Goal: Task Accomplishment & Management: Manage account settings

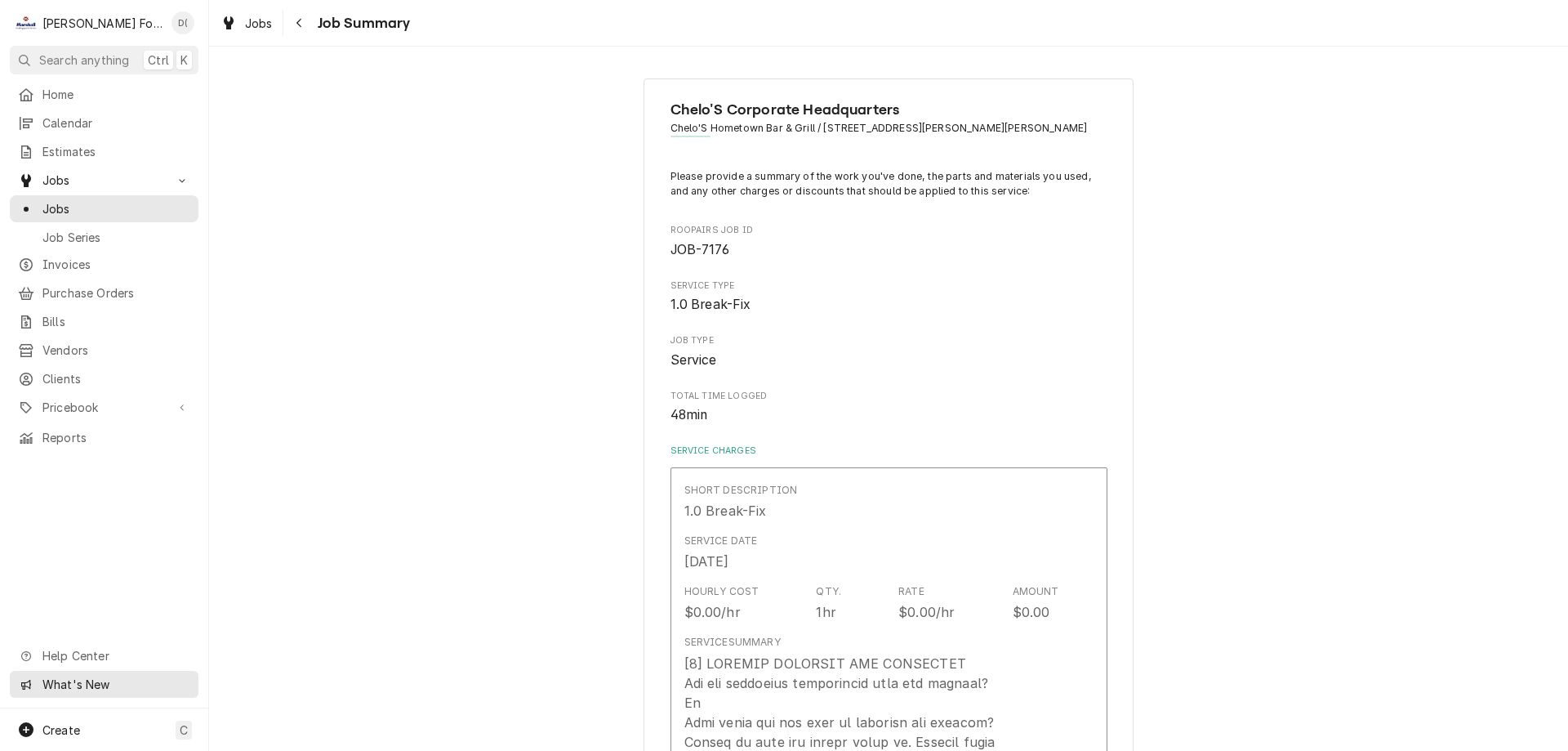
scroll to position [2288, 0]
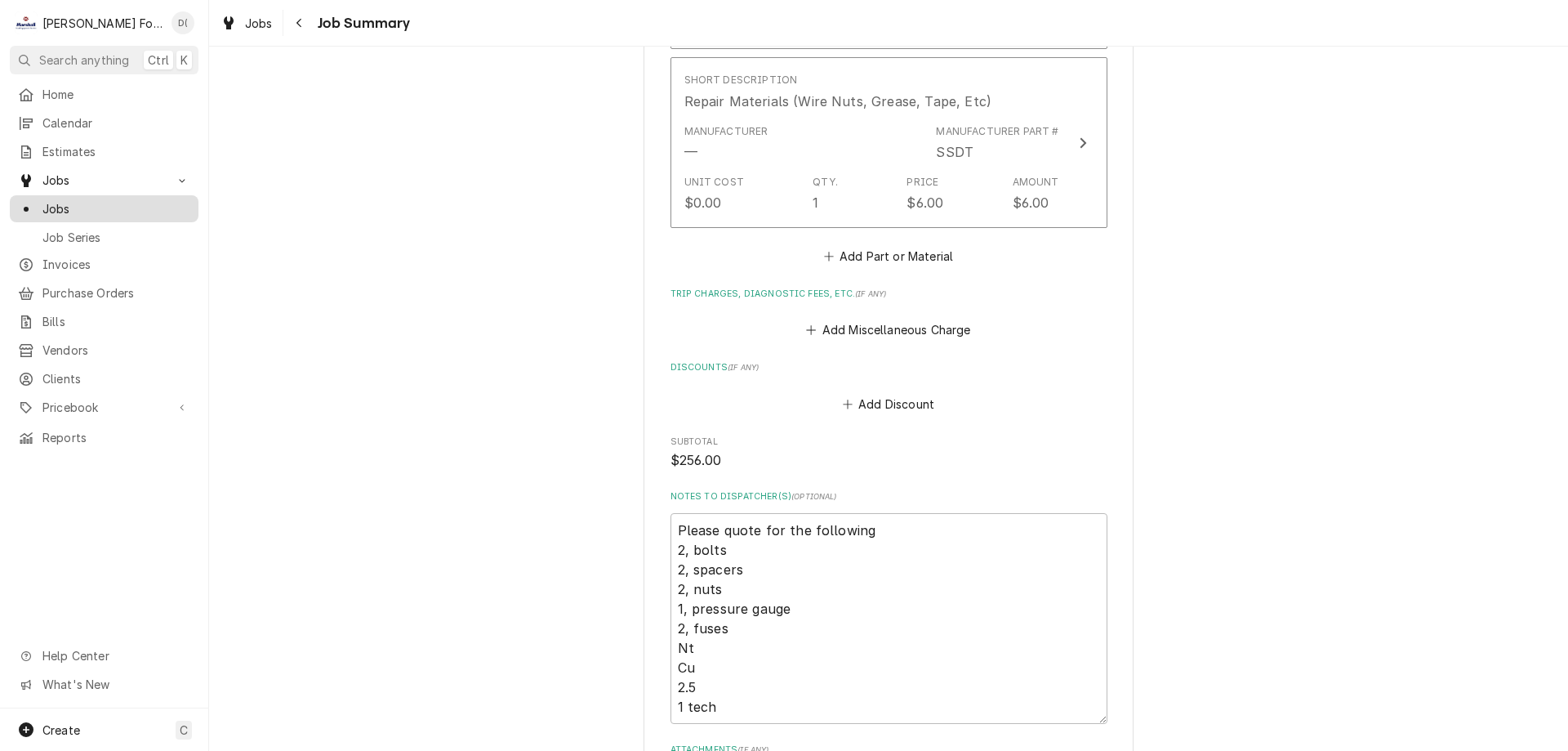
click at [113, 201] on span "Jobs" at bounding box center [116, 208] width 148 height 17
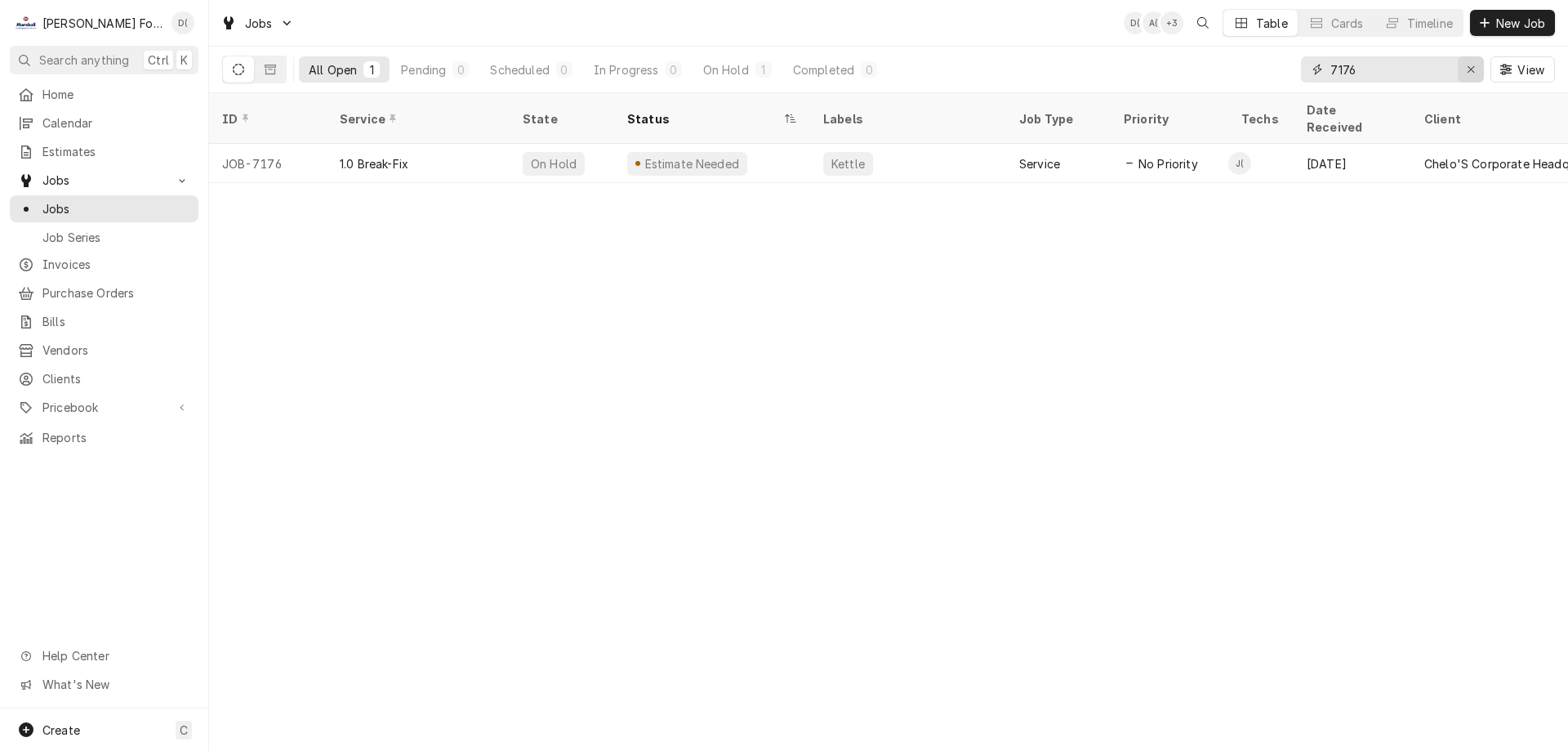
click at [1469, 70] on icon "Erase input" at bounding box center [1470, 69] width 6 height 6
click at [1425, 70] on input "Dynamic Content Wrapper" at bounding box center [1407, 70] width 153 height 26
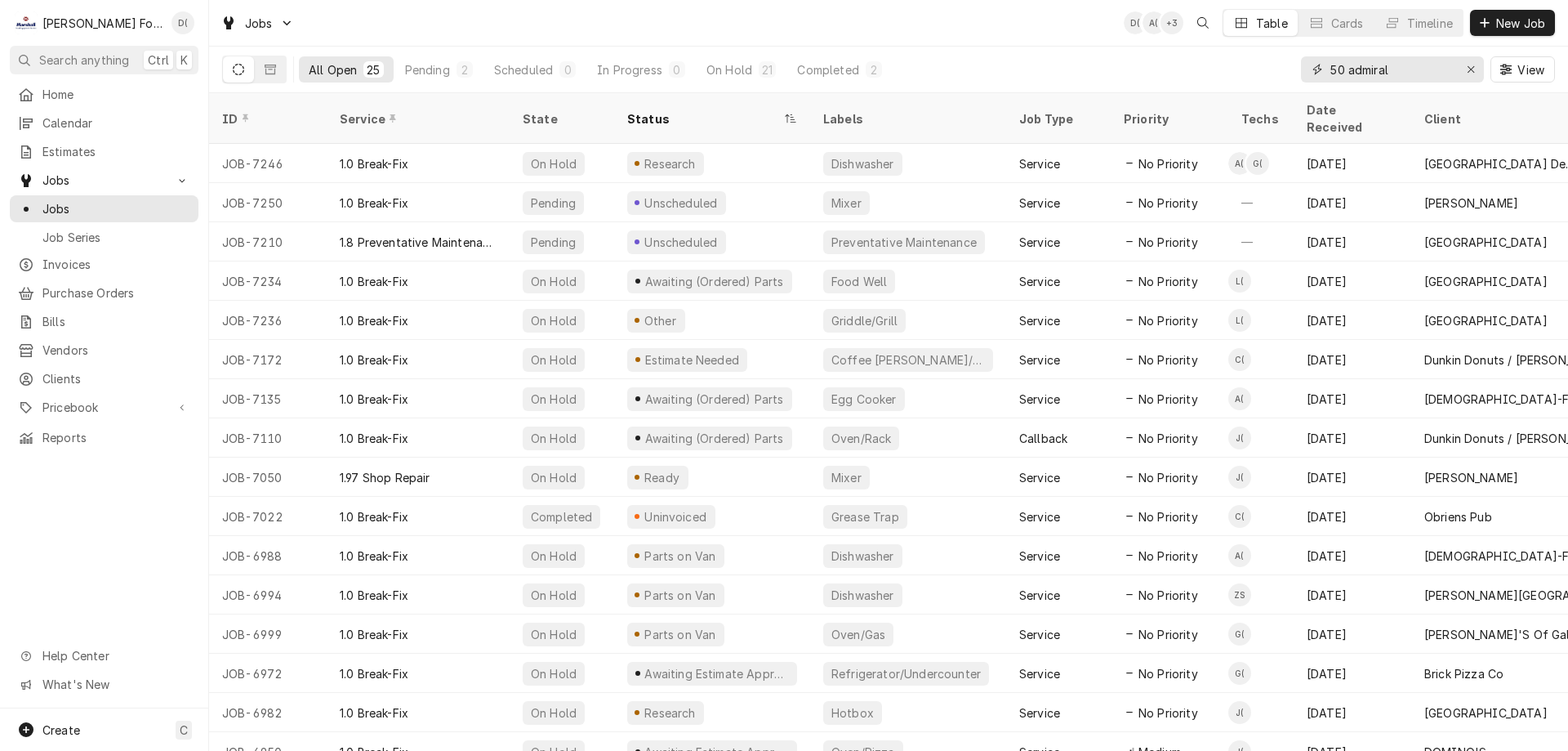
type input "50 admiral"
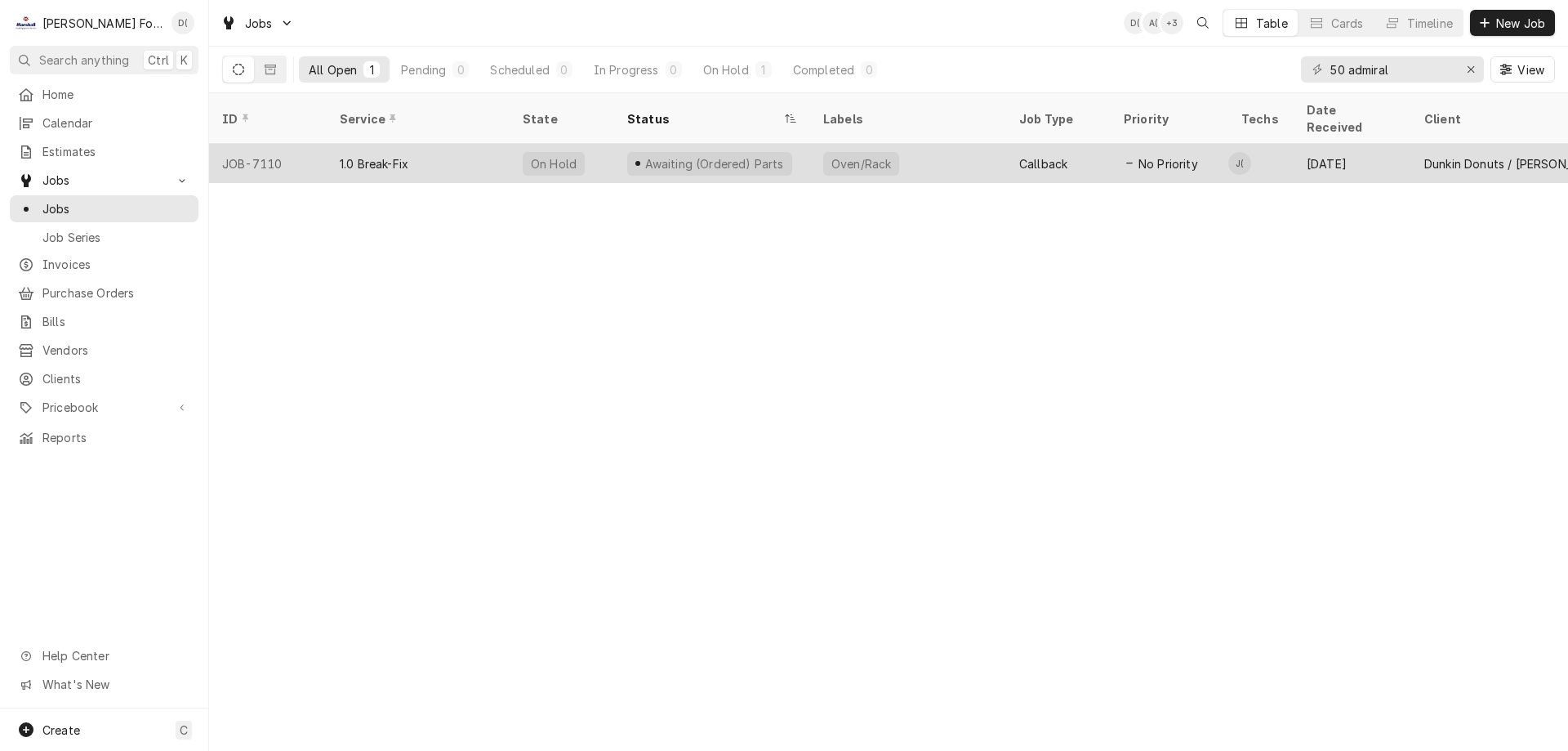
click at [782, 144] on div "Awaiting (Ordered) Parts" at bounding box center [712, 163] width 196 height 40
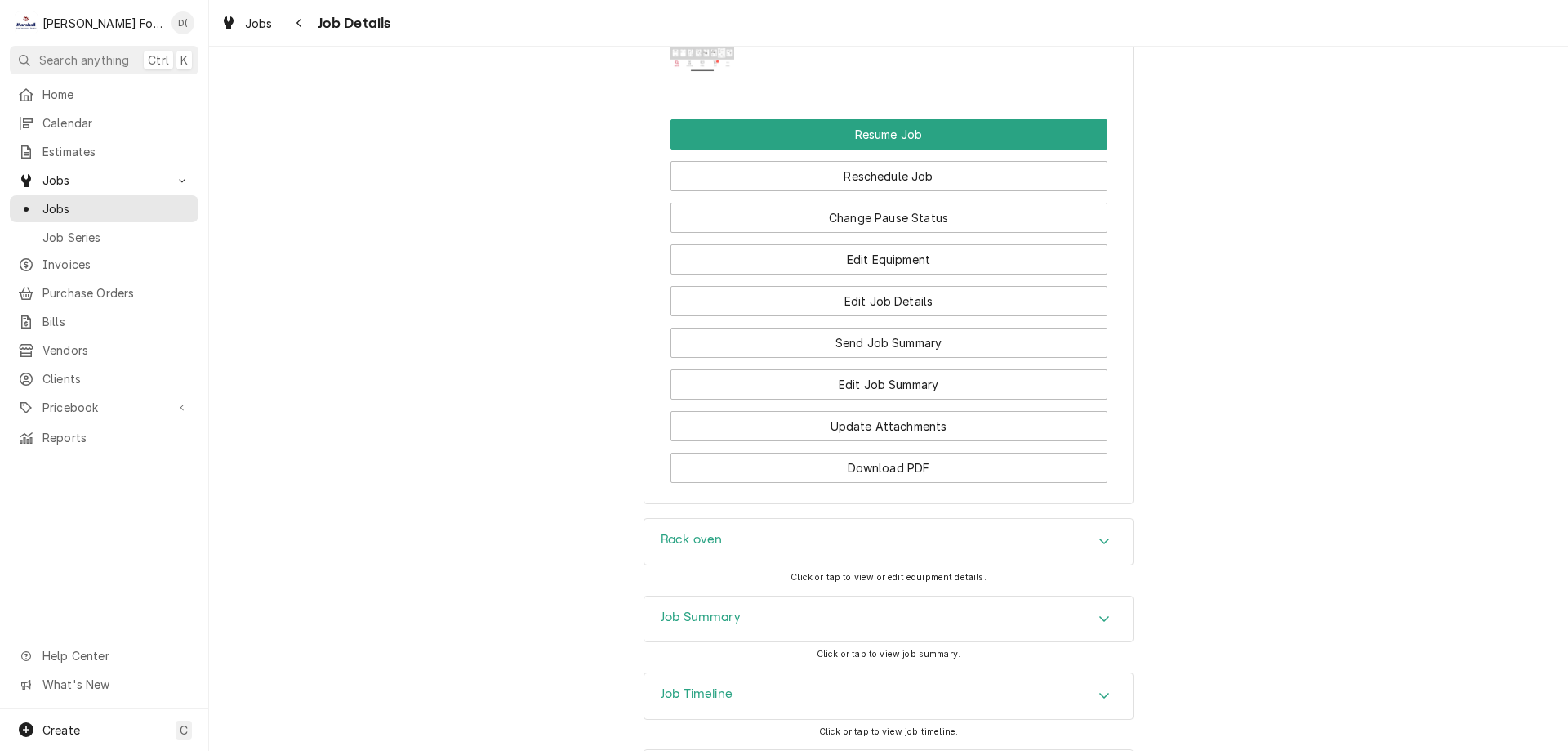
scroll to position [2401, 0]
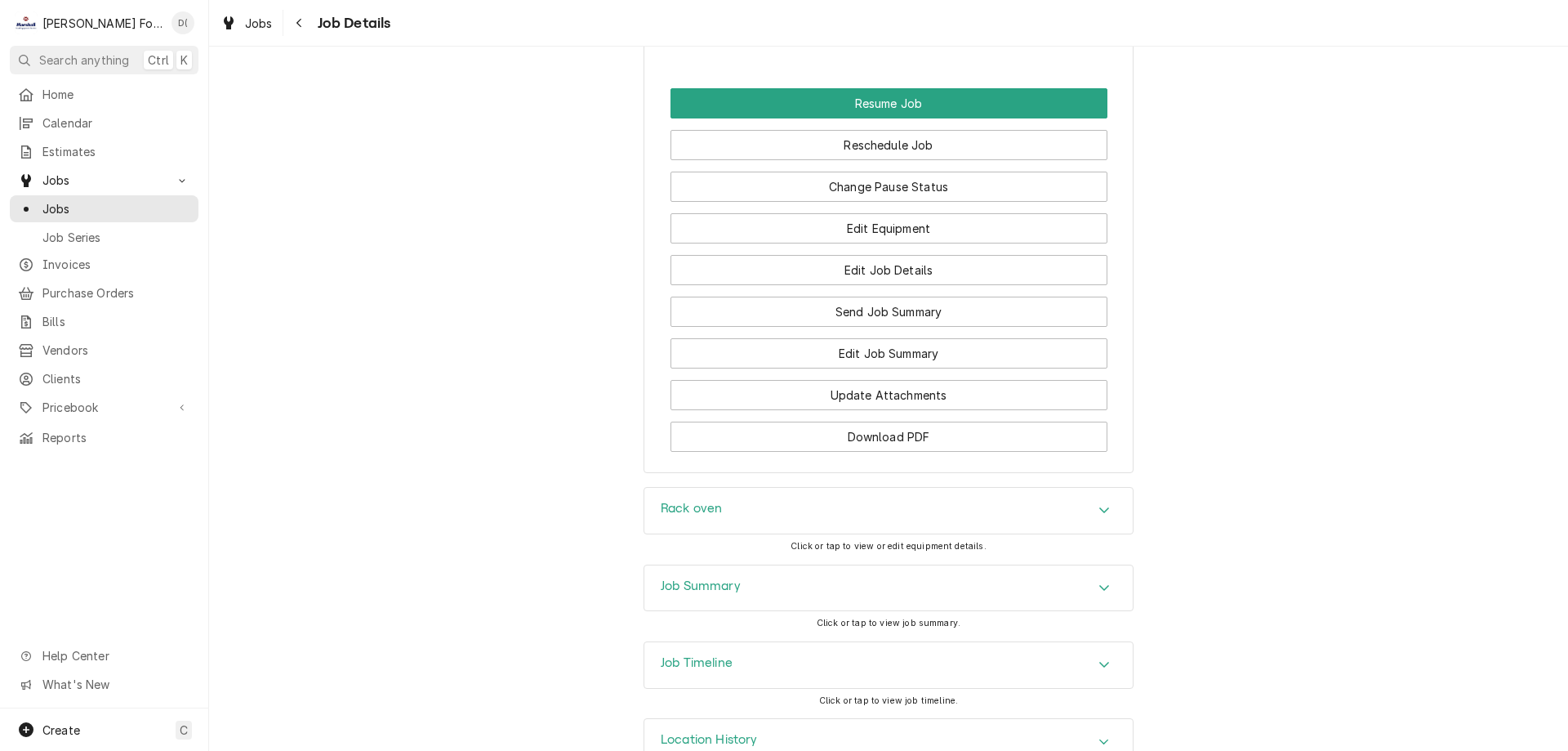
click at [786, 642] on div "Job Timeline" at bounding box center [888, 665] width 488 height 46
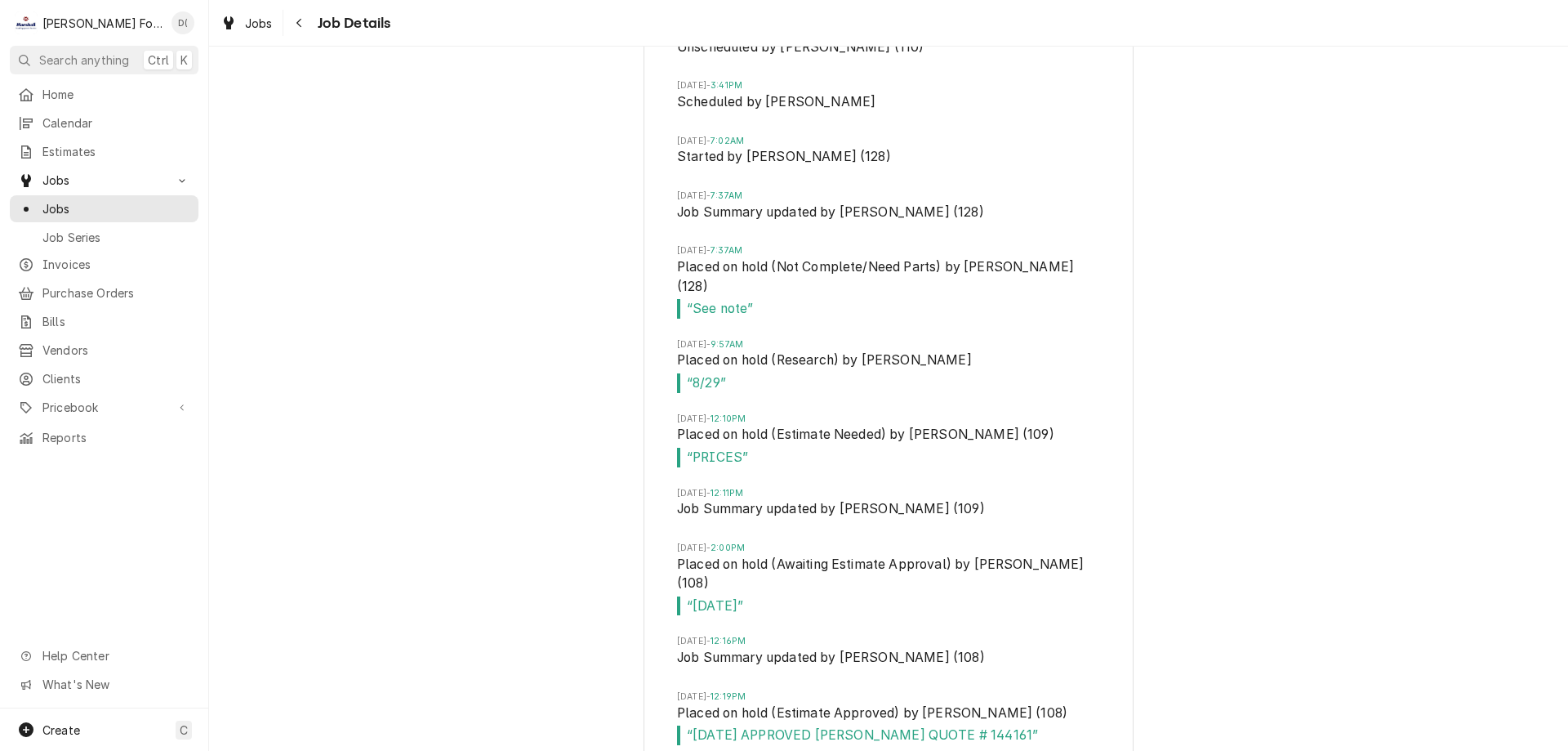
scroll to position [3273, 0]
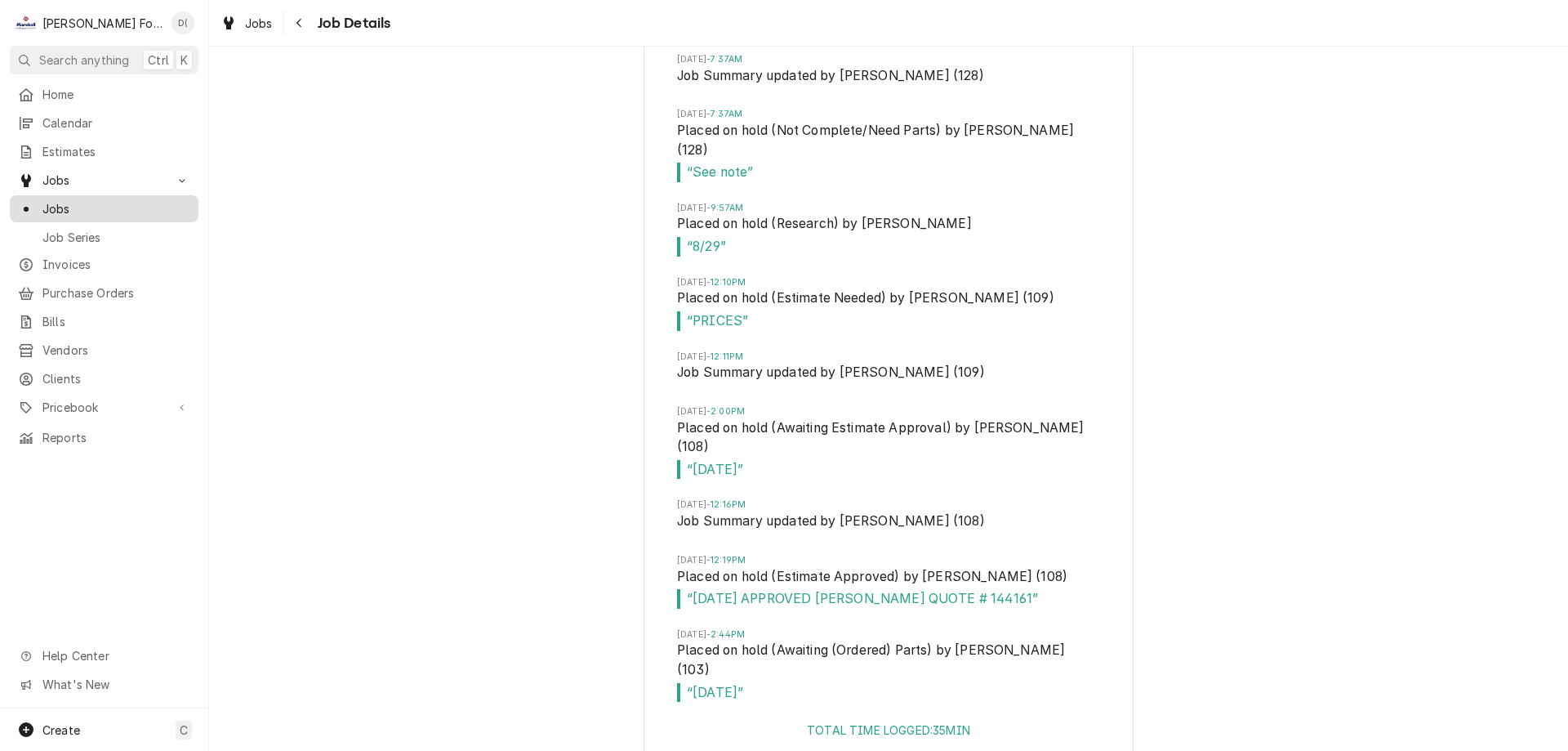
click at [137, 208] on span "Jobs" at bounding box center [116, 208] width 148 height 17
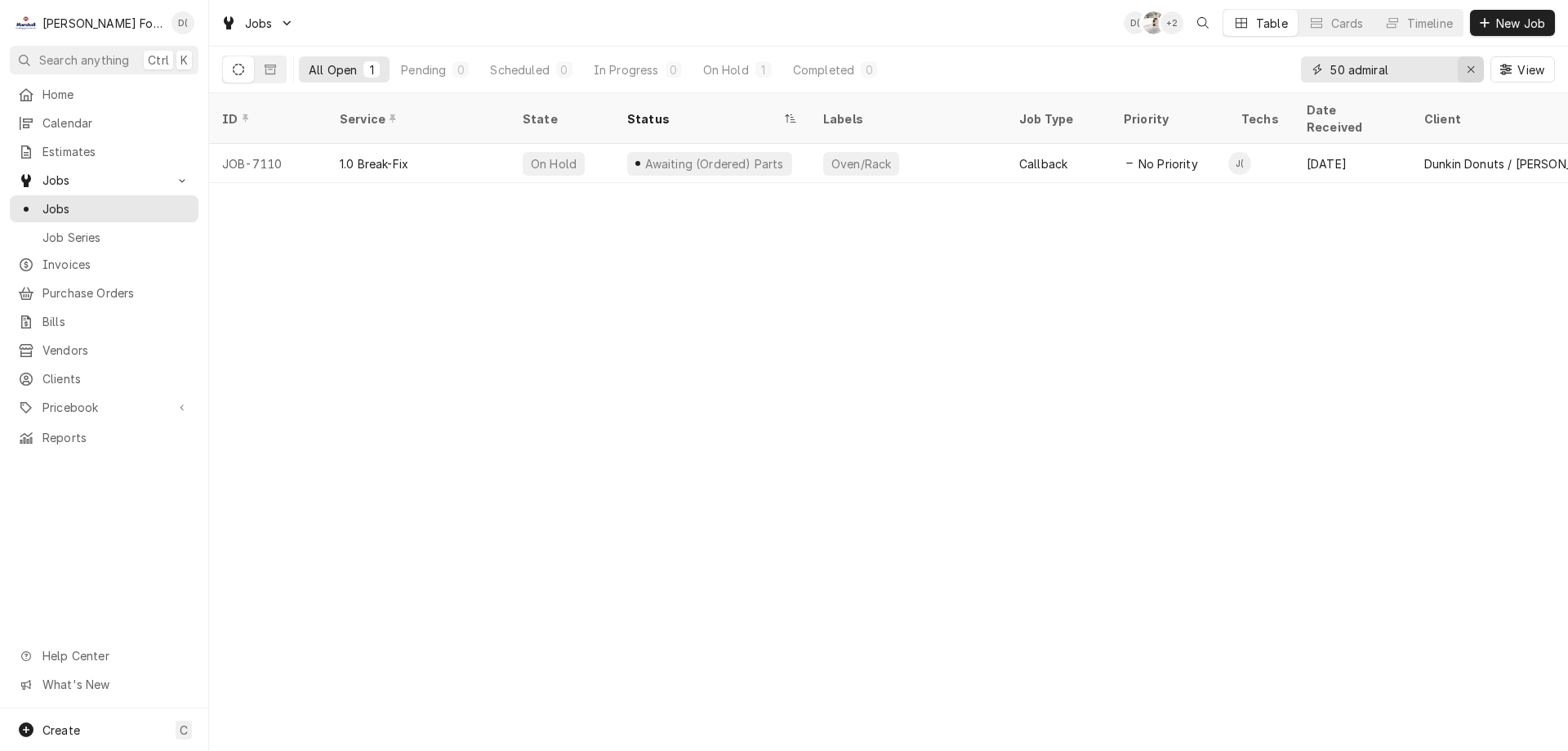
click at [1469, 70] on icon "Erase input" at bounding box center [1470, 69] width 6 height 6
drag, startPoint x: 1421, startPoint y: 73, endPoint x: 1417, endPoint y: 63, distance: 10.8
click at [1419, 70] on input "Dynamic Content Wrapper" at bounding box center [1407, 70] width 153 height 26
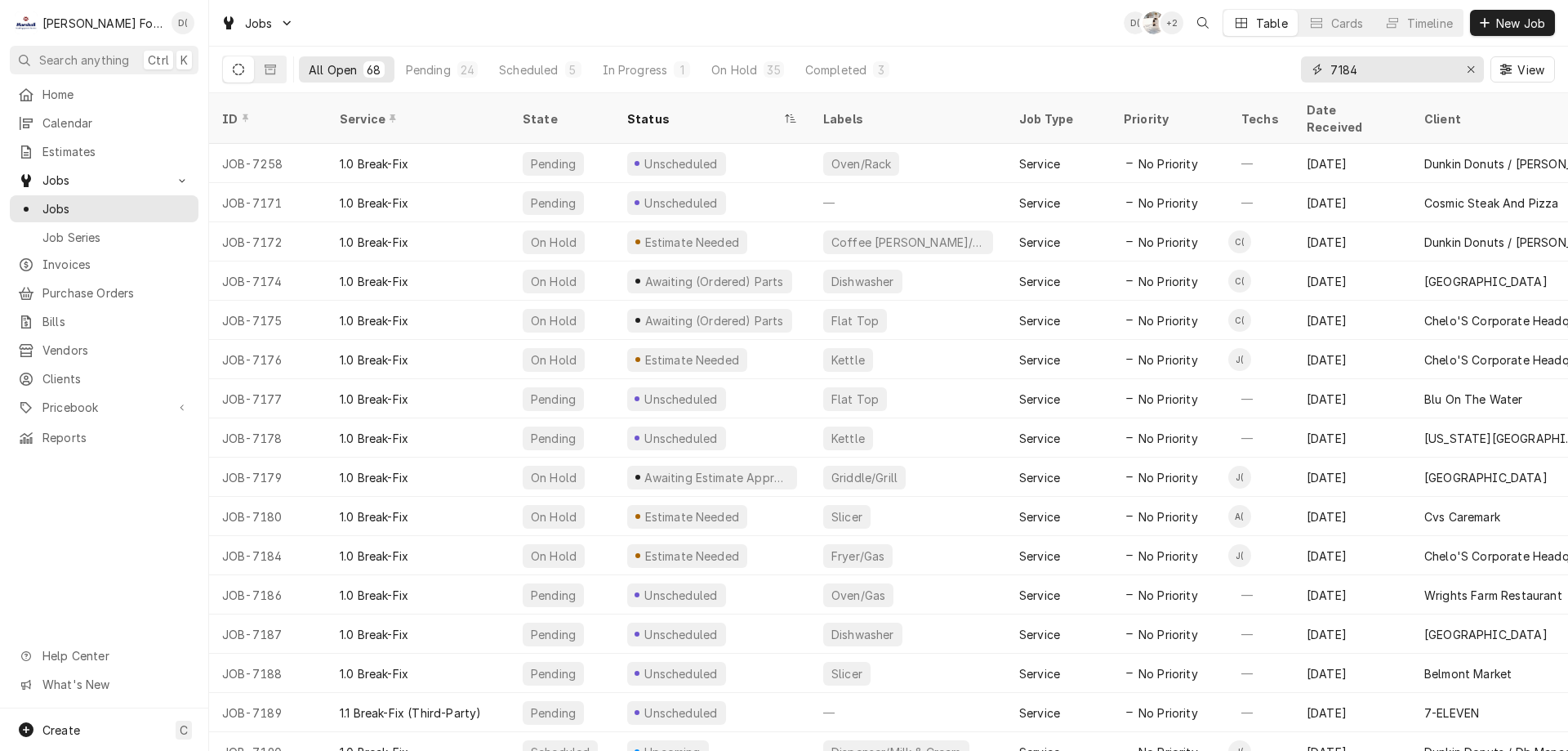
type input "7184"
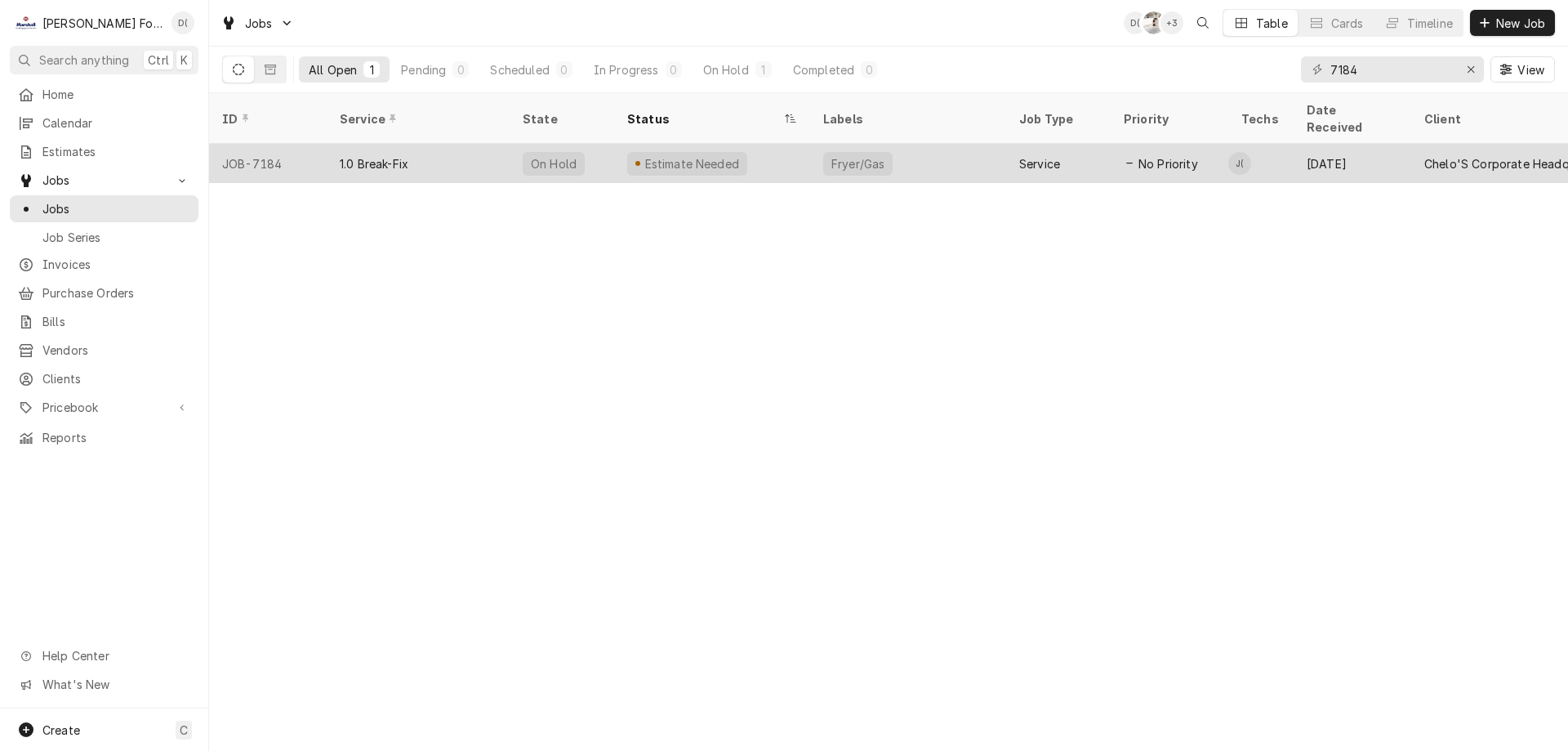
click at [766, 151] on div "Estimate Needed" at bounding box center [712, 163] width 196 height 40
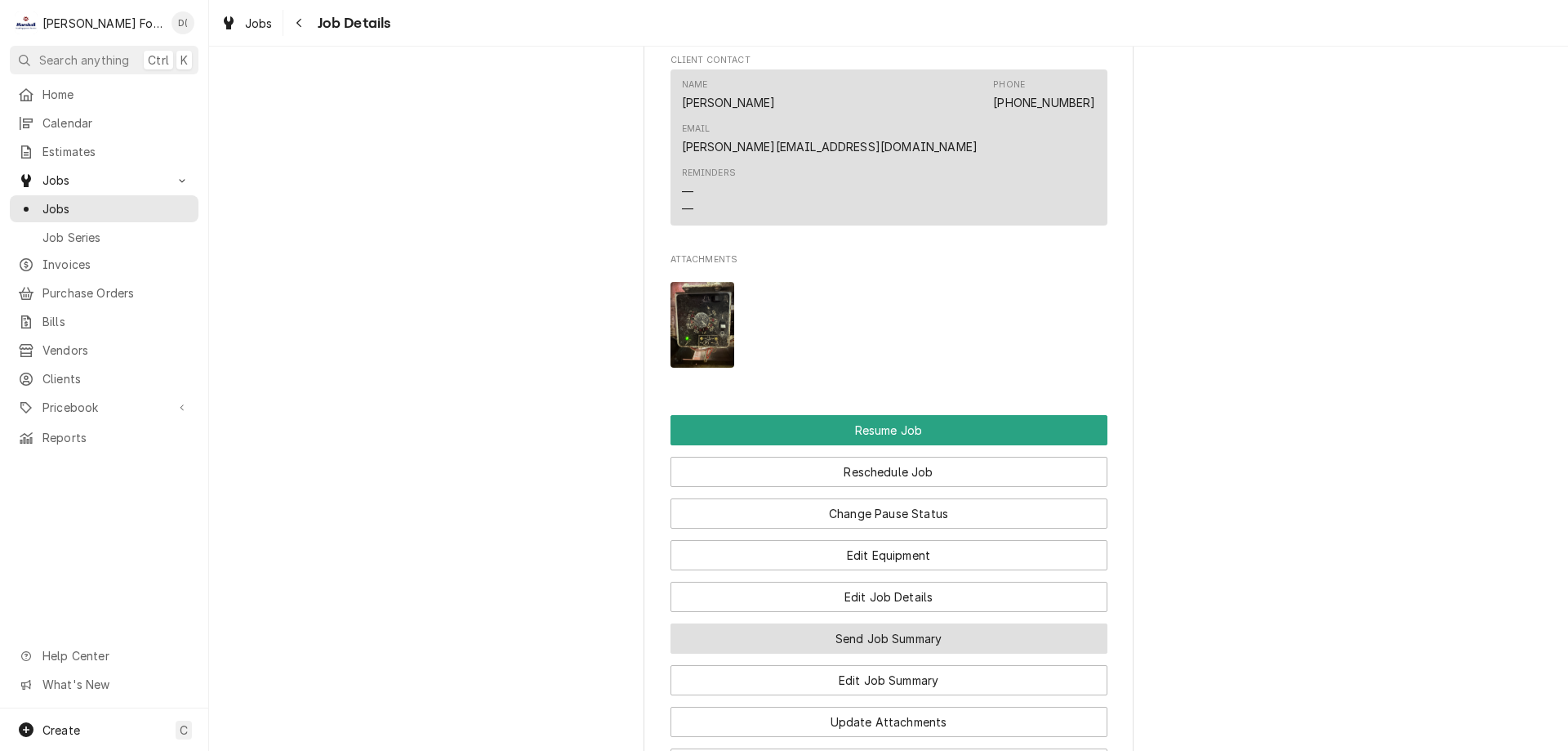
scroll to position [1972, 0]
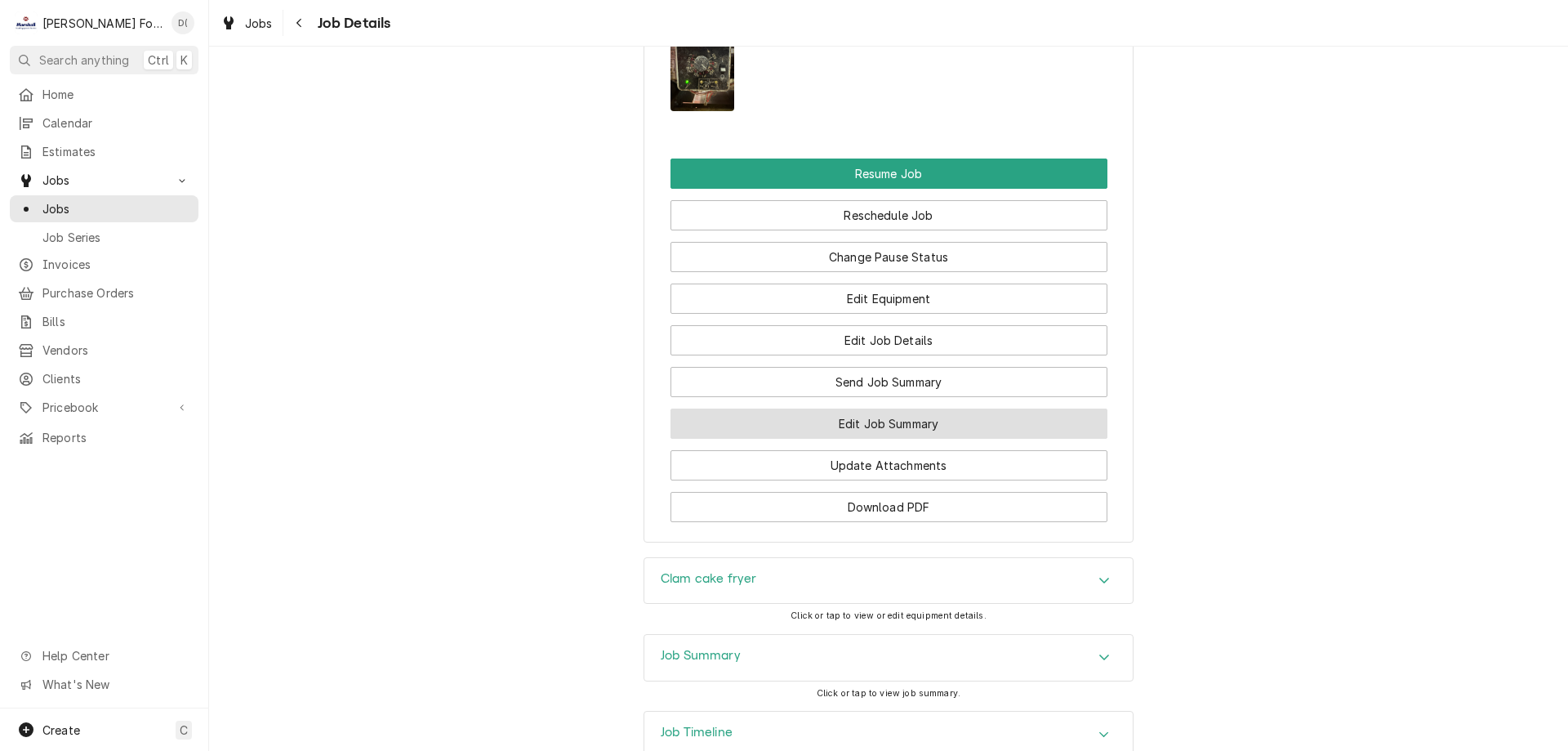
click at [873, 409] on button "Edit Job Summary" at bounding box center [889, 423] width 437 height 30
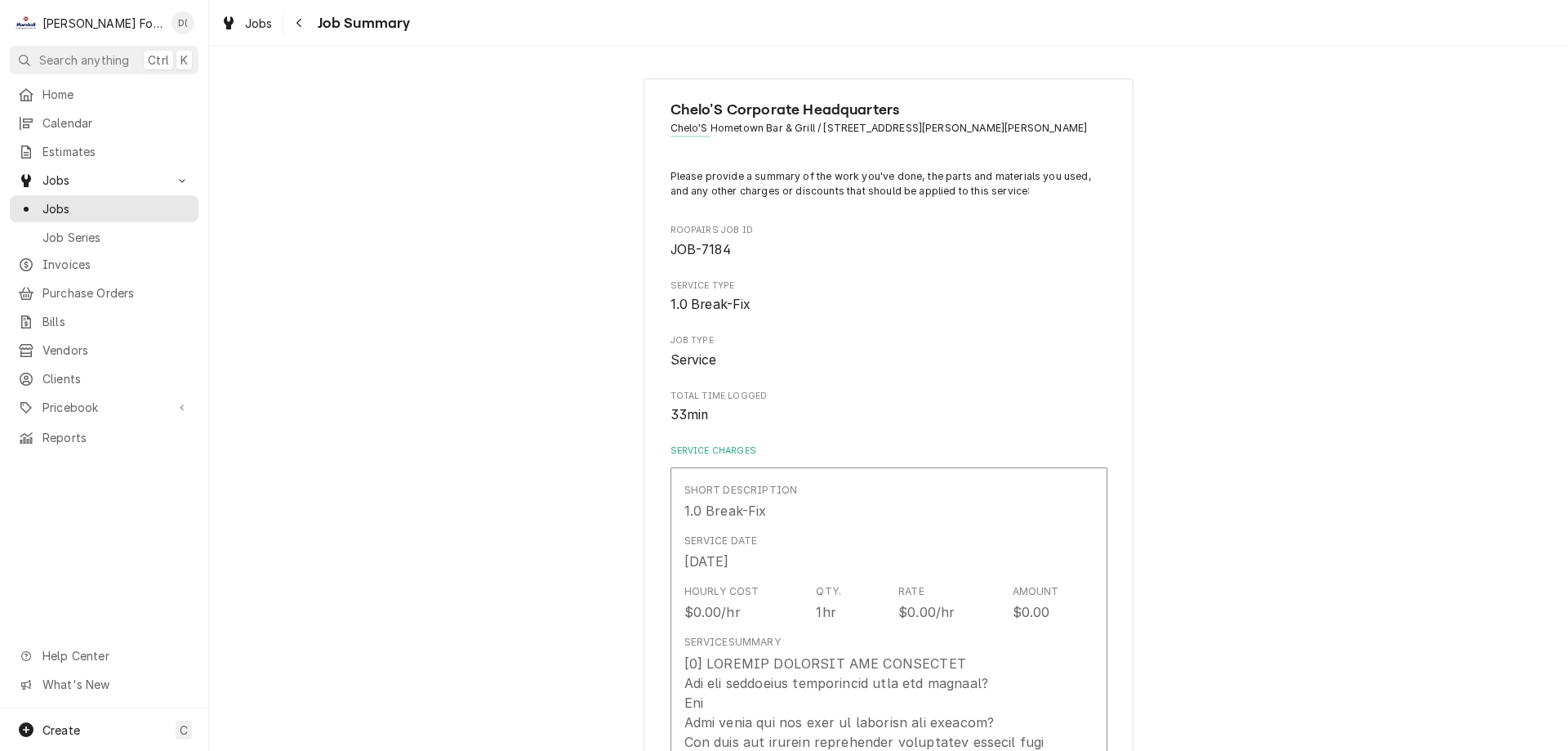
type textarea "x"
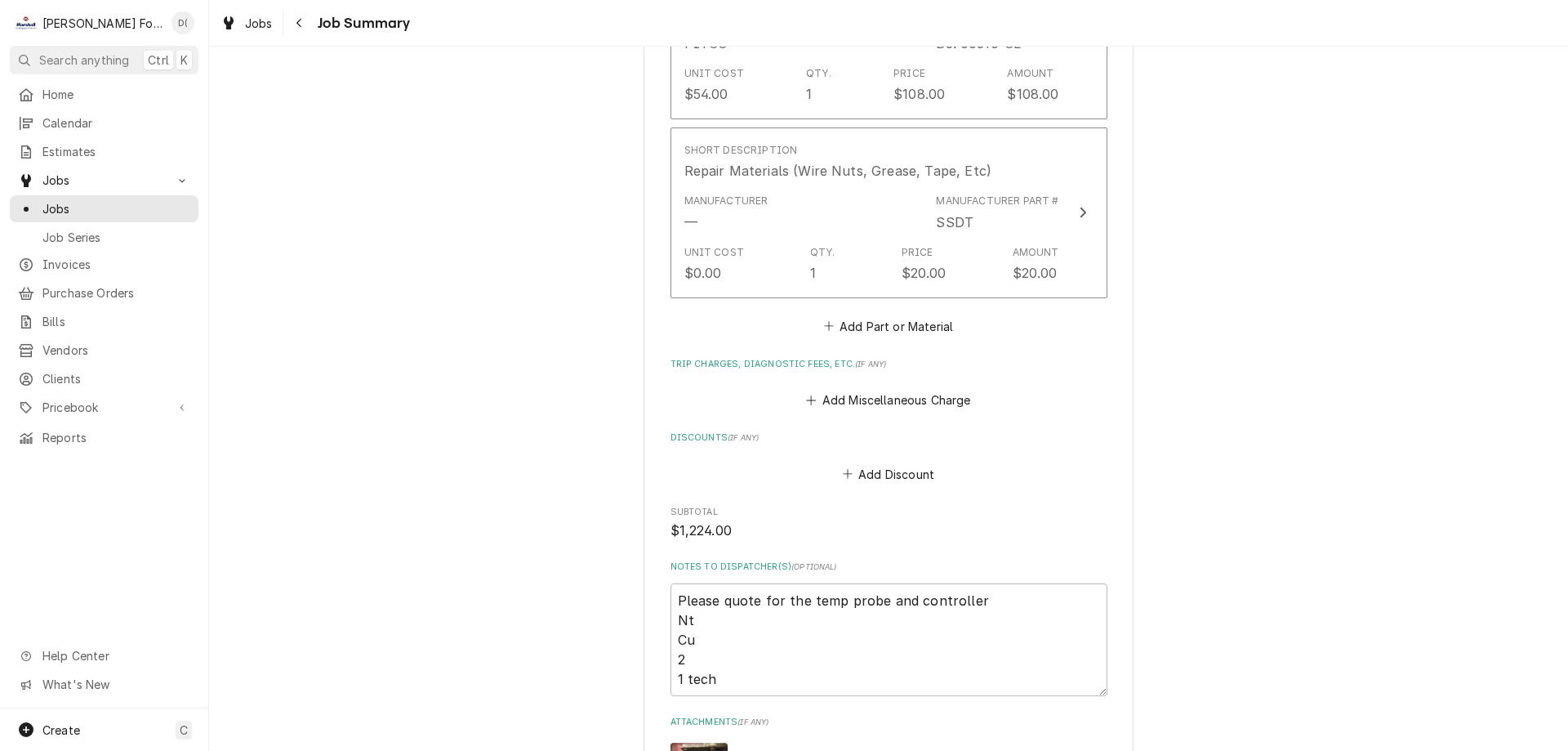
scroll to position [1634, 0]
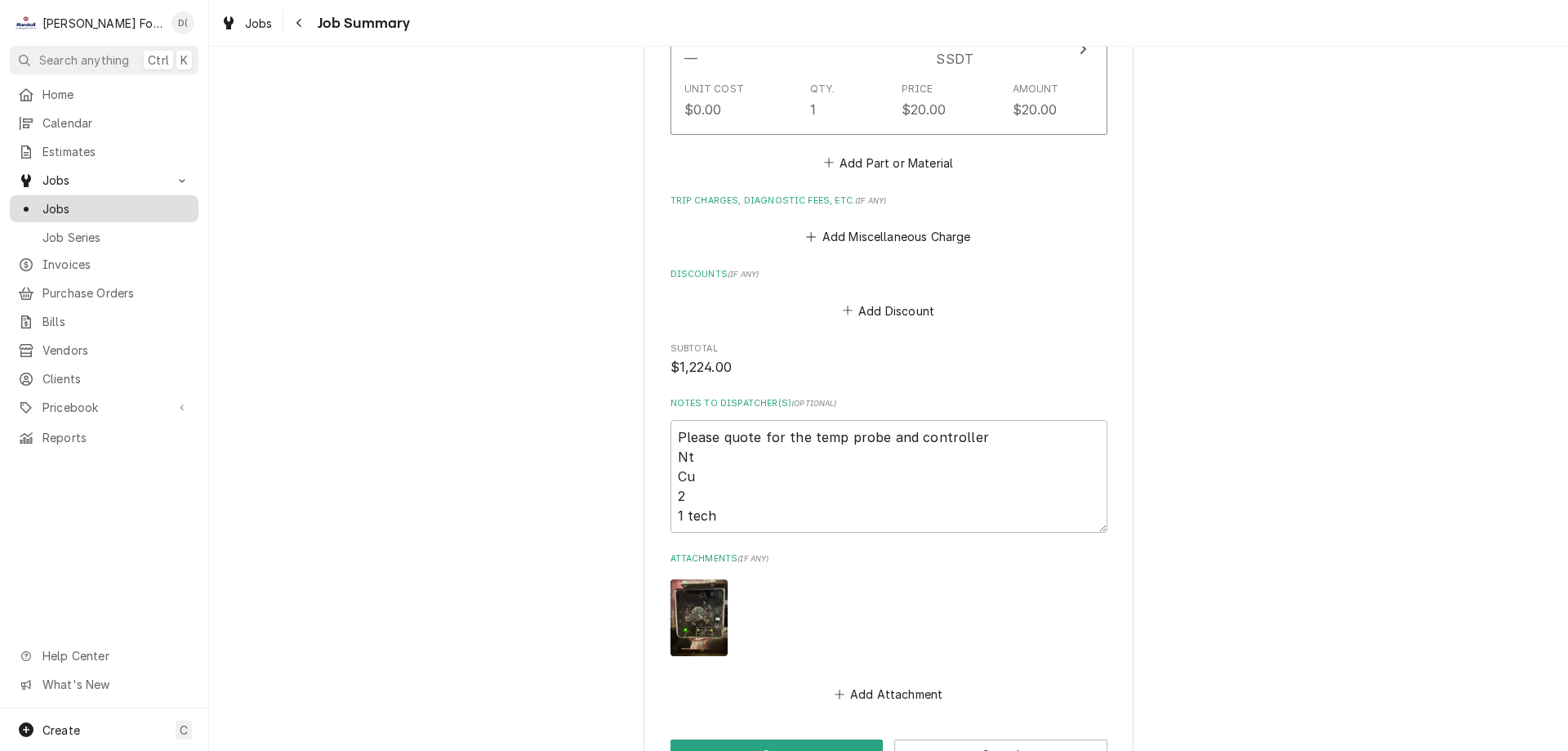
click at [94, 200] on span "Jobs" at bounding box center [116, 208] width 148 height 17
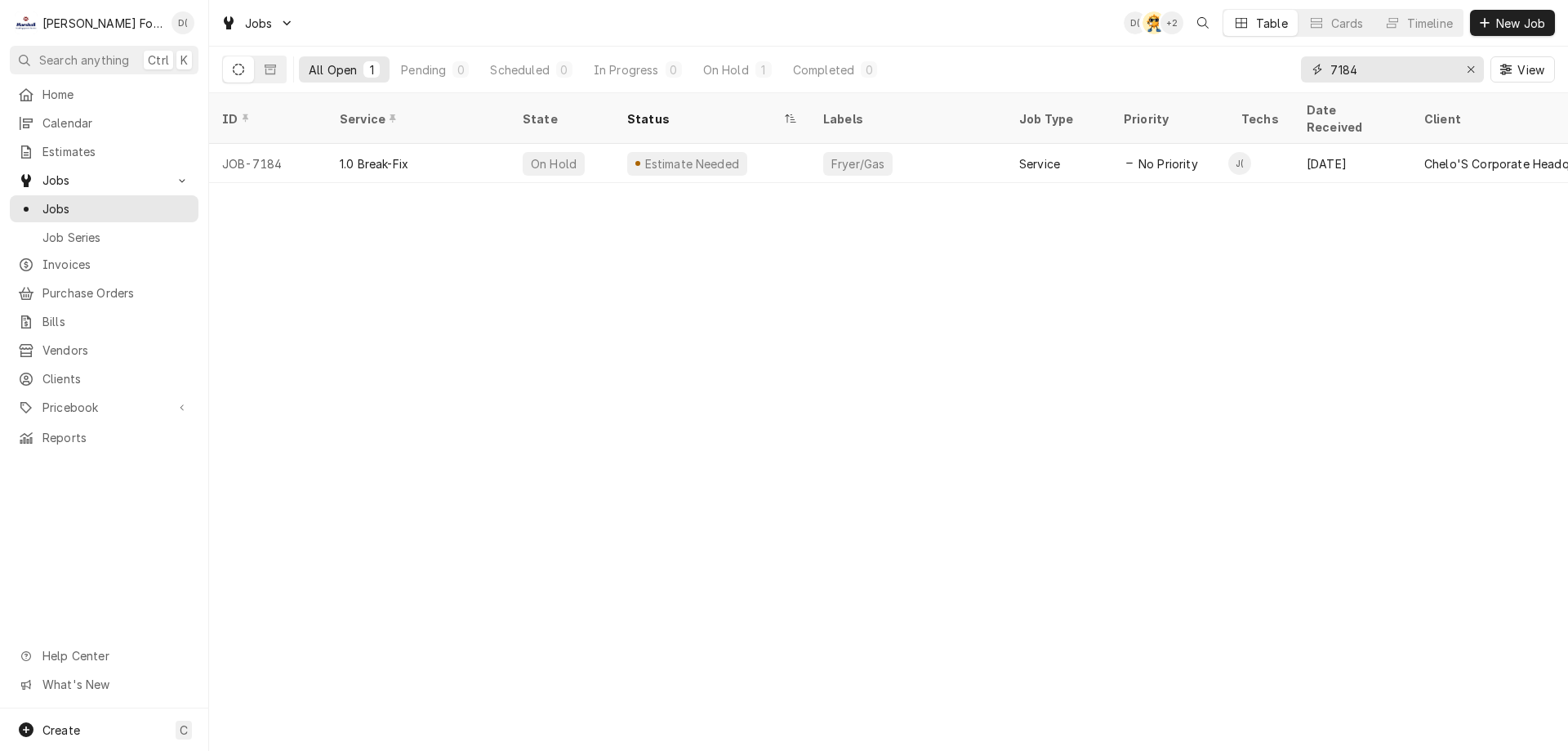
click at [1383, 74] on input "7184" at bounding box center [1391, 70] width 122 height 26
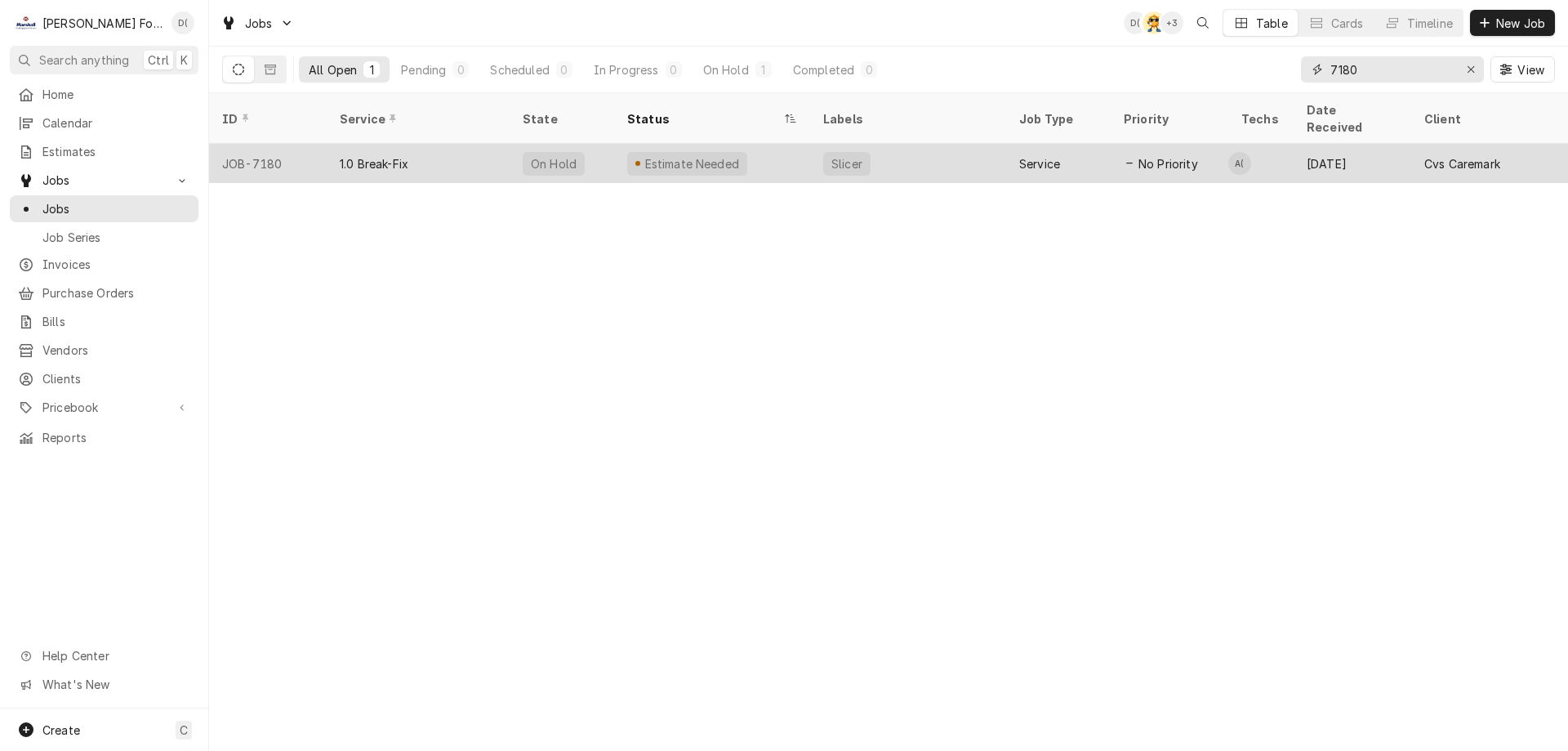
type input "7180"
click at [944, 144] on div "Slicer" at bounding box center [908, 163] width 196 height 40
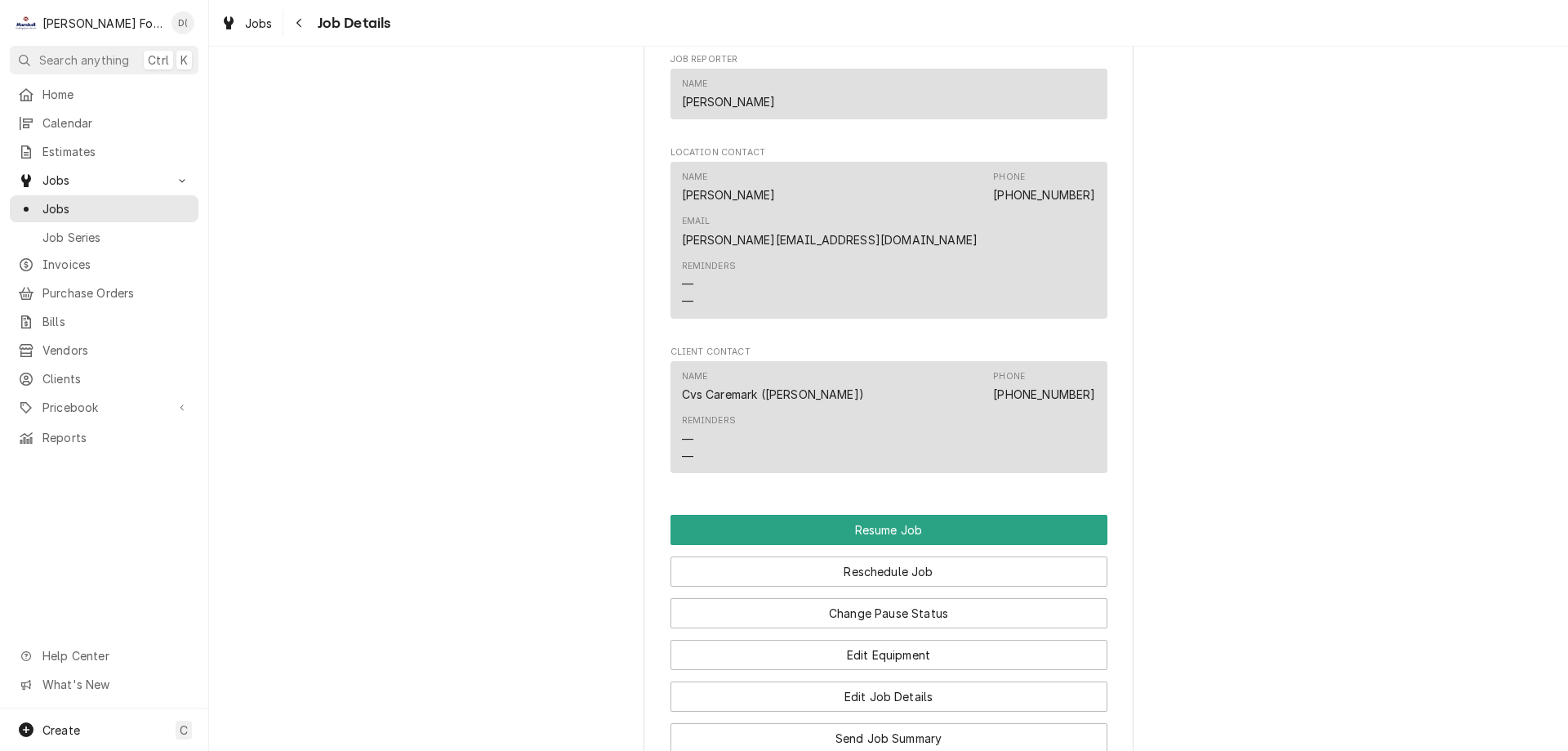
scroll to position [2124, 0]
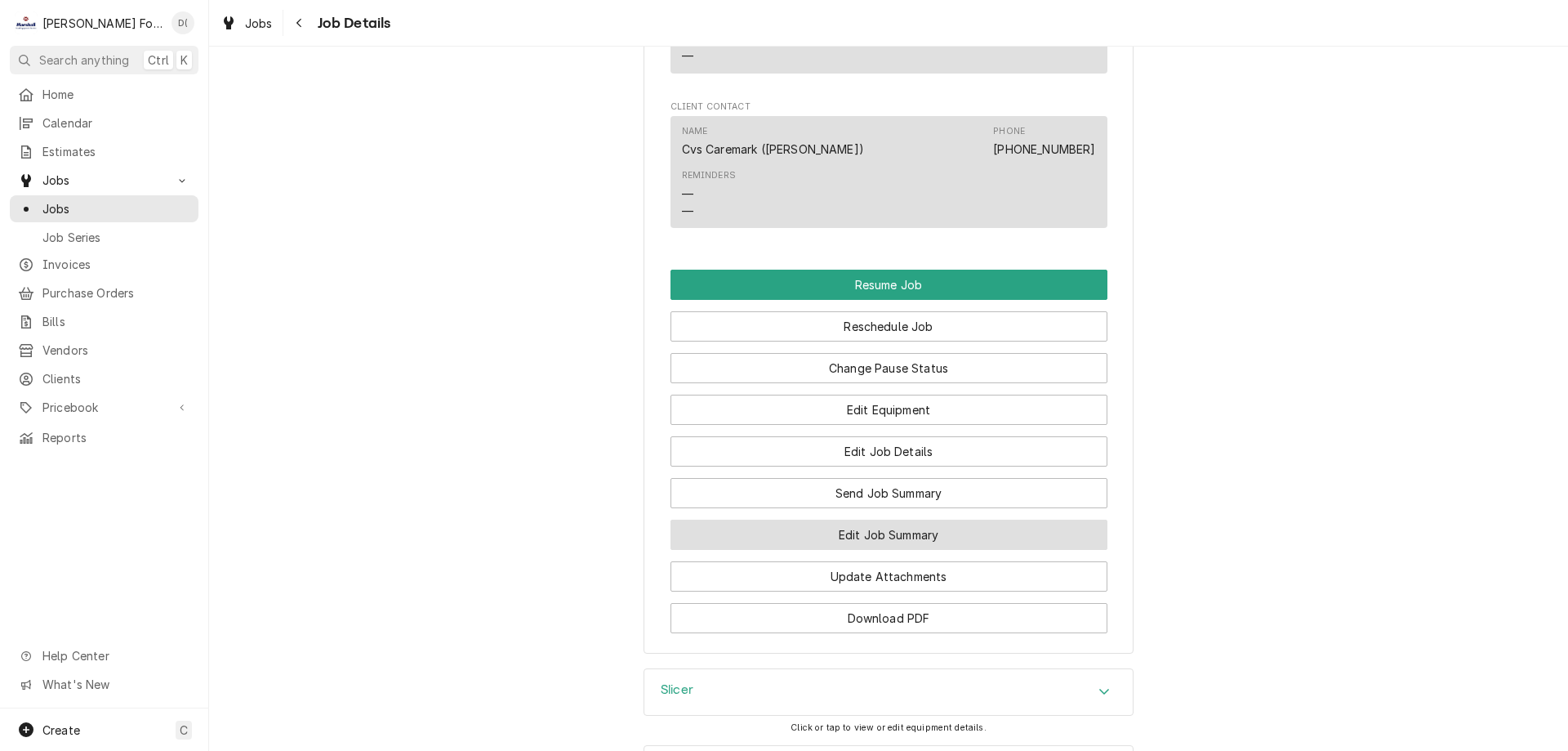
click at [897, 519] on button "Edit Job Summary" at bounding box center [889, 534] width 437 height 30
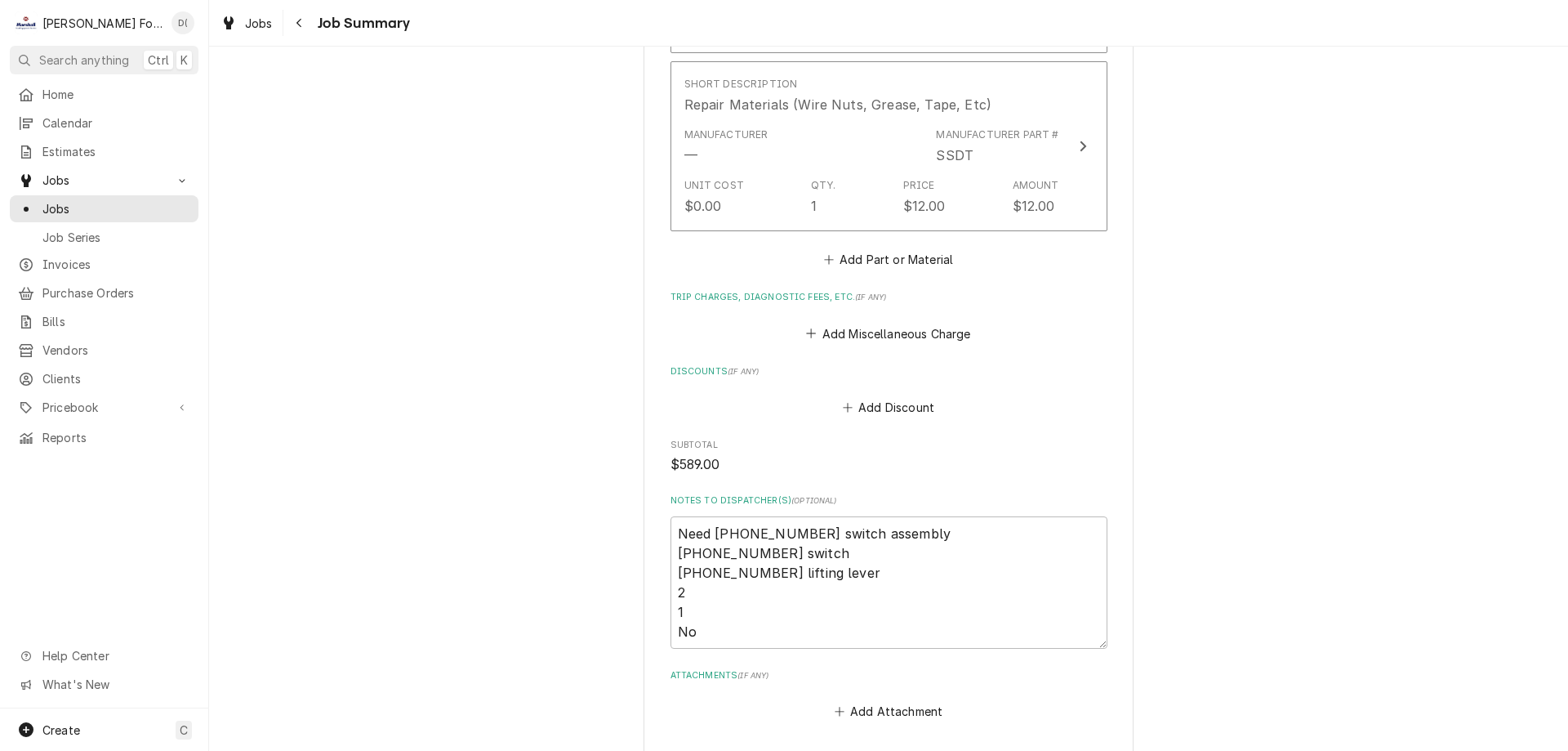
scroll to position [1922, 0]
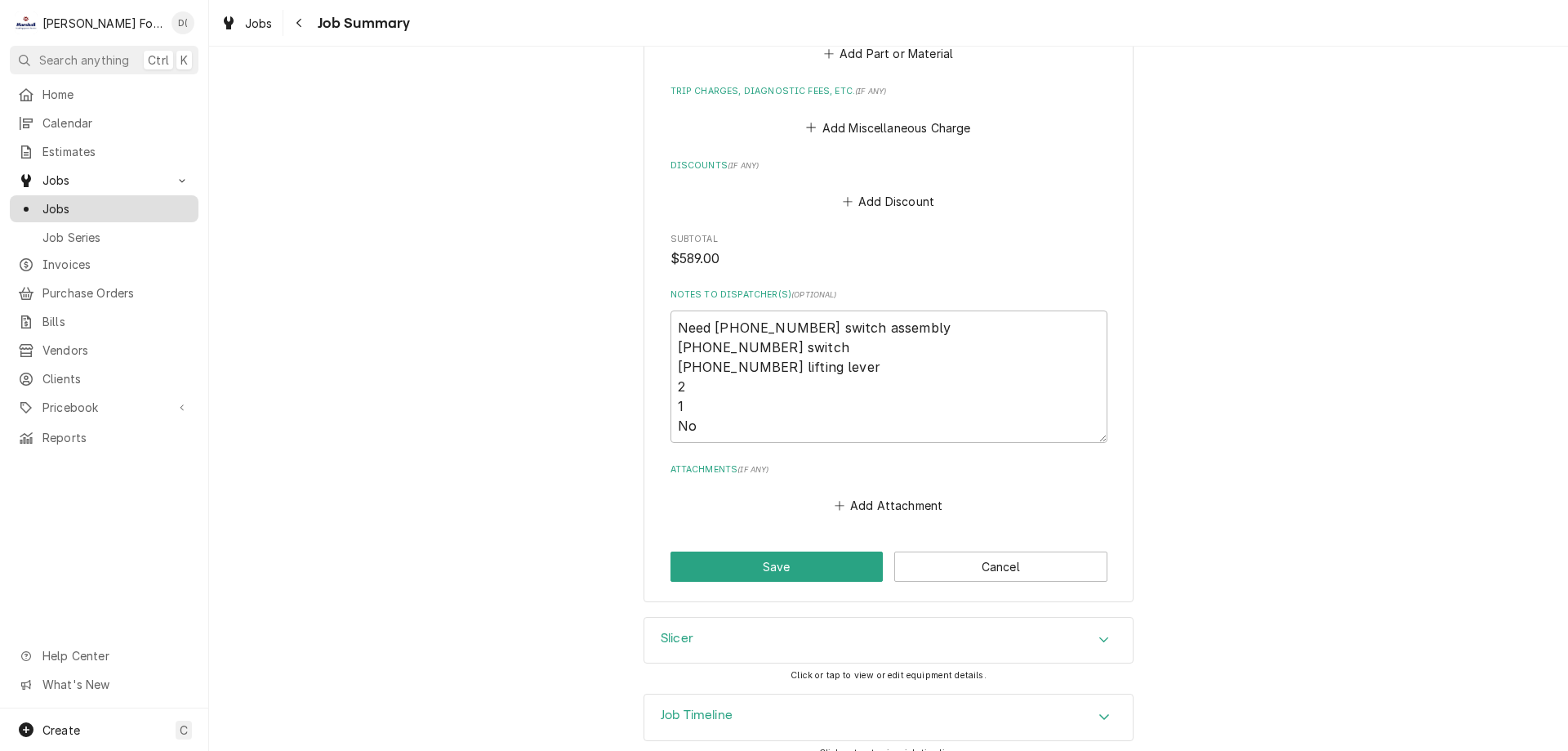
click at [70, 200] on span "Jobs" at bounding box center [116, 208] width 148 height 17
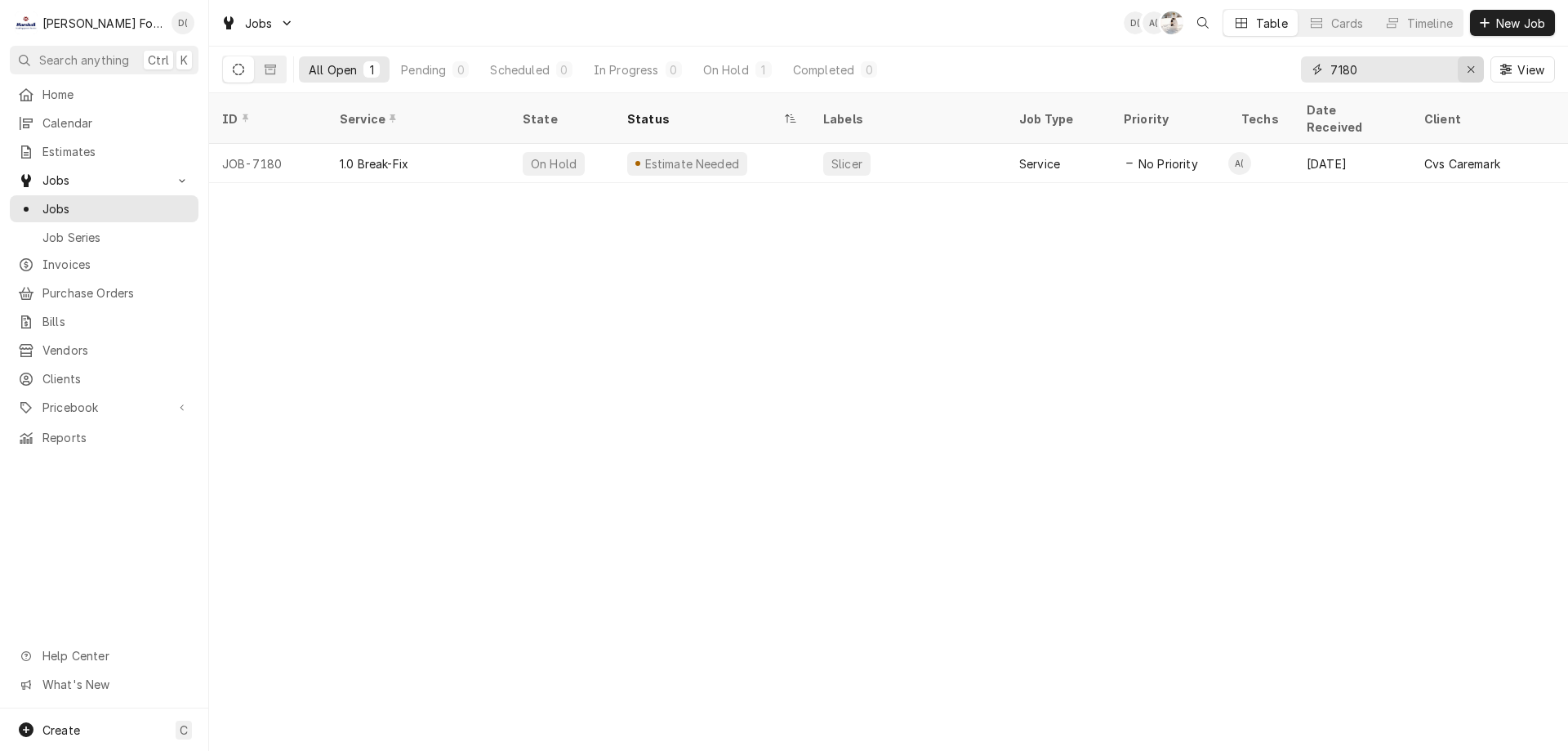
click at [1459, 65] on button "Erase input" at bounding box center [1471, 70] width 26 height 26
click at [1430, 69] on input "Dynamic Content Wrapper" at bounding box center [1407, 70] width 153 height 26
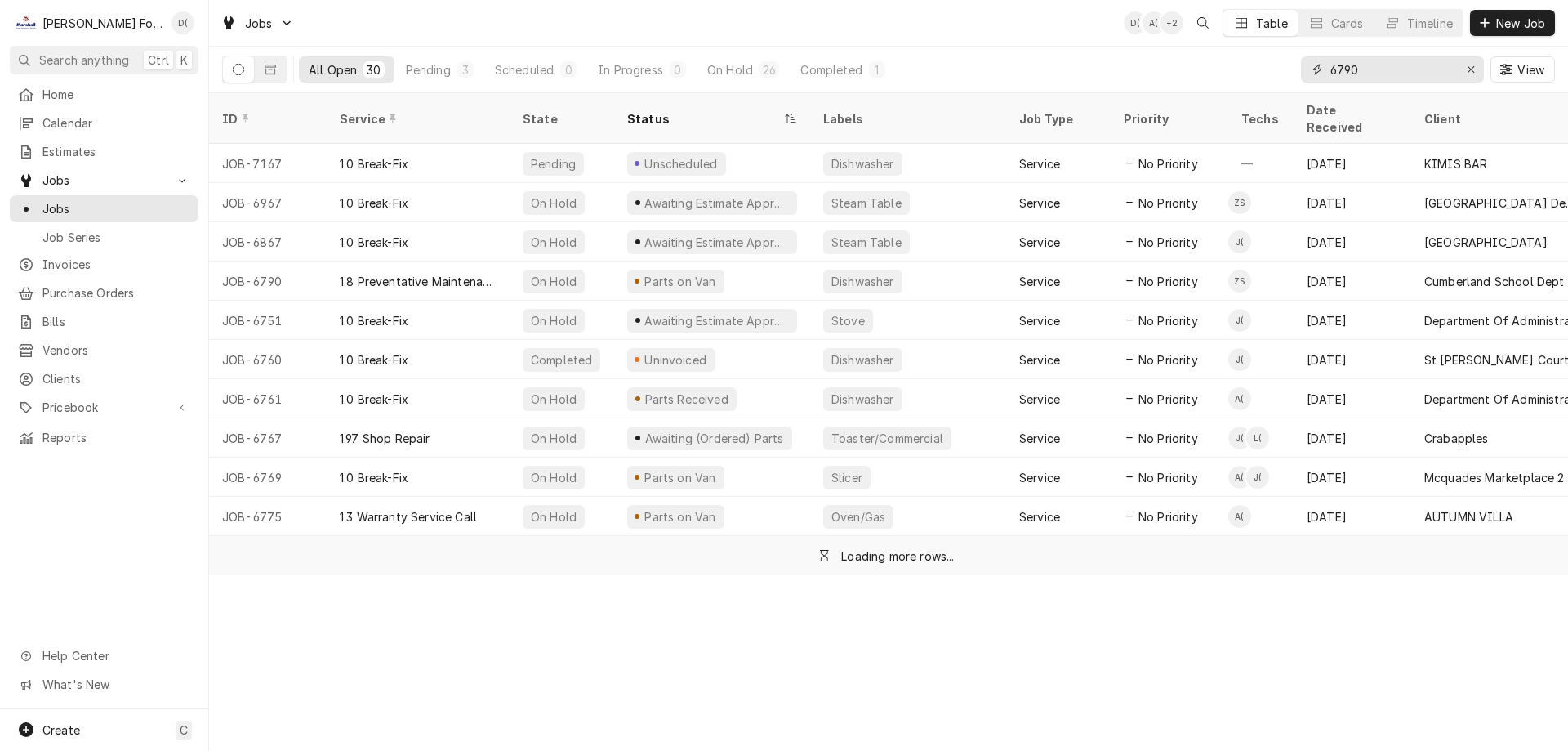
type input "6790"
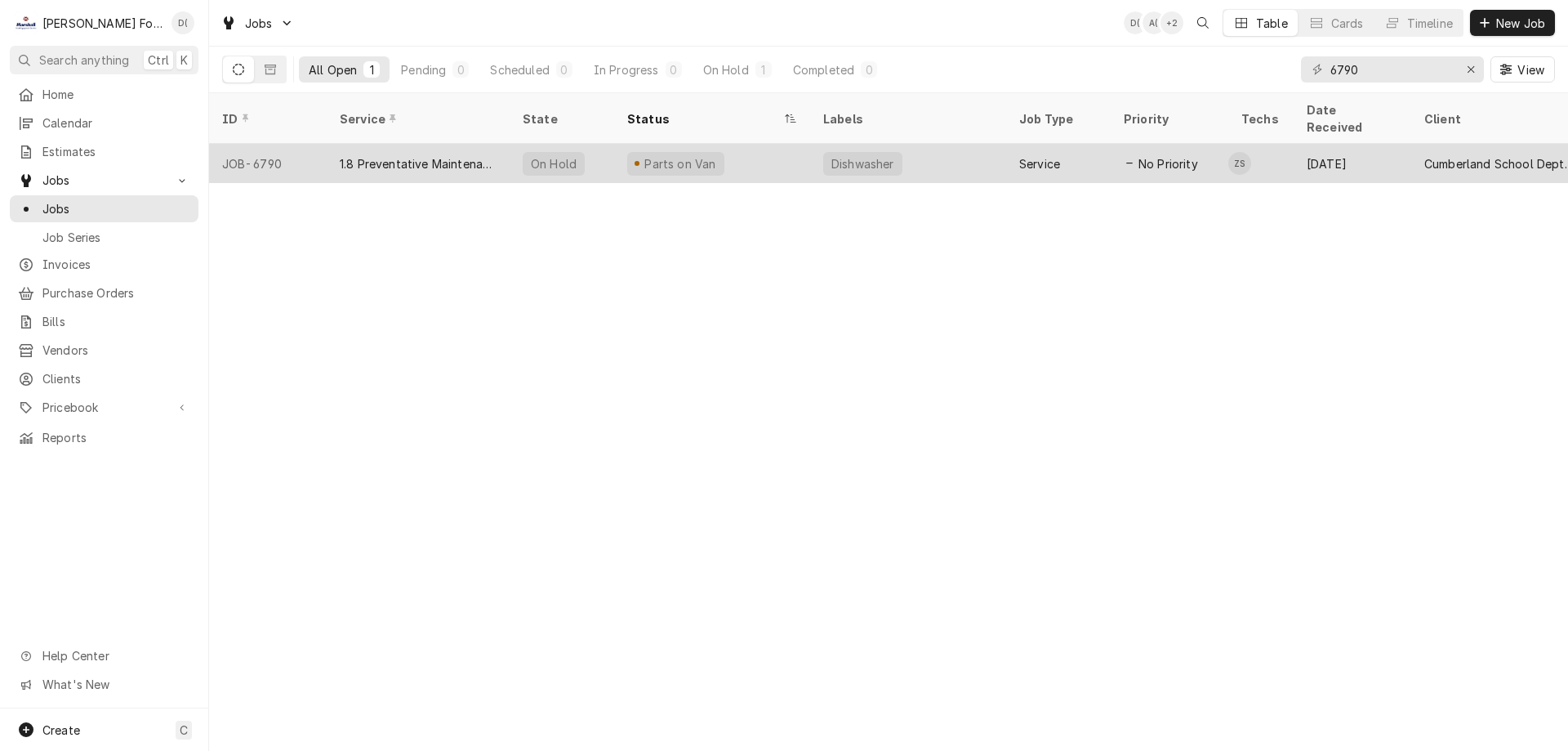
click at [740, 156] on div "Parts on Van" at bounding box center [712, 163] width 196 height 40
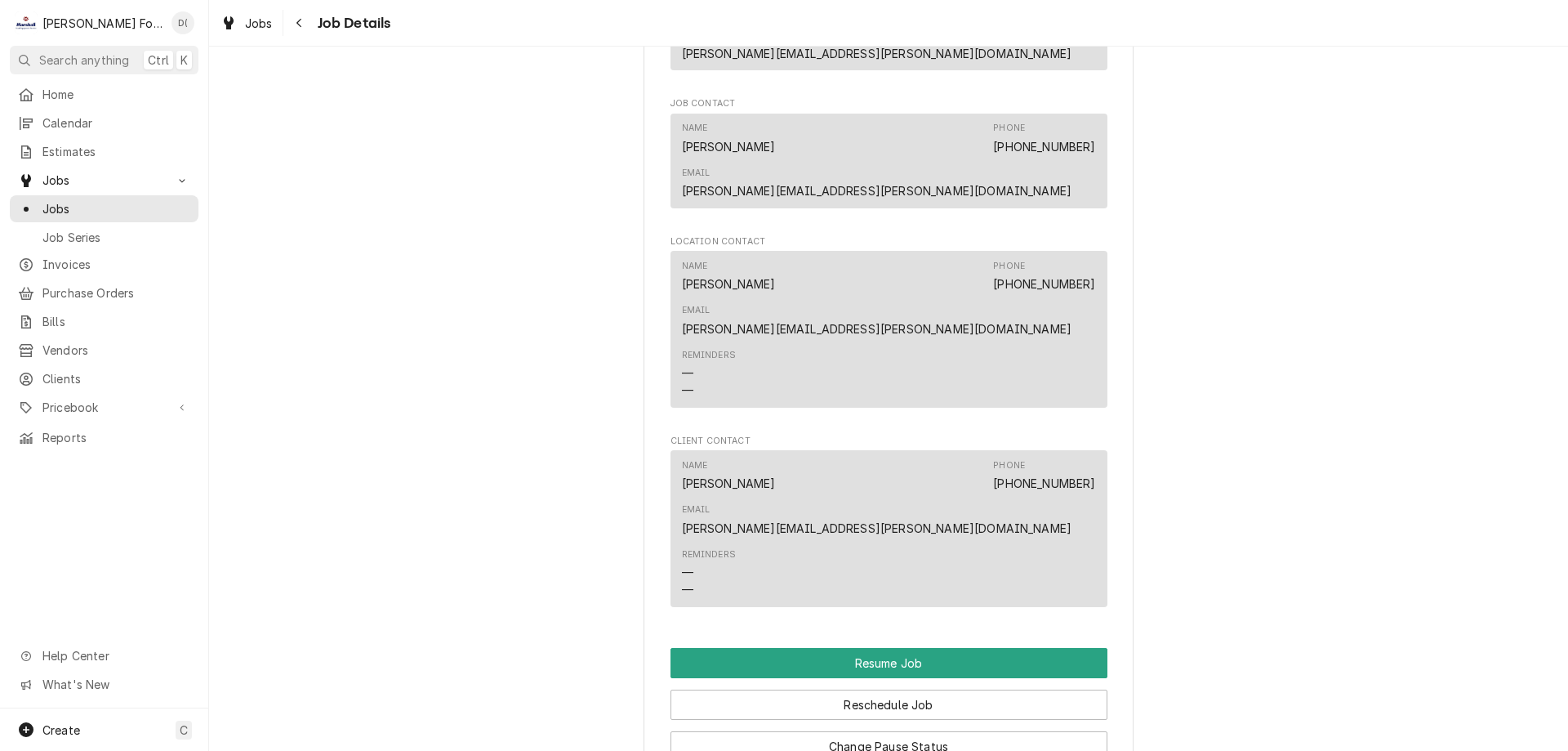
scroll to position [2451, 0]
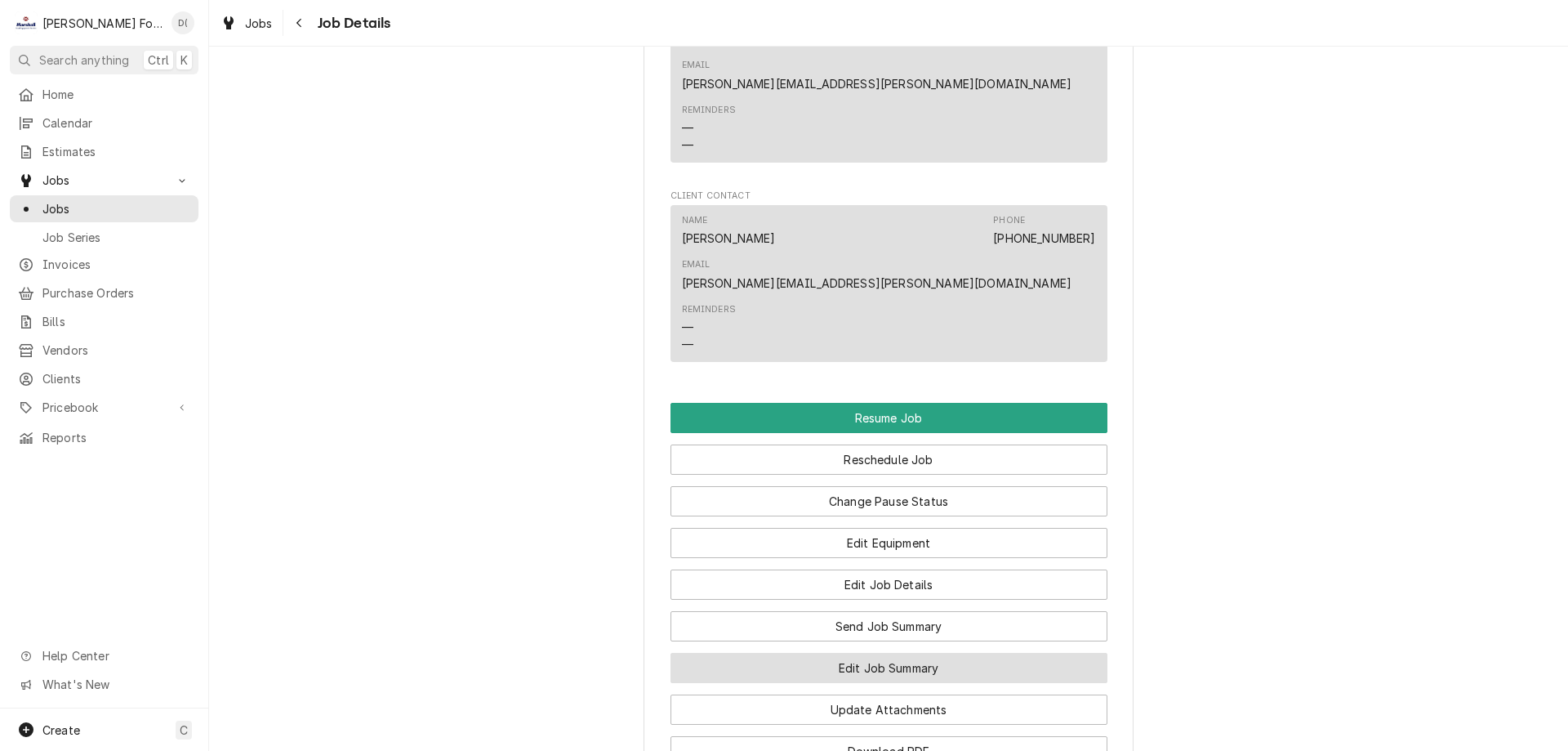
click at [846, 653] on button "Edit Job Summary" at bounding box center [889, 668] width 437 height 30
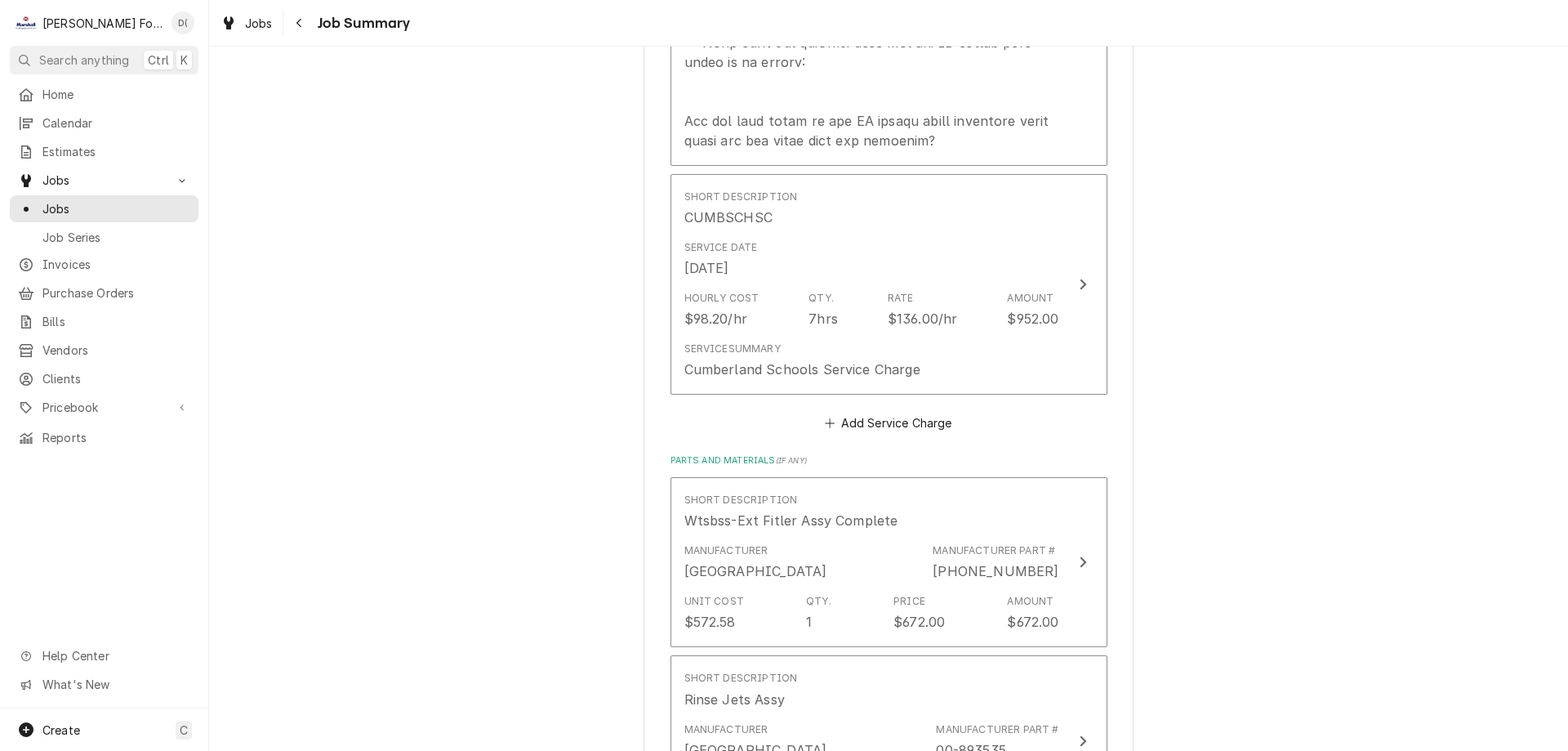
scroll to position [981, 0]
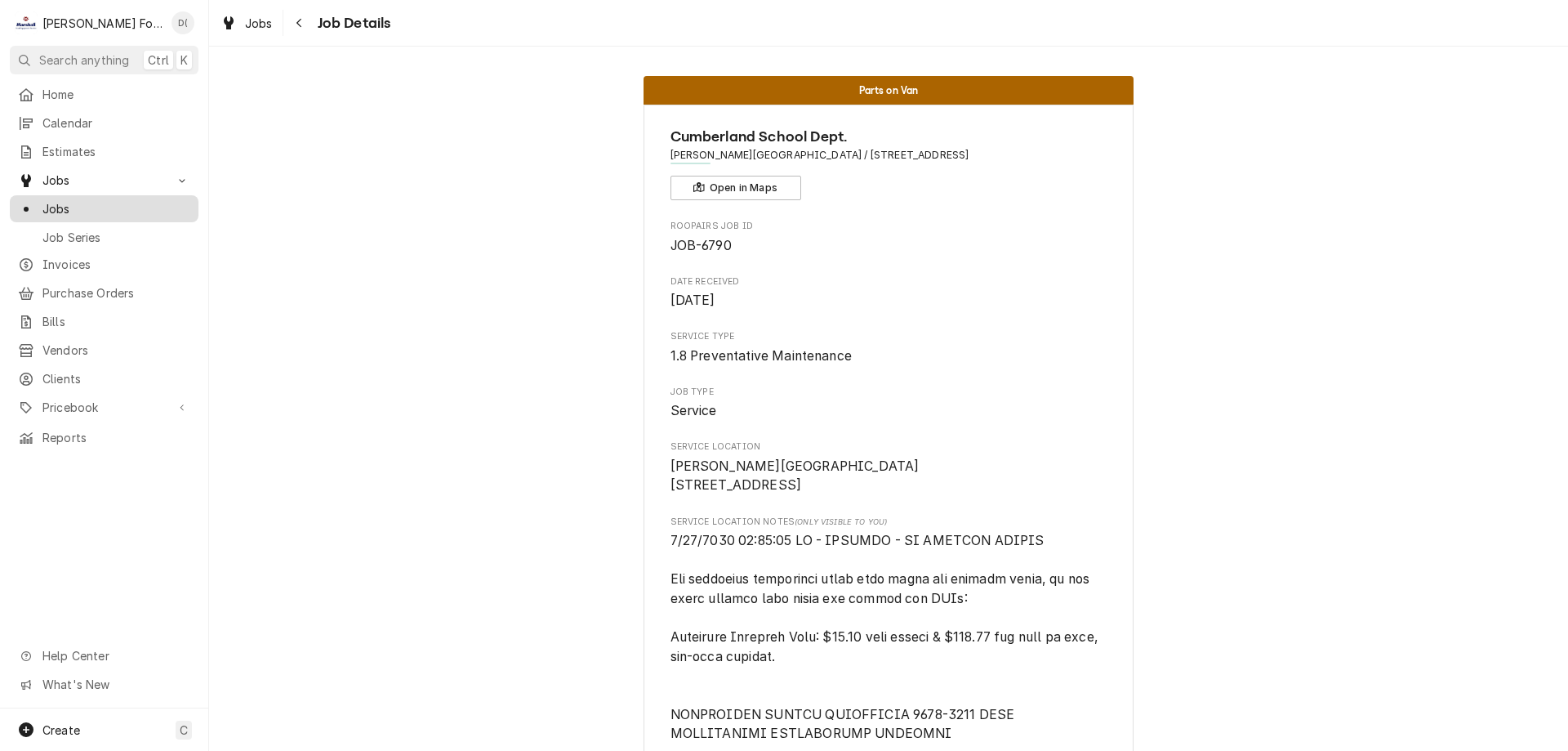
click at [133, 210] on div "Jobs" at bounding box center [104, 209] width 182 height 20
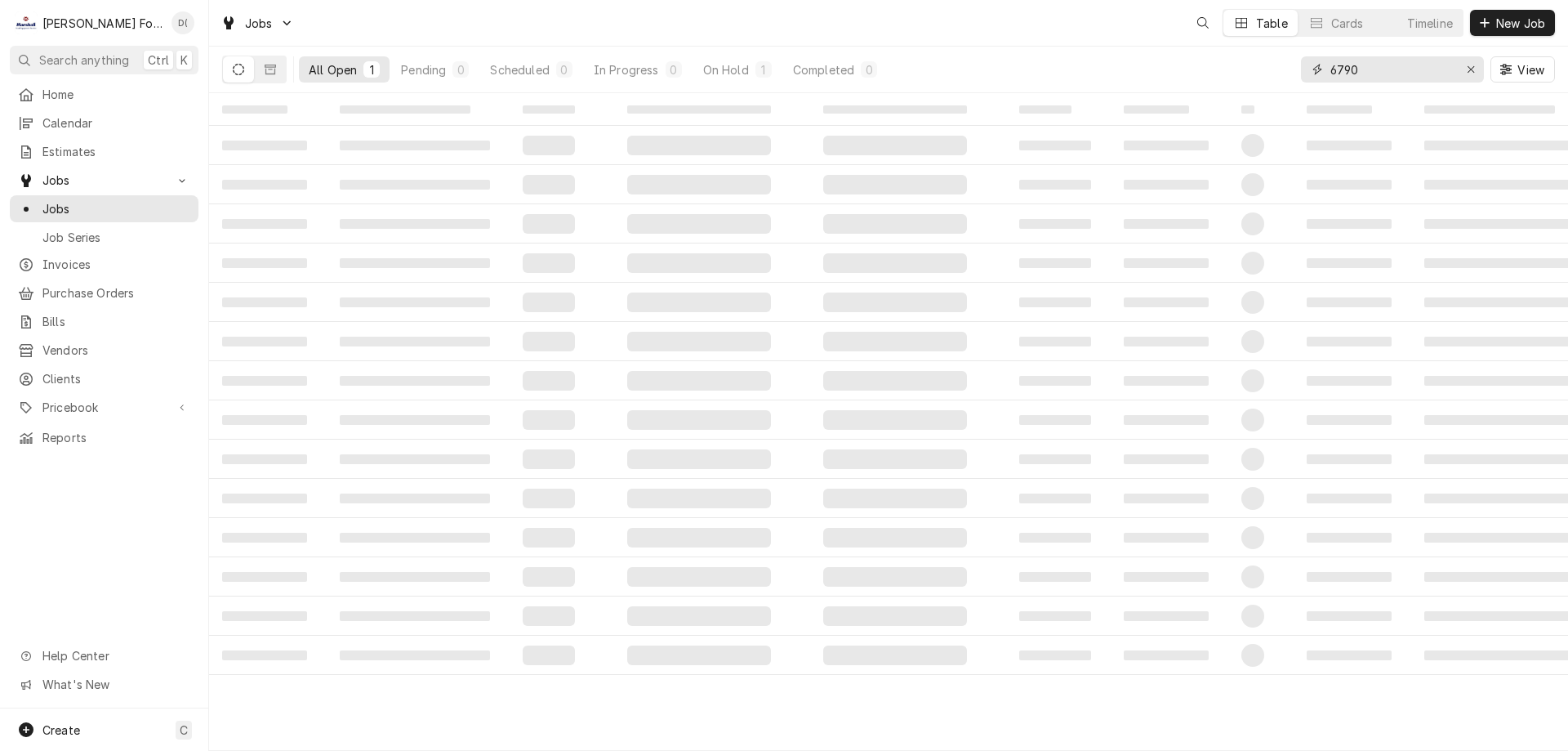
click at [1374, 71] on input "6790" at bounding box center [1391, 70] width 122 height 26
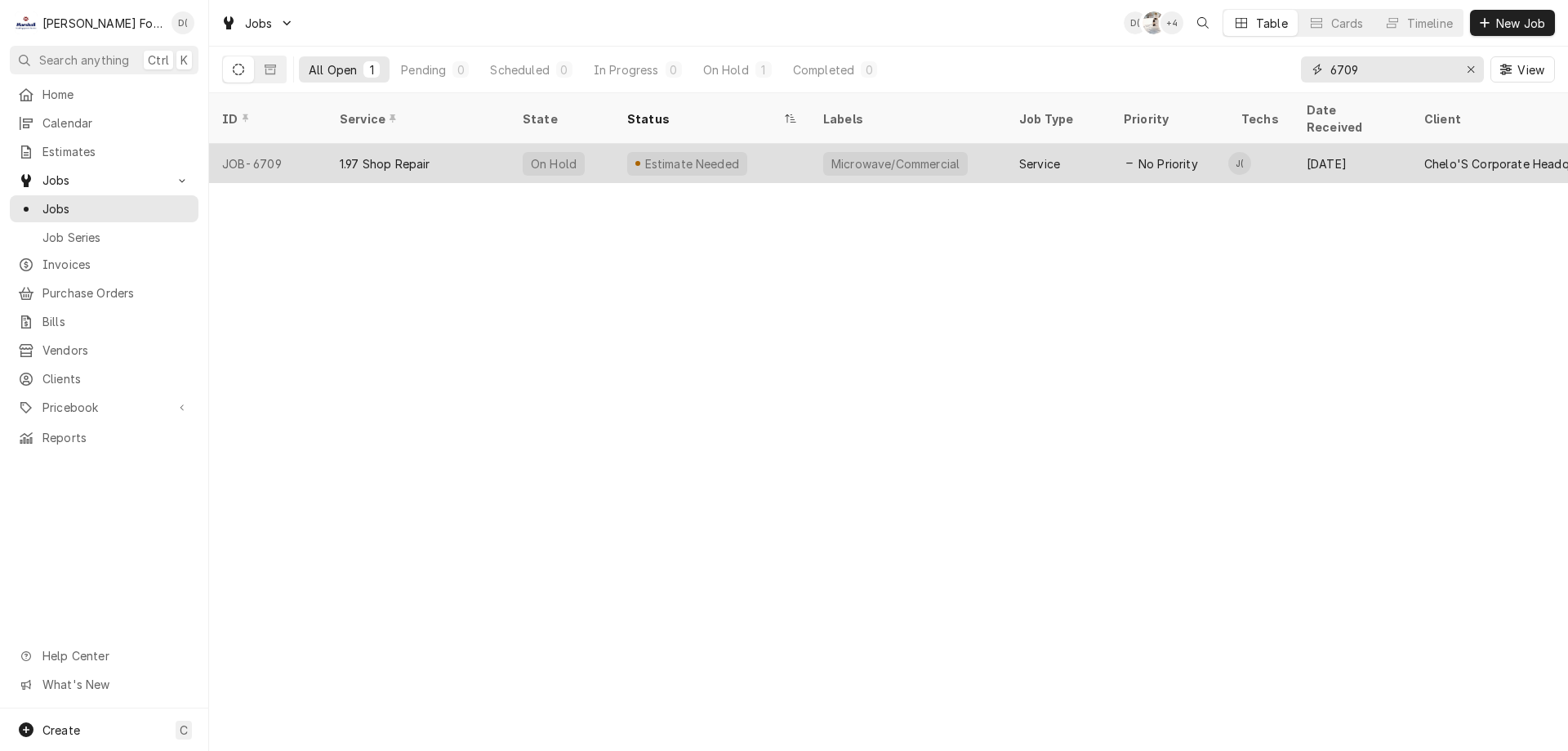
type input "6709"
click at [758, 153] on div "Estimate Needed" at bounding box center [712, 163] width 196 height 40
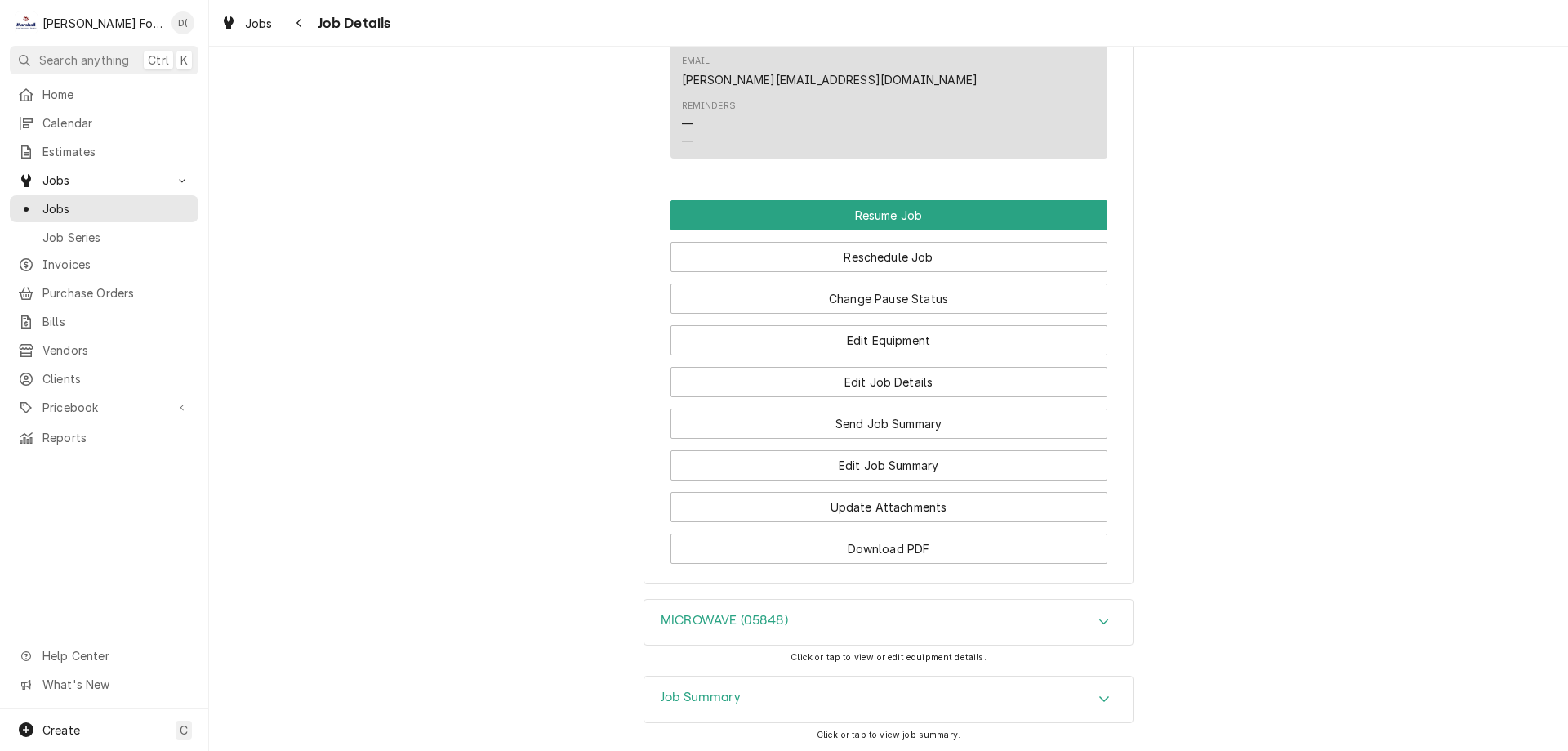
scroll to position [1634, 0]
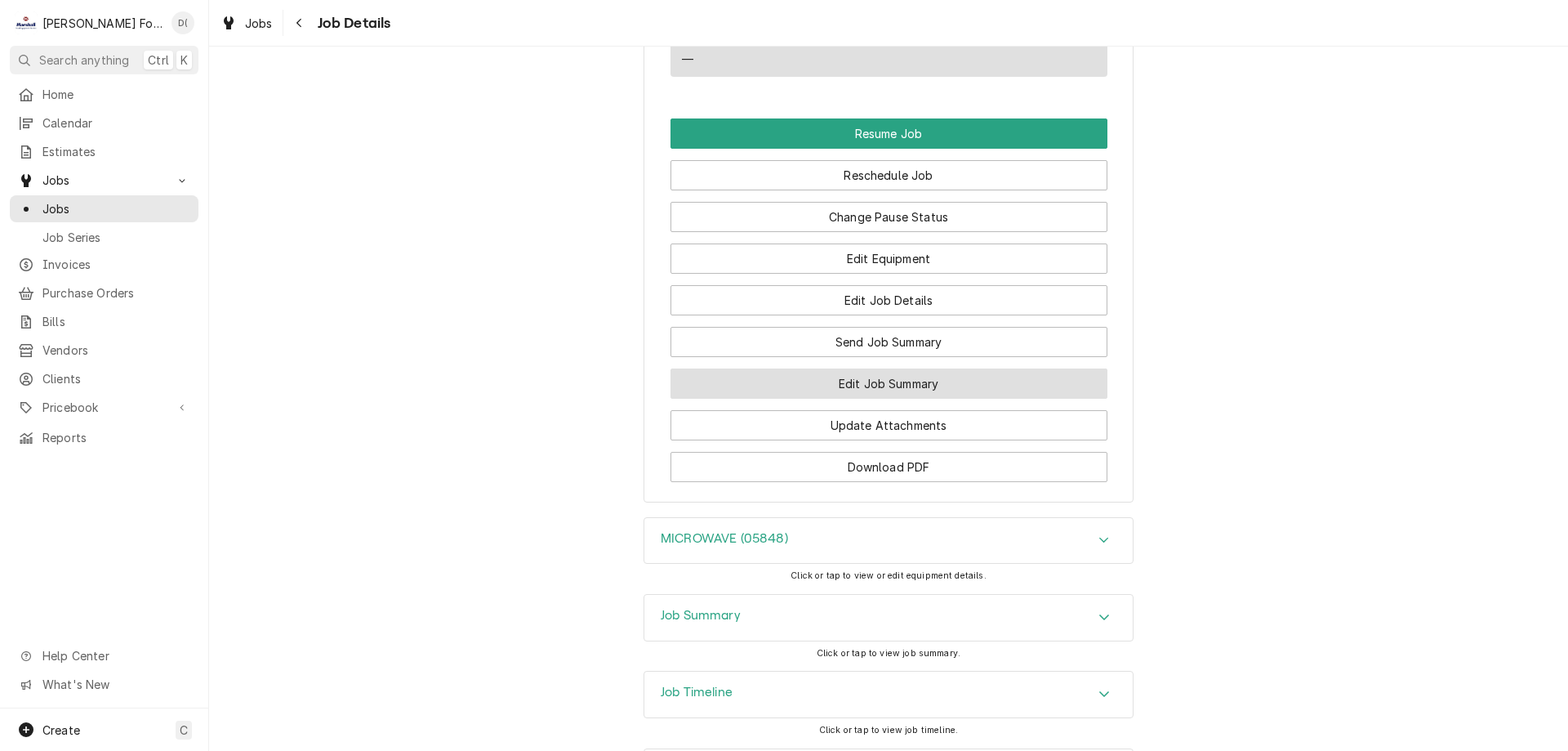
click at [838, 369] on button "Edit Job Summary" at bounding box center [889, 384] width 437 height 30
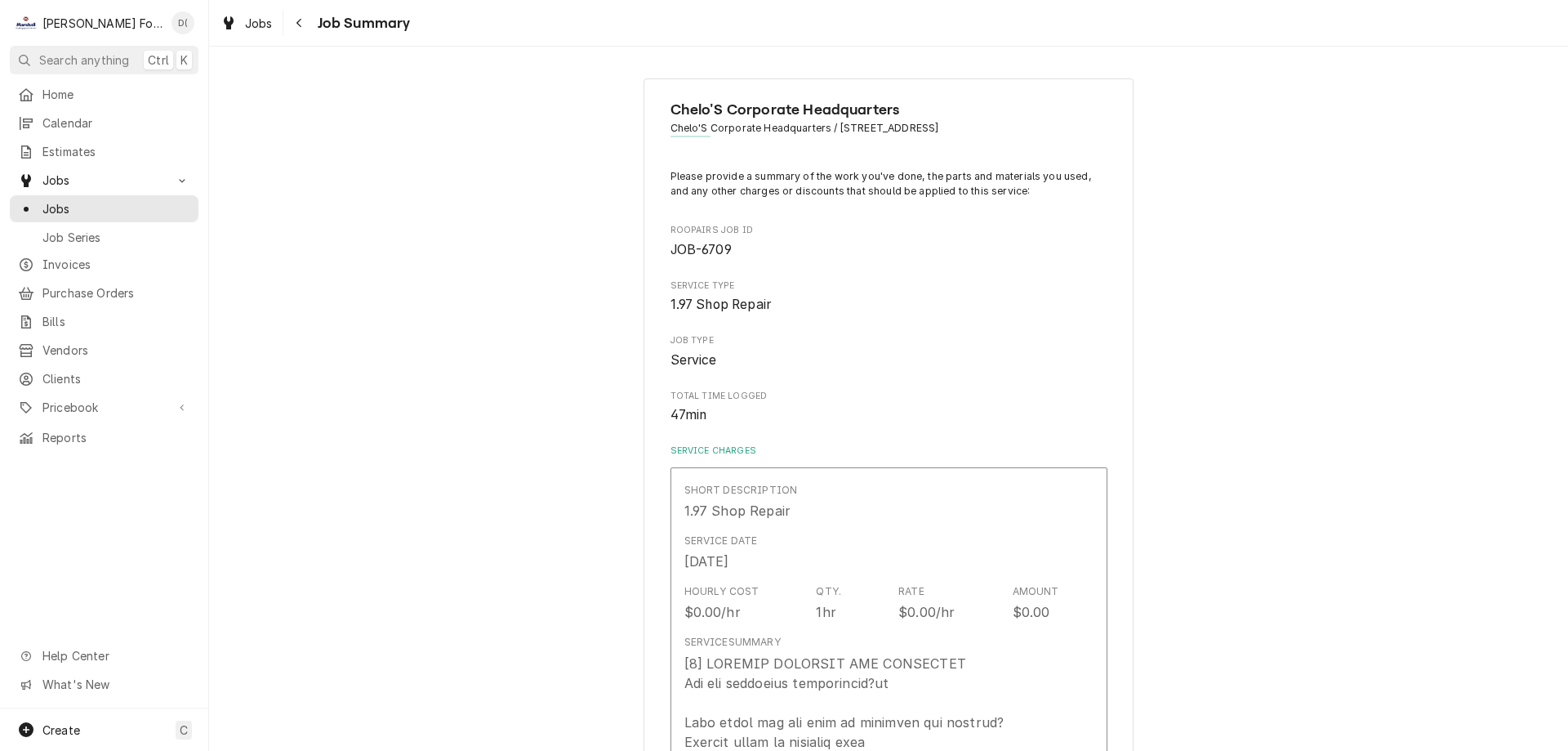
type textarea "x"
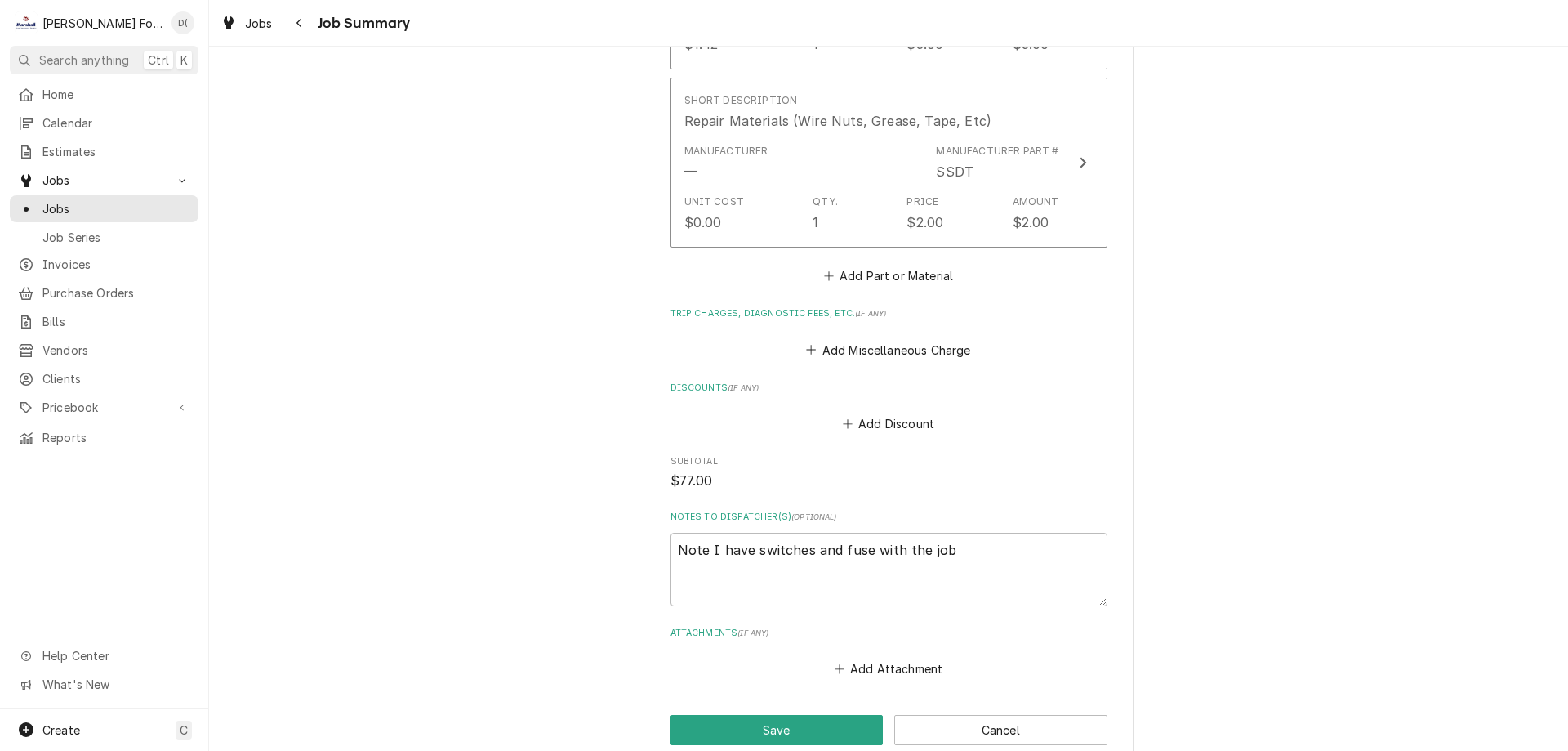
scroll to position [1536, 0]
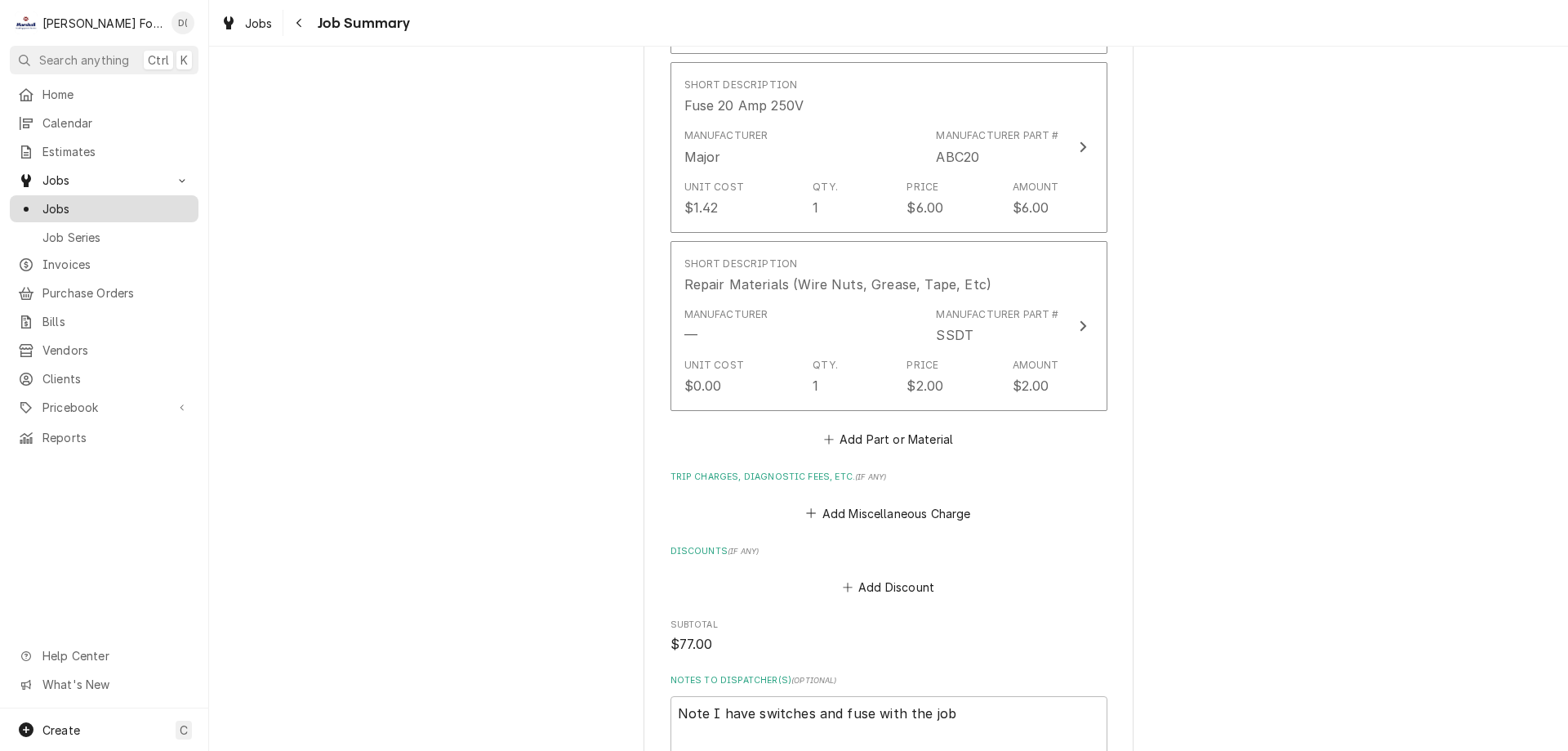
click at [87, 207] on span "Jobs" at bounding box center [116, 208] width 148 height 17
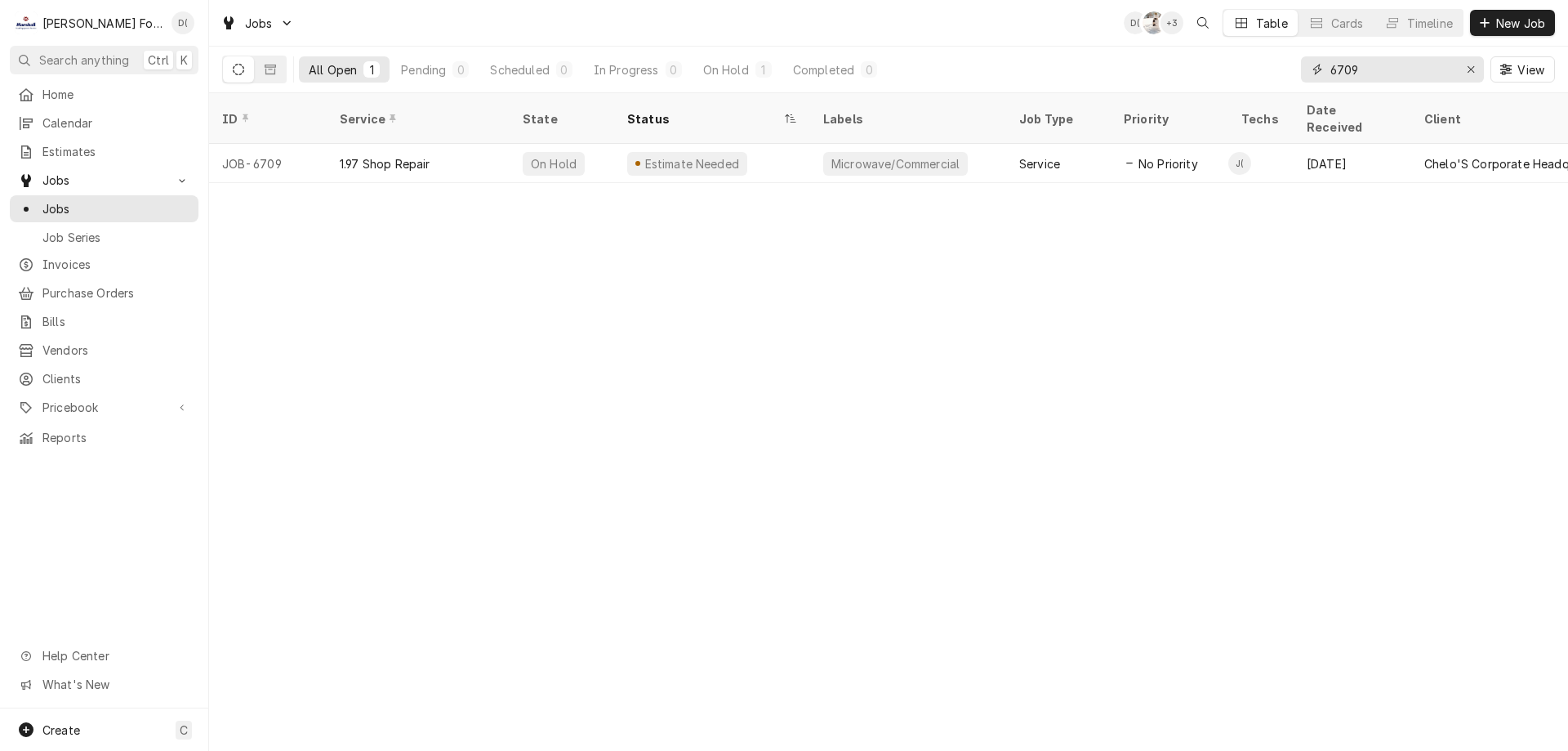
click at [1390, 65] on input "6709" at bounding box center [1391, 70] width 122 height 26
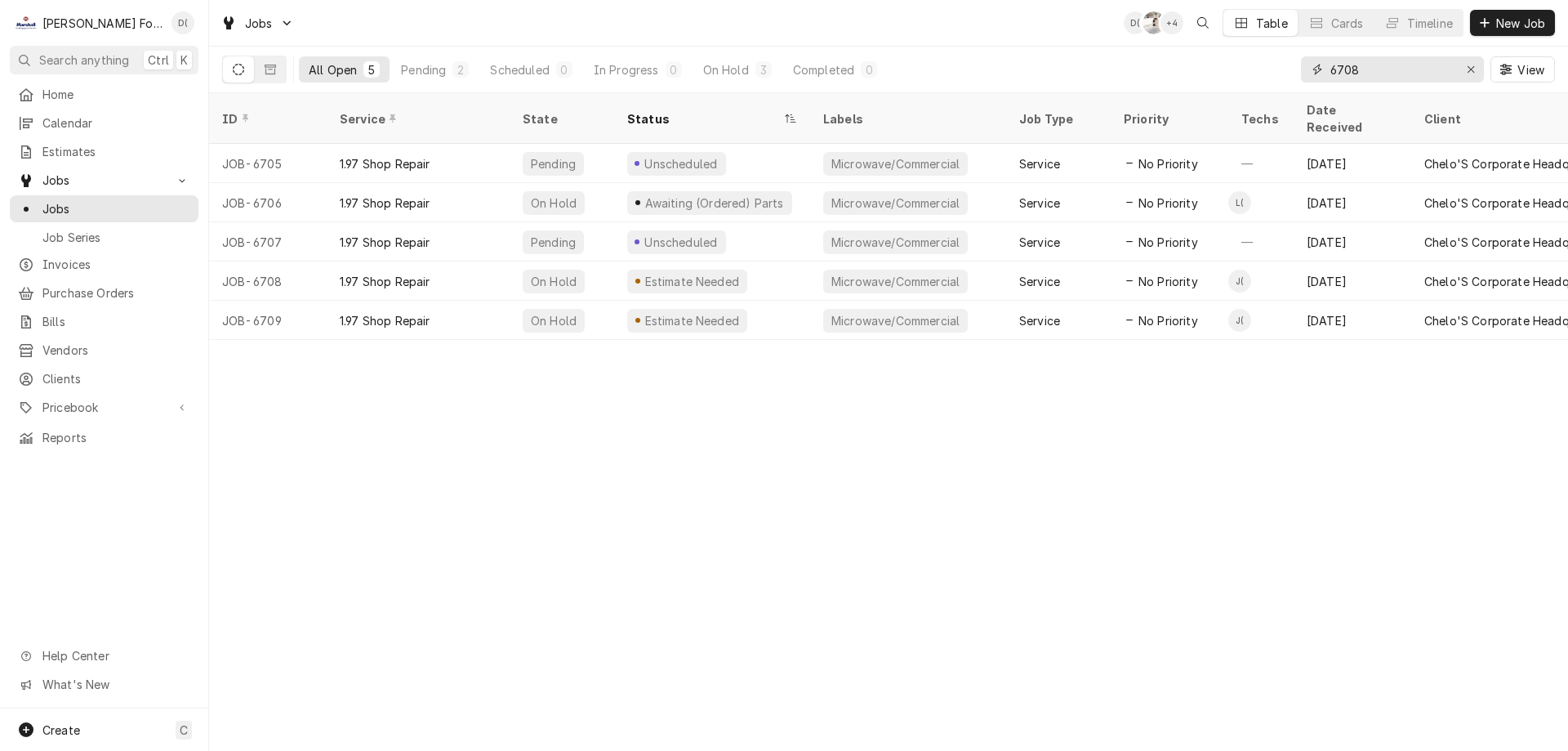
type input "6708"
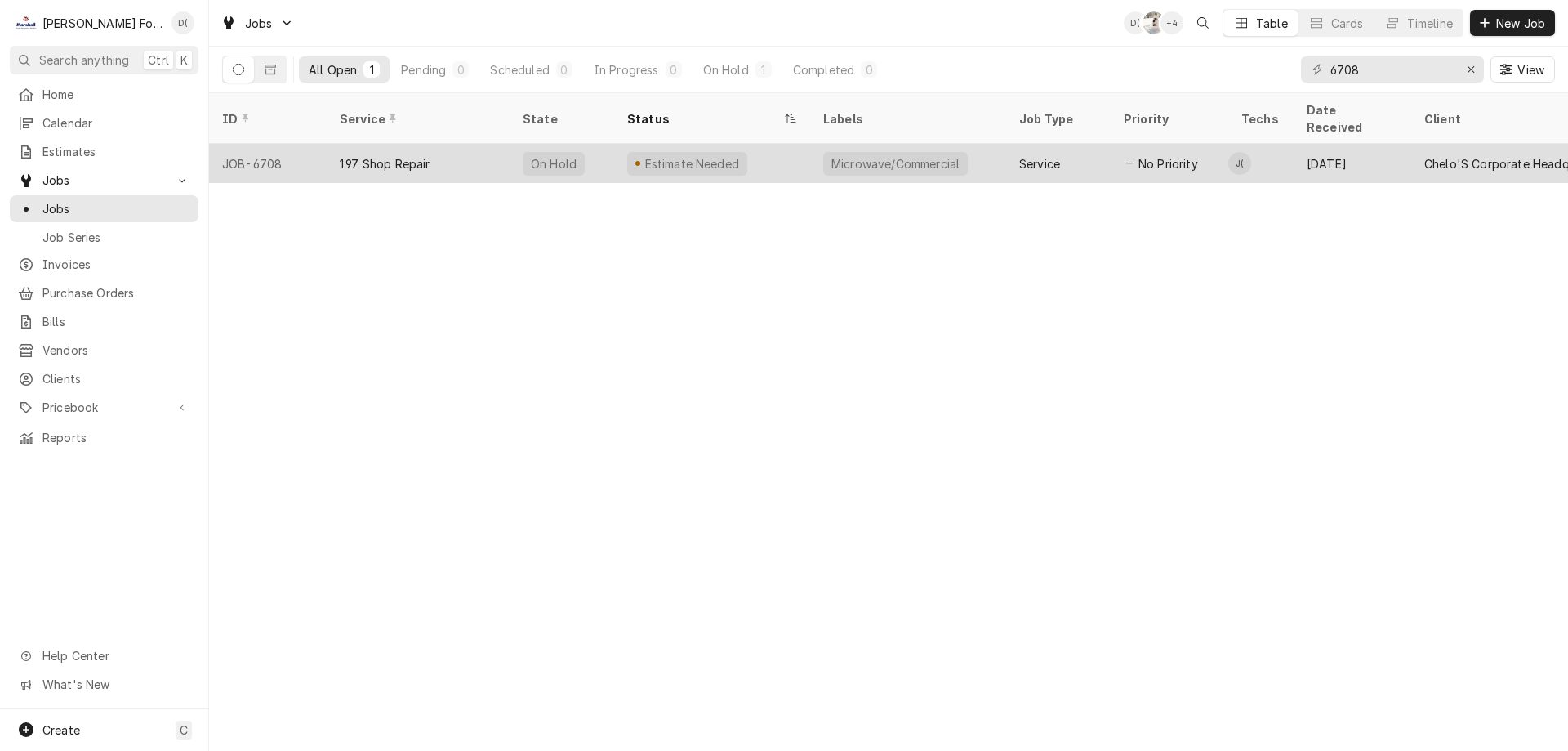
click at [782, 144] on div "Estimate Needed" at bounding box center [712, 163] width 196 height 40
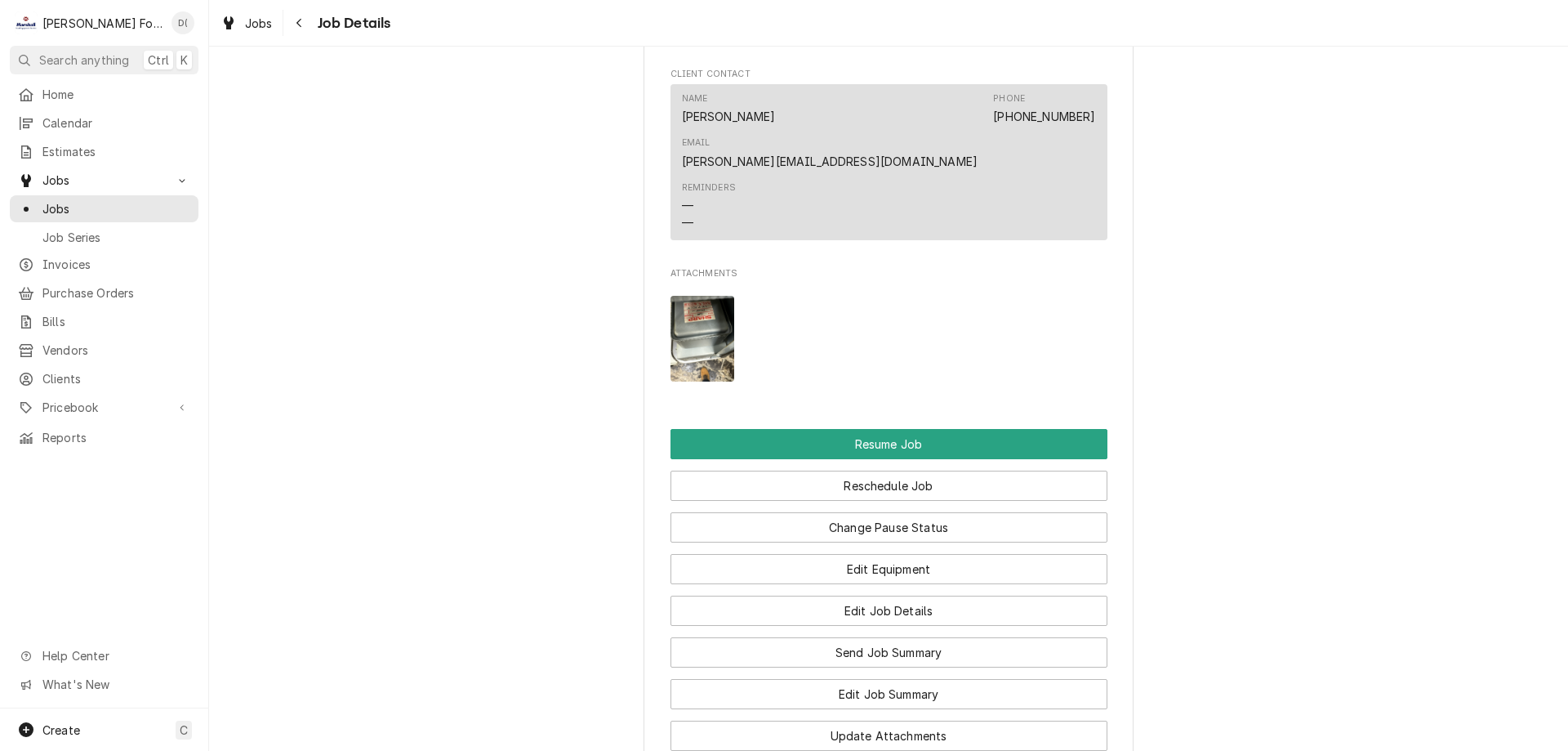
scroll to position [1786, 0]
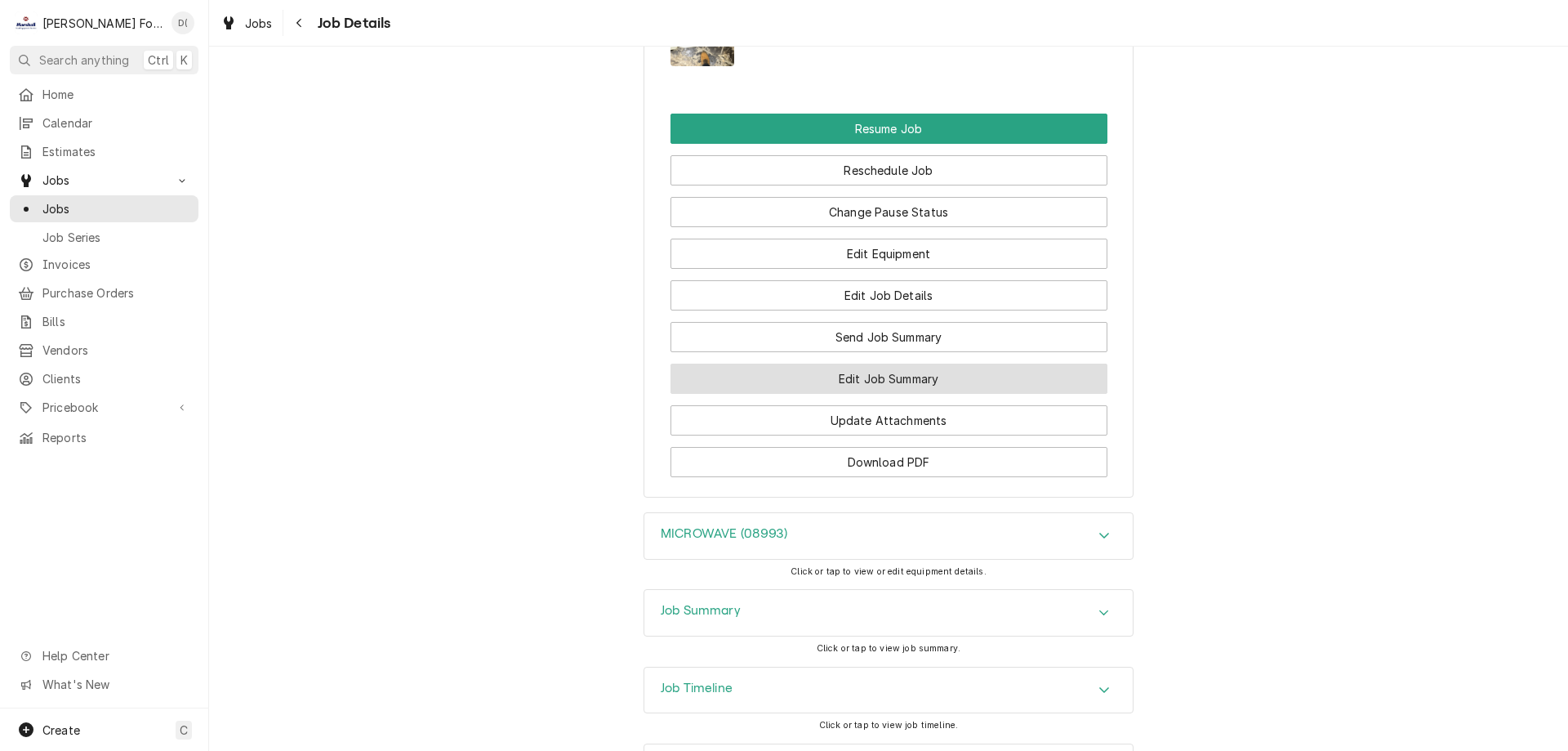
click at [890, 364] on button "Edit Job Summary" at bounding box center [889, 379] width 437 height 30
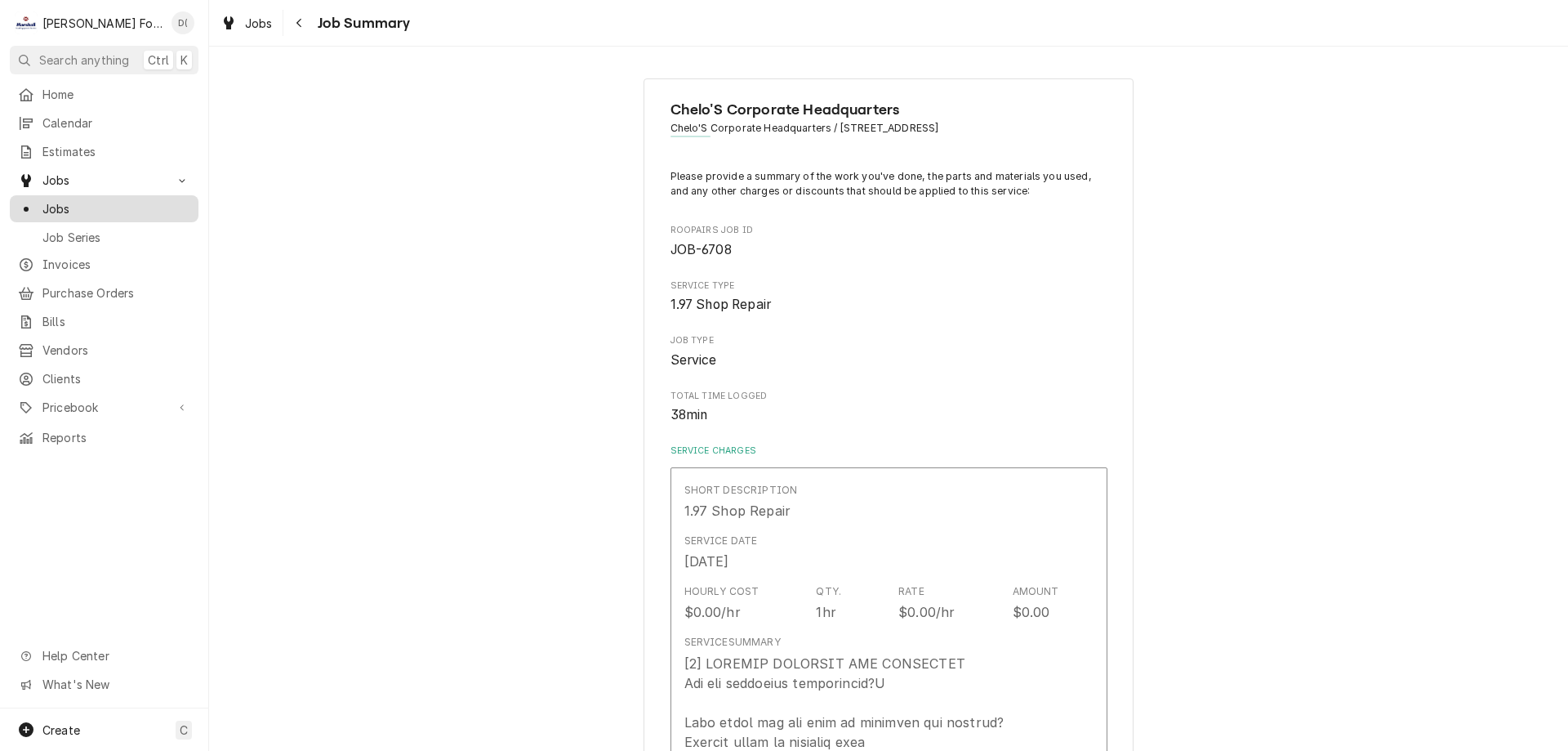
click at [130, 203] on span "Jobs" at bounding box center [116, 208] width 148 height 17
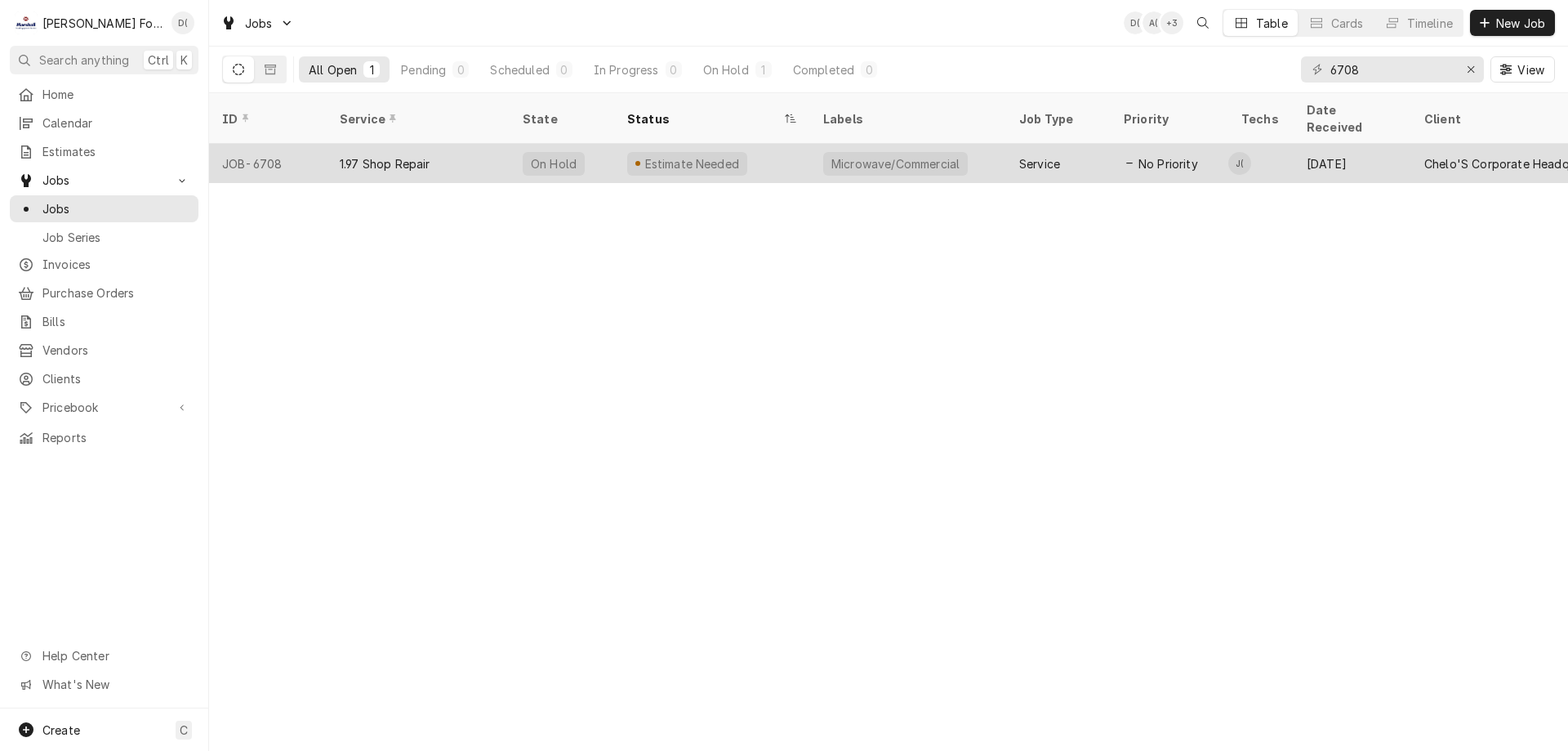
click at [771, 148] on div "Estimate Needed" at bounding box center [712, 163] width 196 height 40
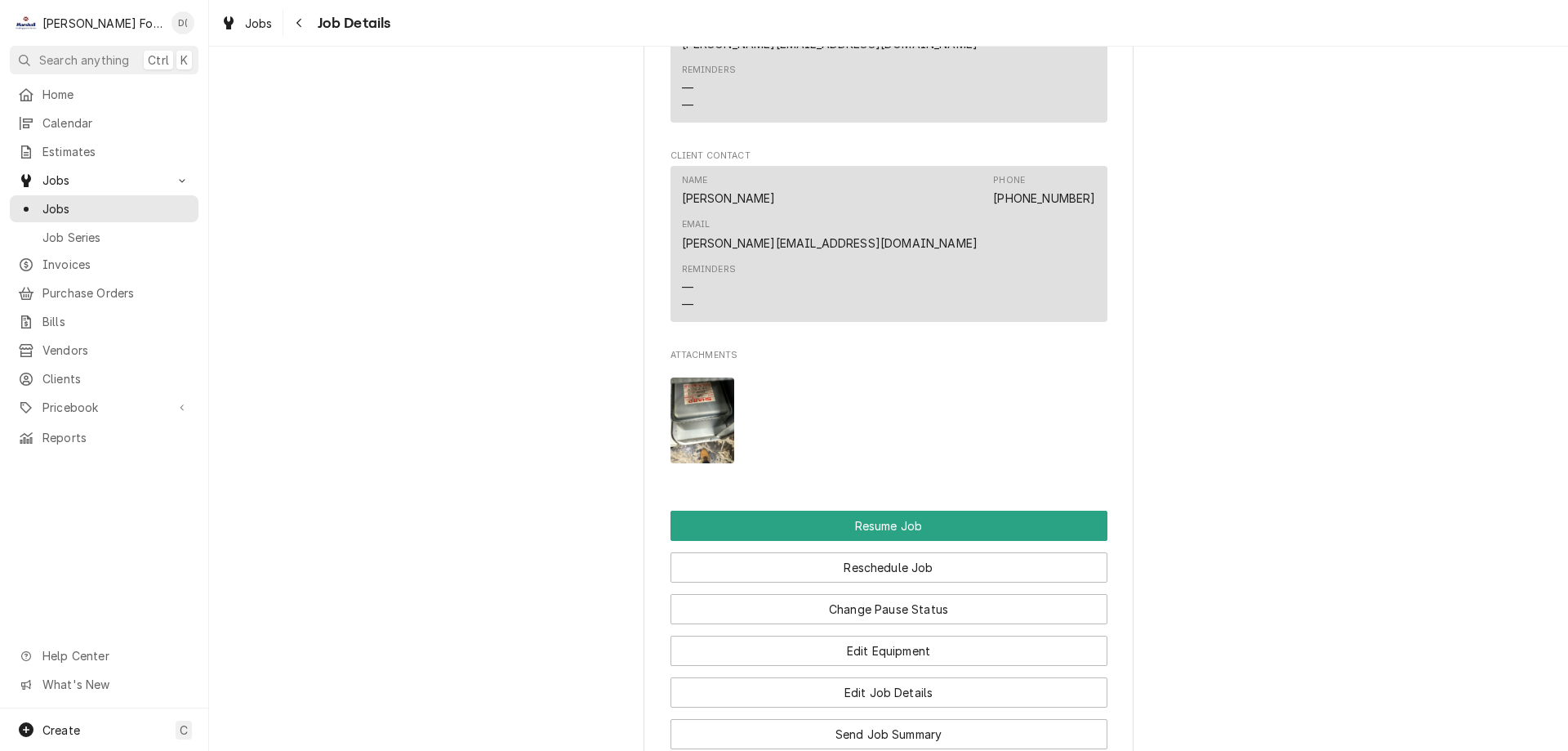
scroll to position [1716, 0]
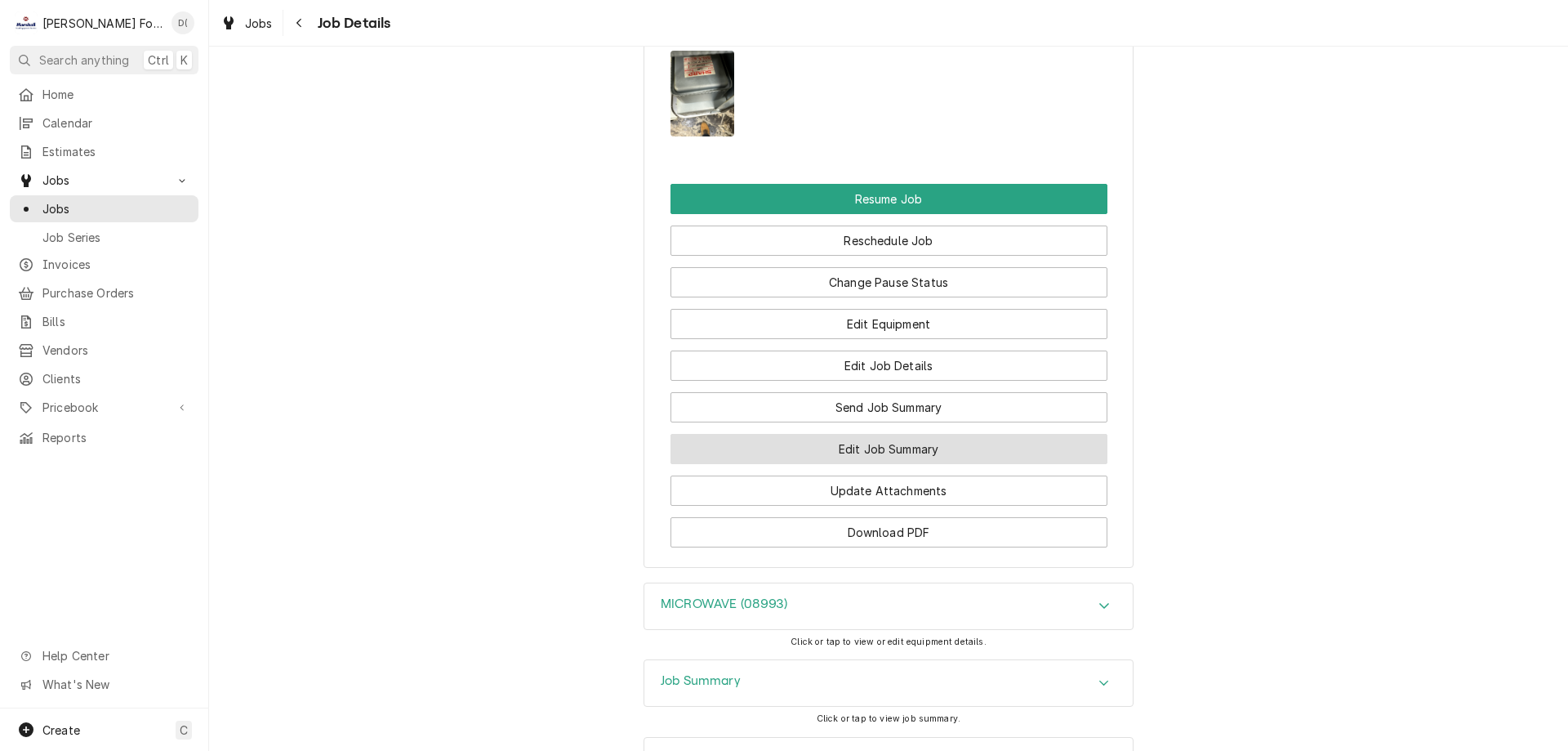
click at [829, 434] on button "Edit Job Summary" at bounding box center [889, 449] width 437 height 30
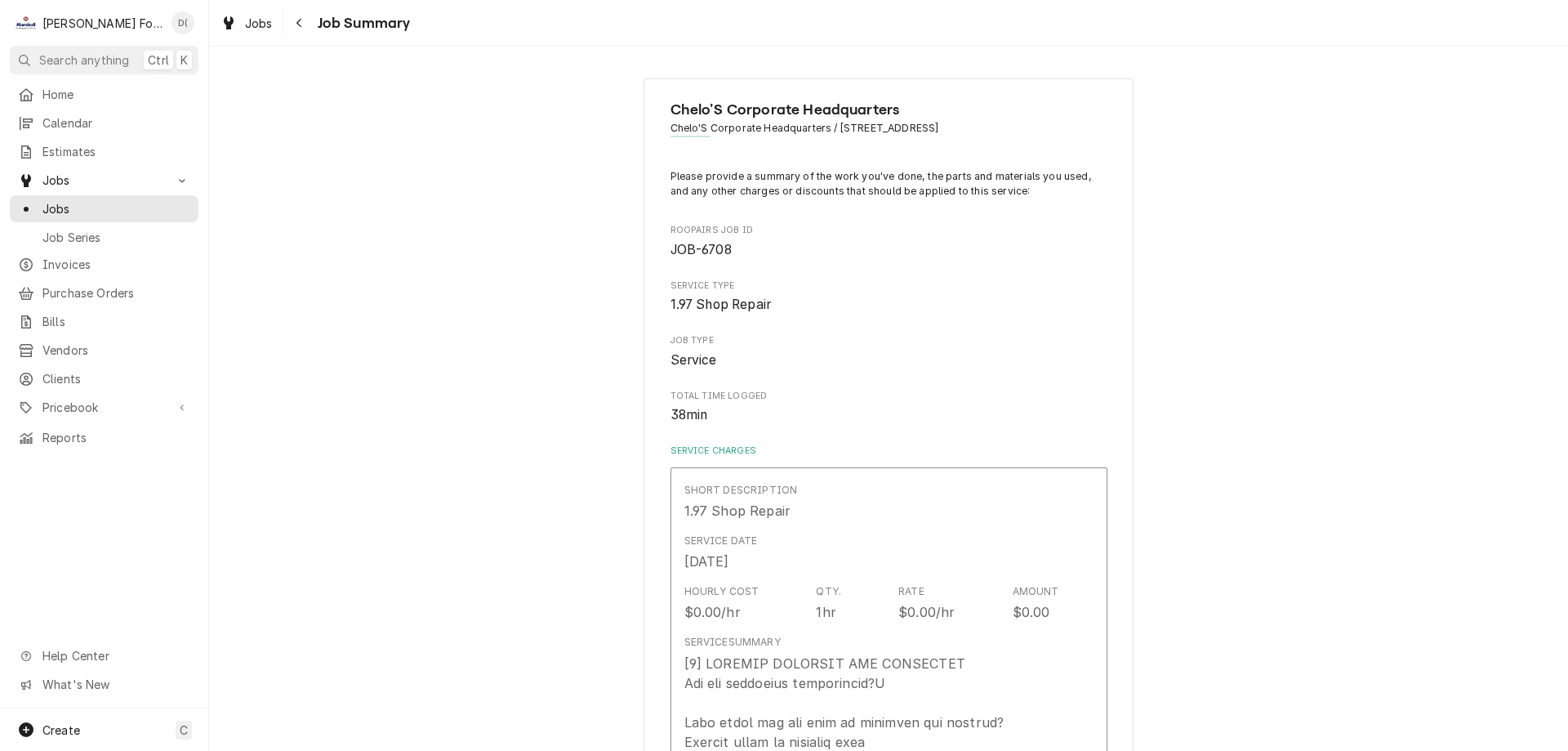
type textarea "x"
click at [128, 209] on span "Jobs" at bounding box center [116, 208] width 148 height 17
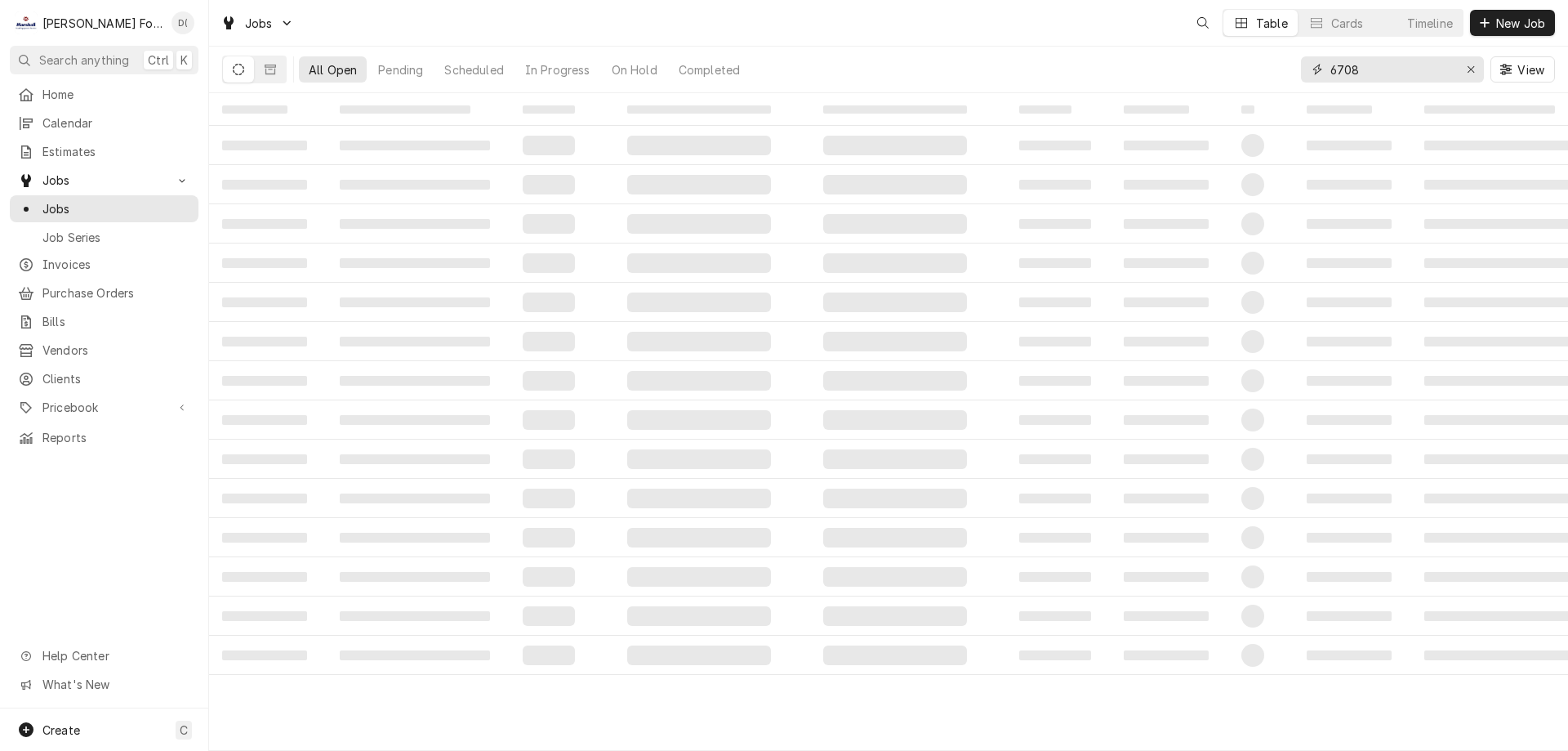
click at [1406, 71] on input "6708" at bounding box center [1391, 70] width 122 height 26
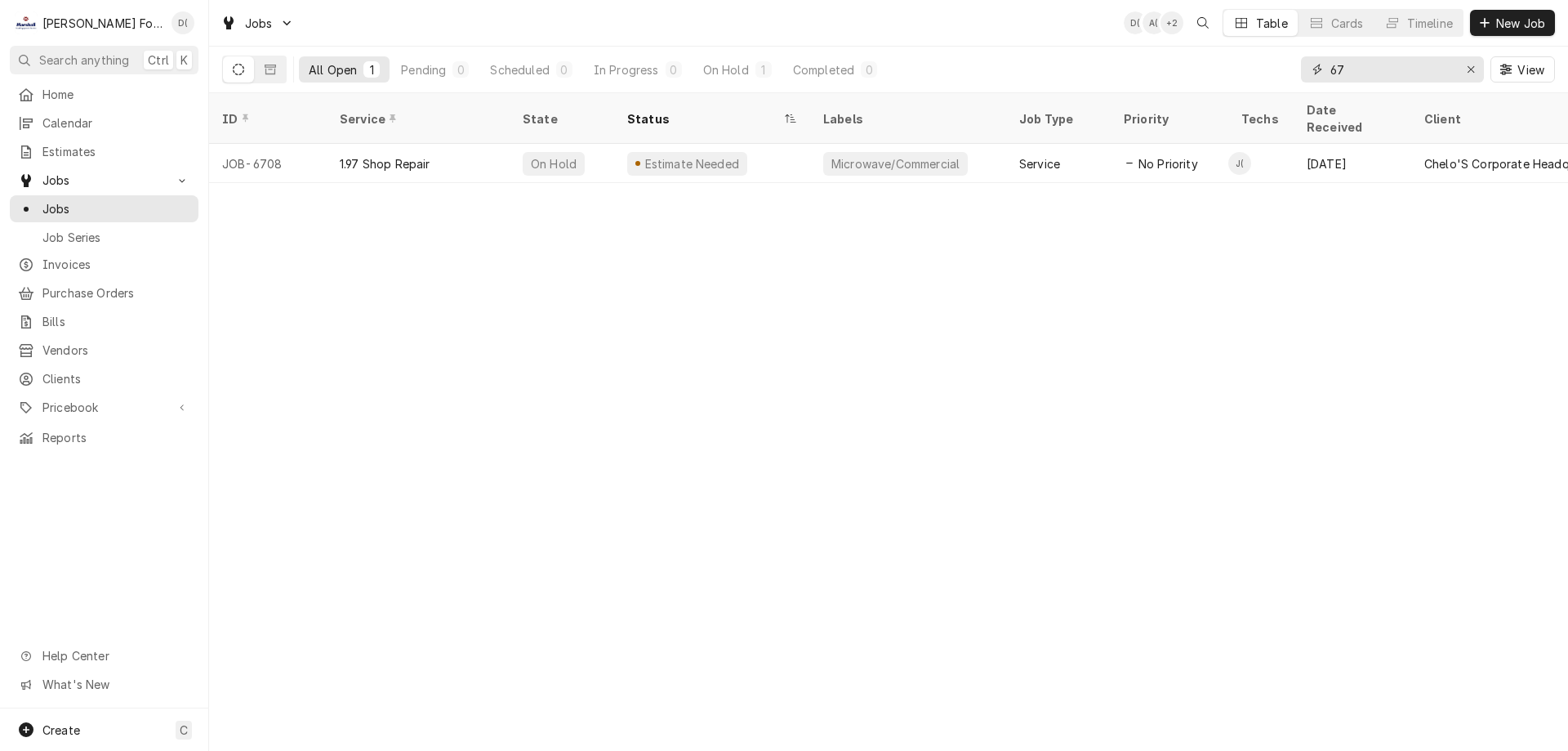
type input "6"
type input "9"
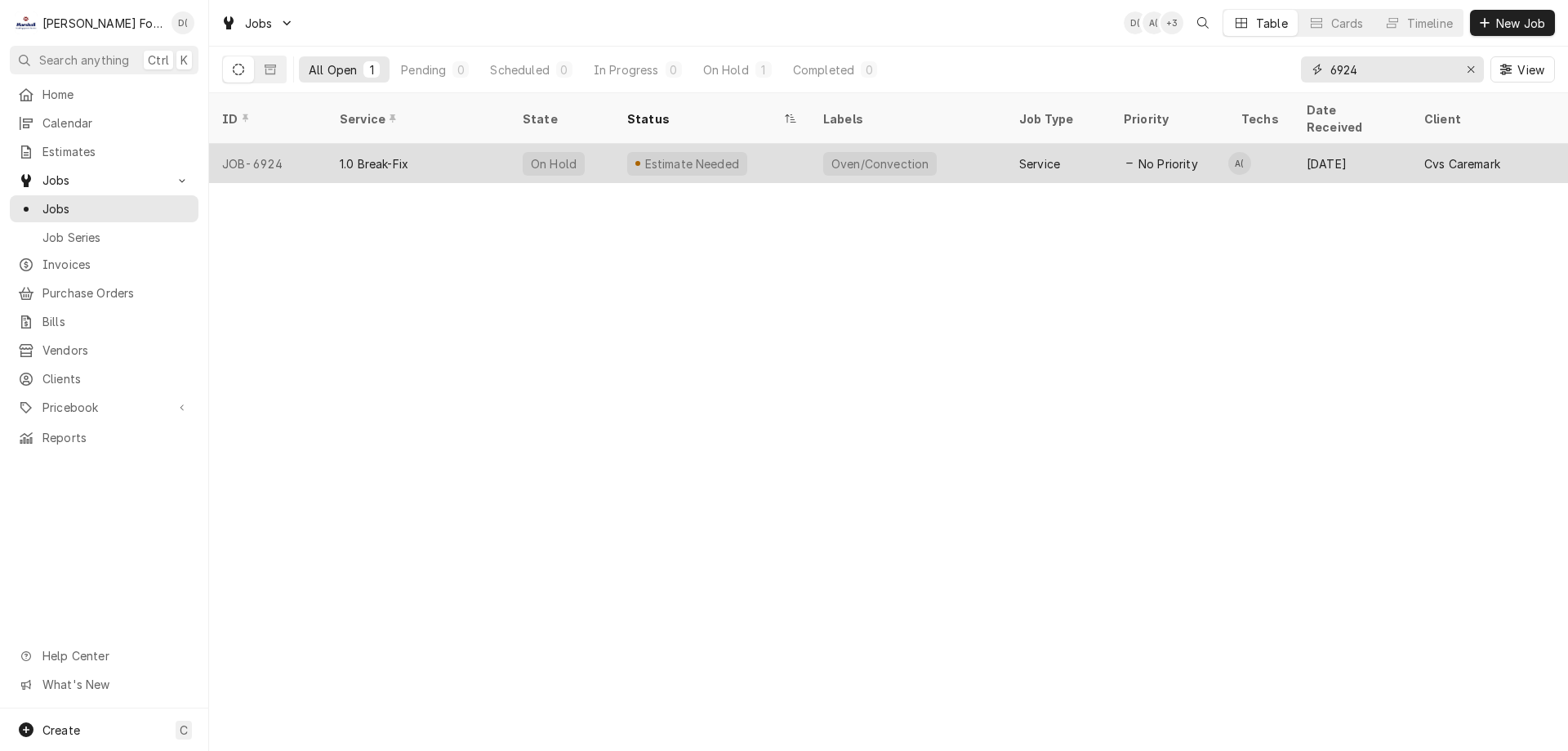
type input "6924"
click at [964, 152] on div "Oven/Convection" at bounding box center [908, 163] width 196 height 40
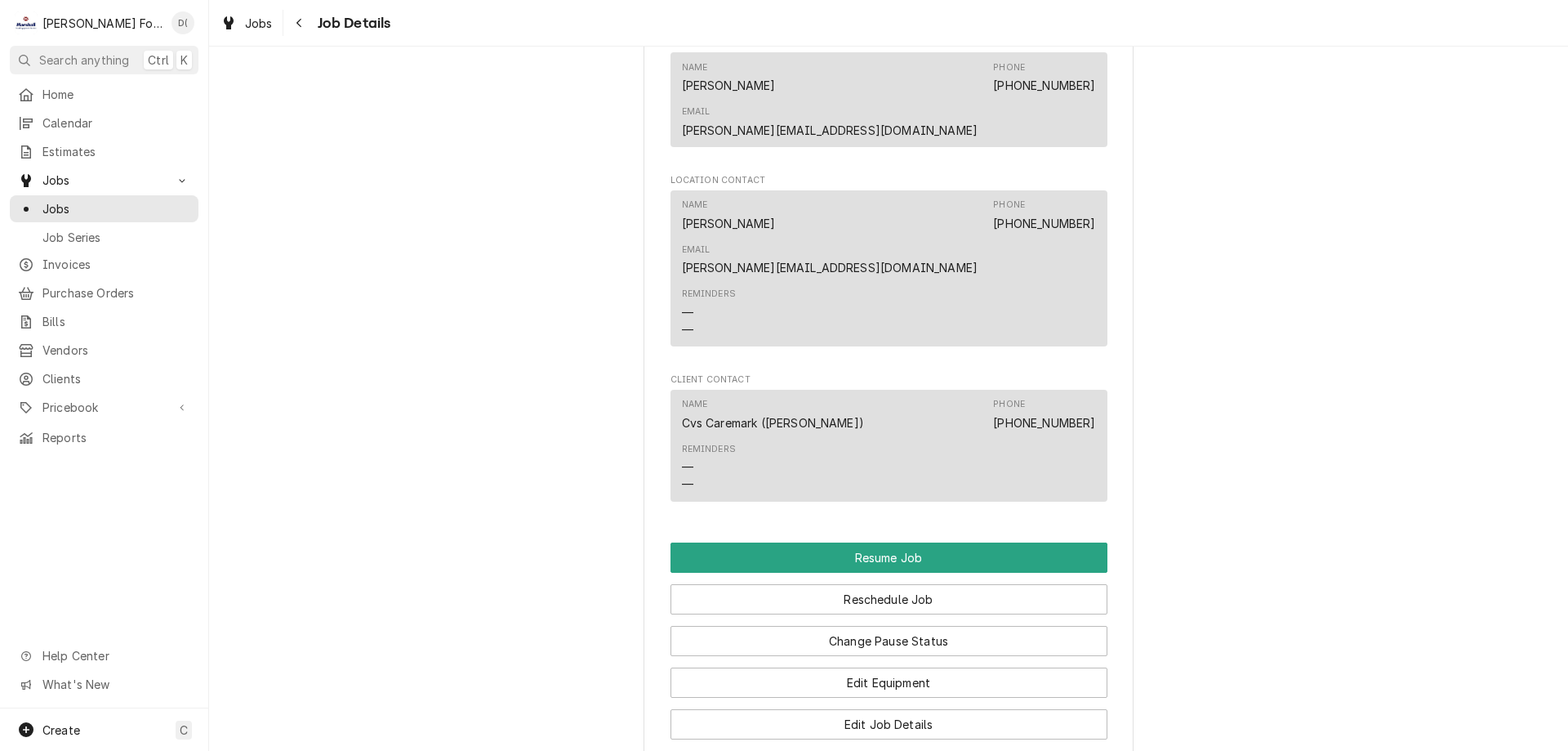
scroll to position [2206, 0]
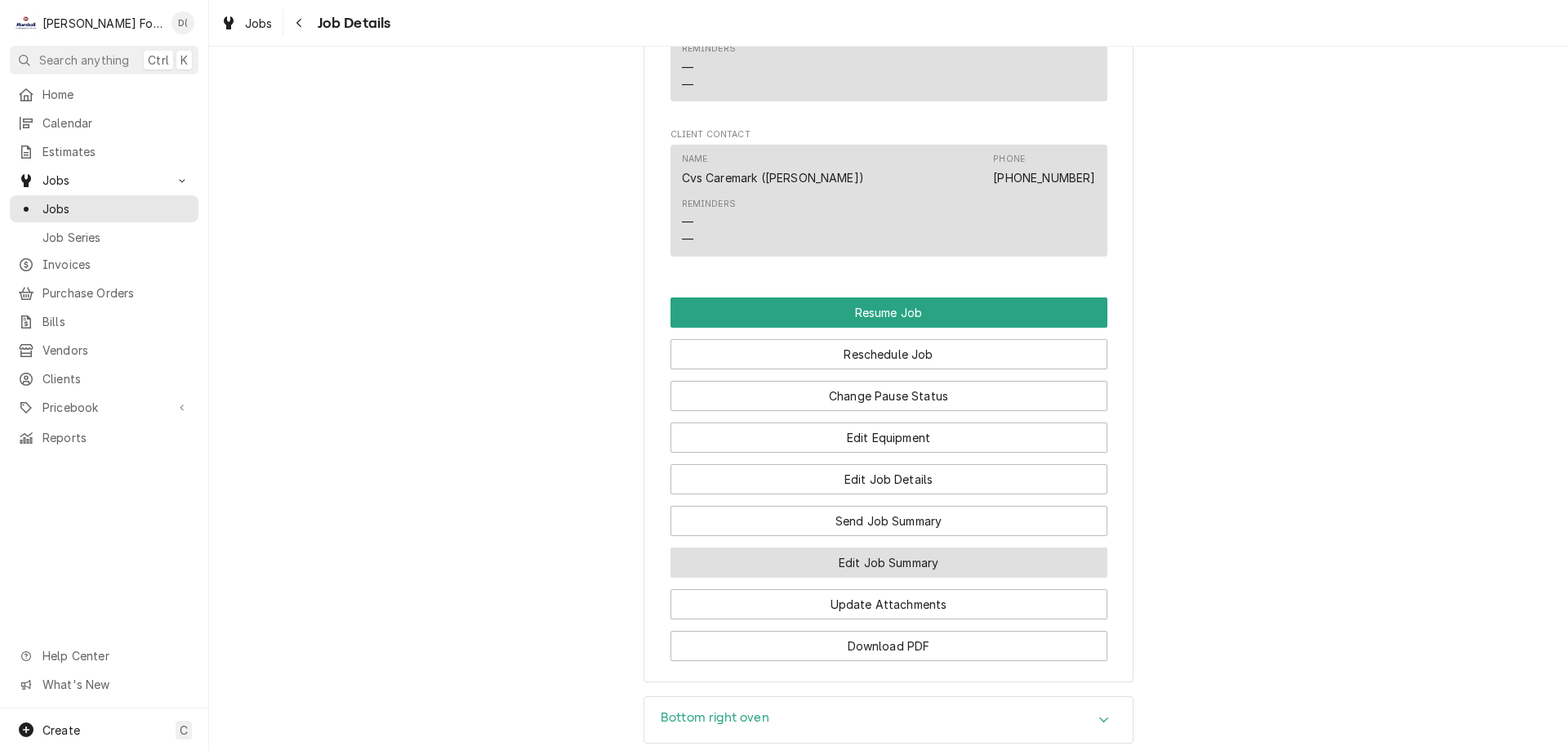
click at [847, 548] on button "Edit Job Summary" at bounding box center [889, 563] width 437 height 30
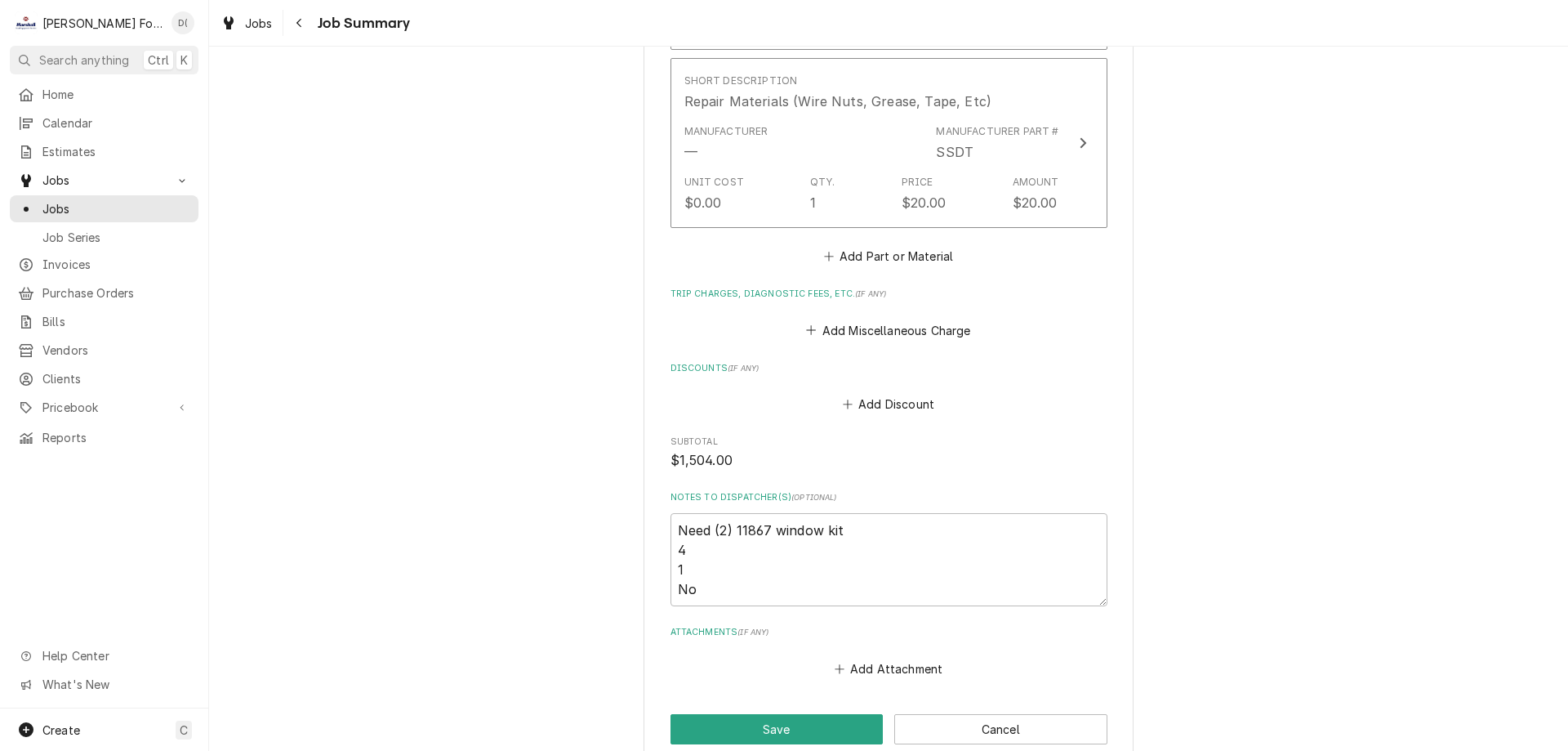
scroll to position [1526, 0]
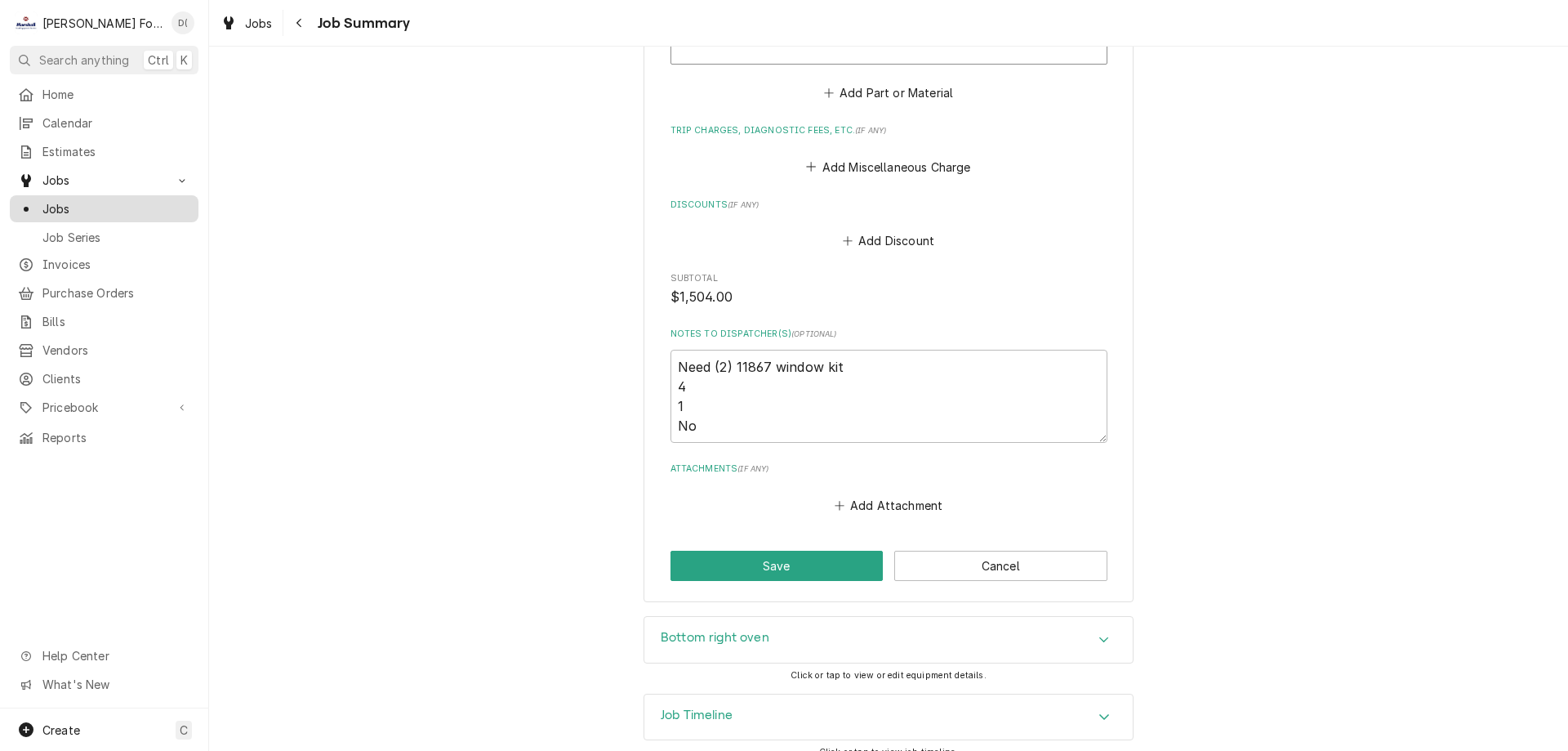
click at [79, 211] on div "Jobs" at bounding box center [104, 209] width 182 height 20
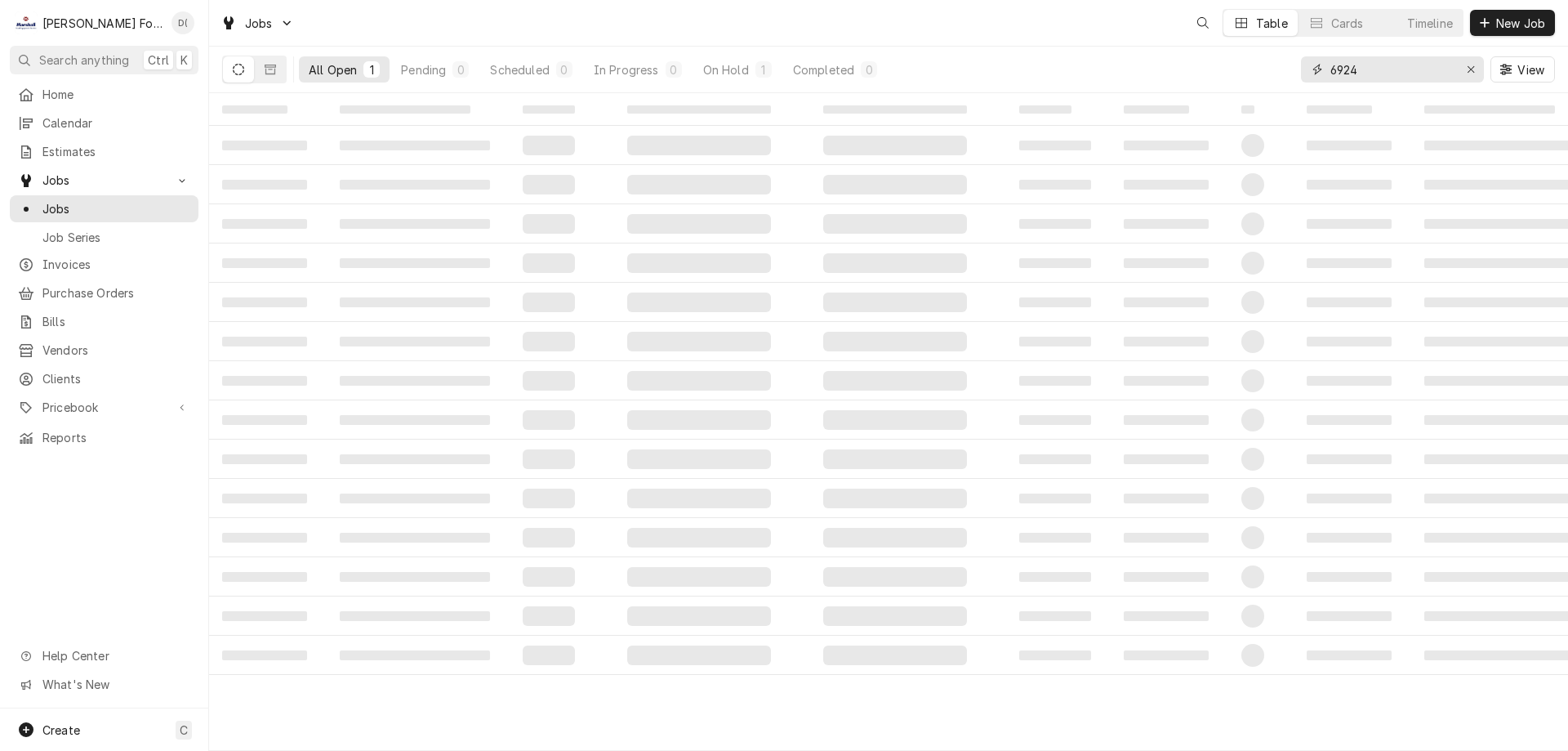
drag, startPoint x: 1363, startPoint y: 68, endPoint x: 1333, endPoint y: 72, distance: 30.3
click at [1333, 72] on input "6924" at bounding box center [1391, 70] width 122 height 26
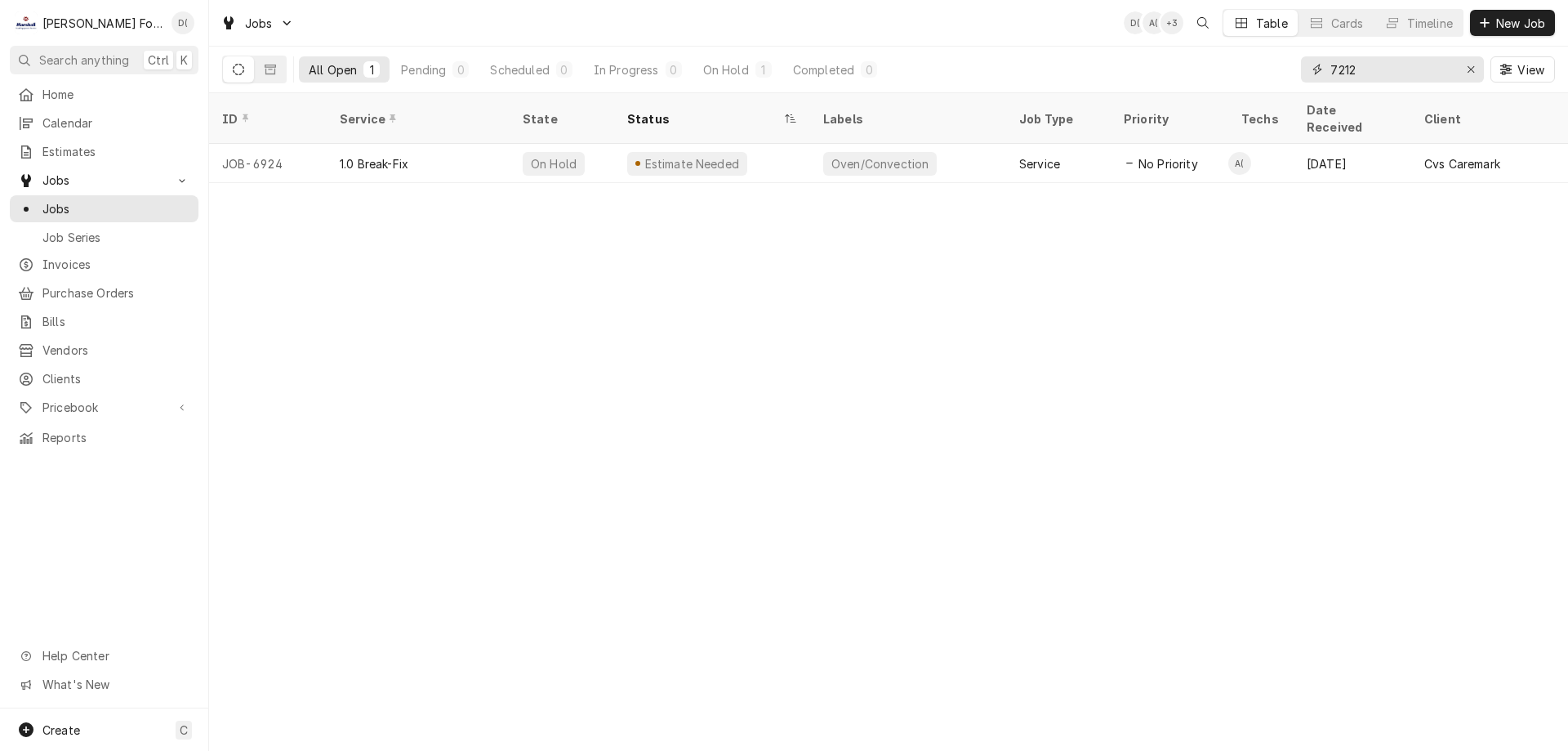
type input "7212"
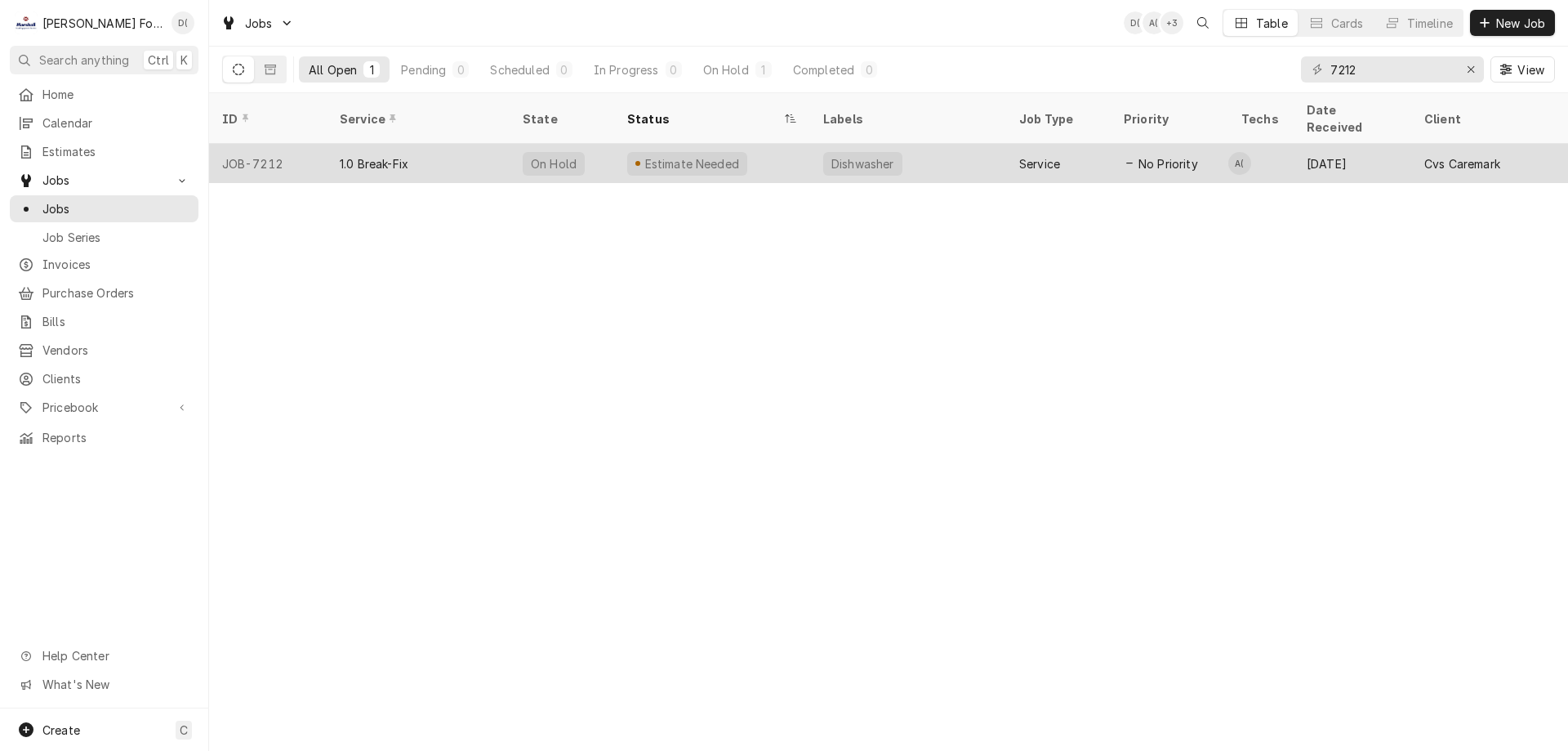
click at [748, 144] on div "Estimate Needed" at bounding box center [712, 163] width 196 height 40
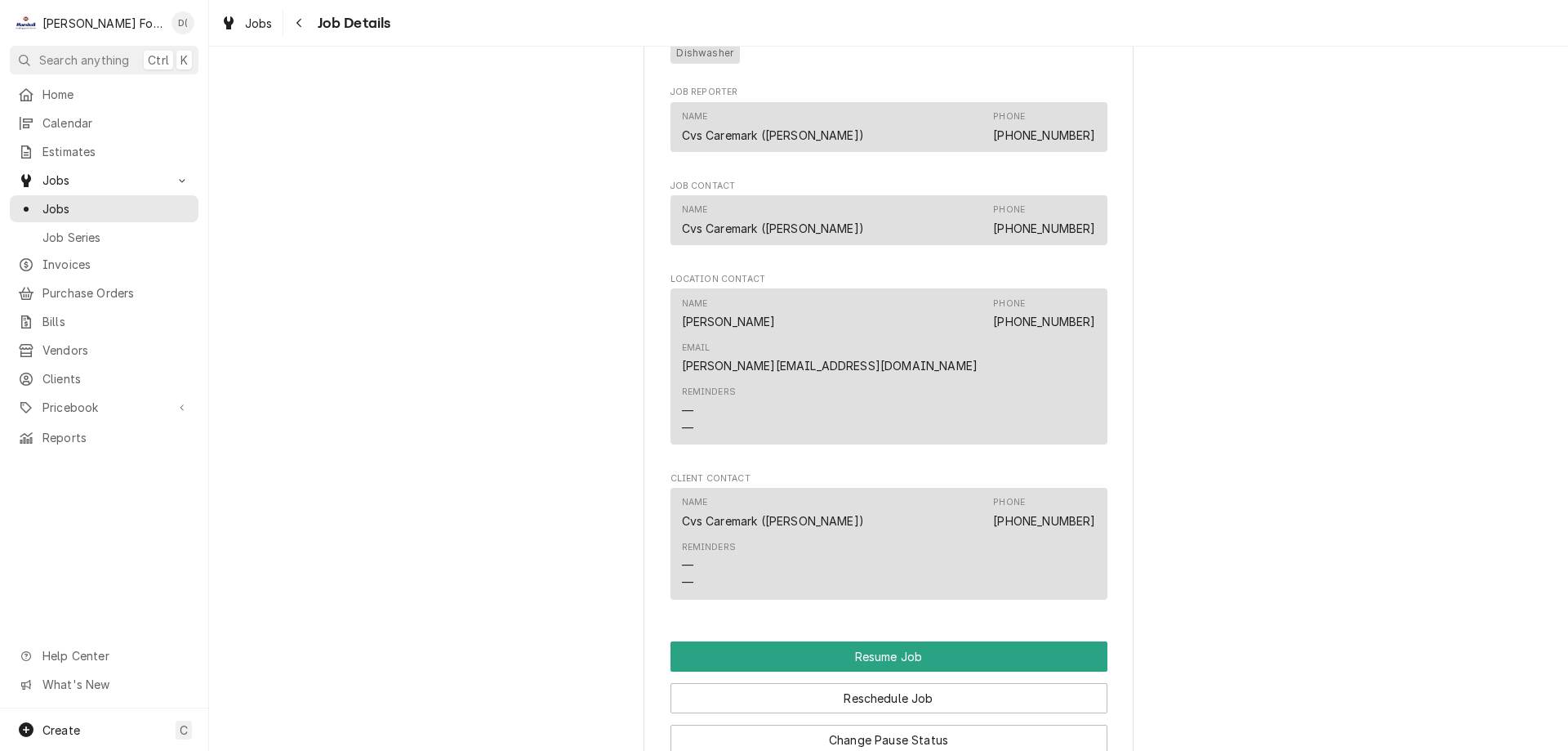
scroll to position [2043, 0]
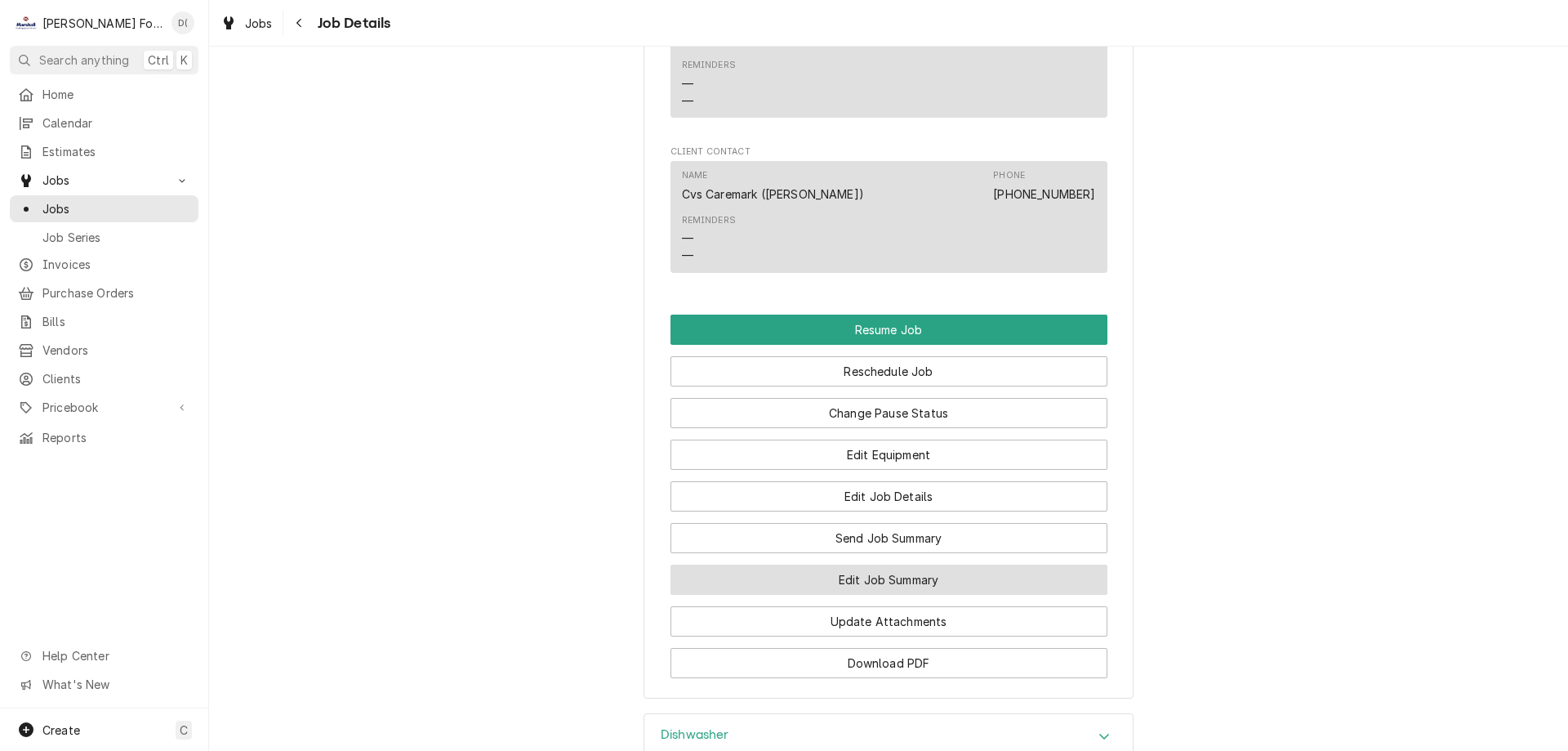
click at [881, 564] on button "Edit Job Summary" at bounding box center [889, 579] width 437 height 30
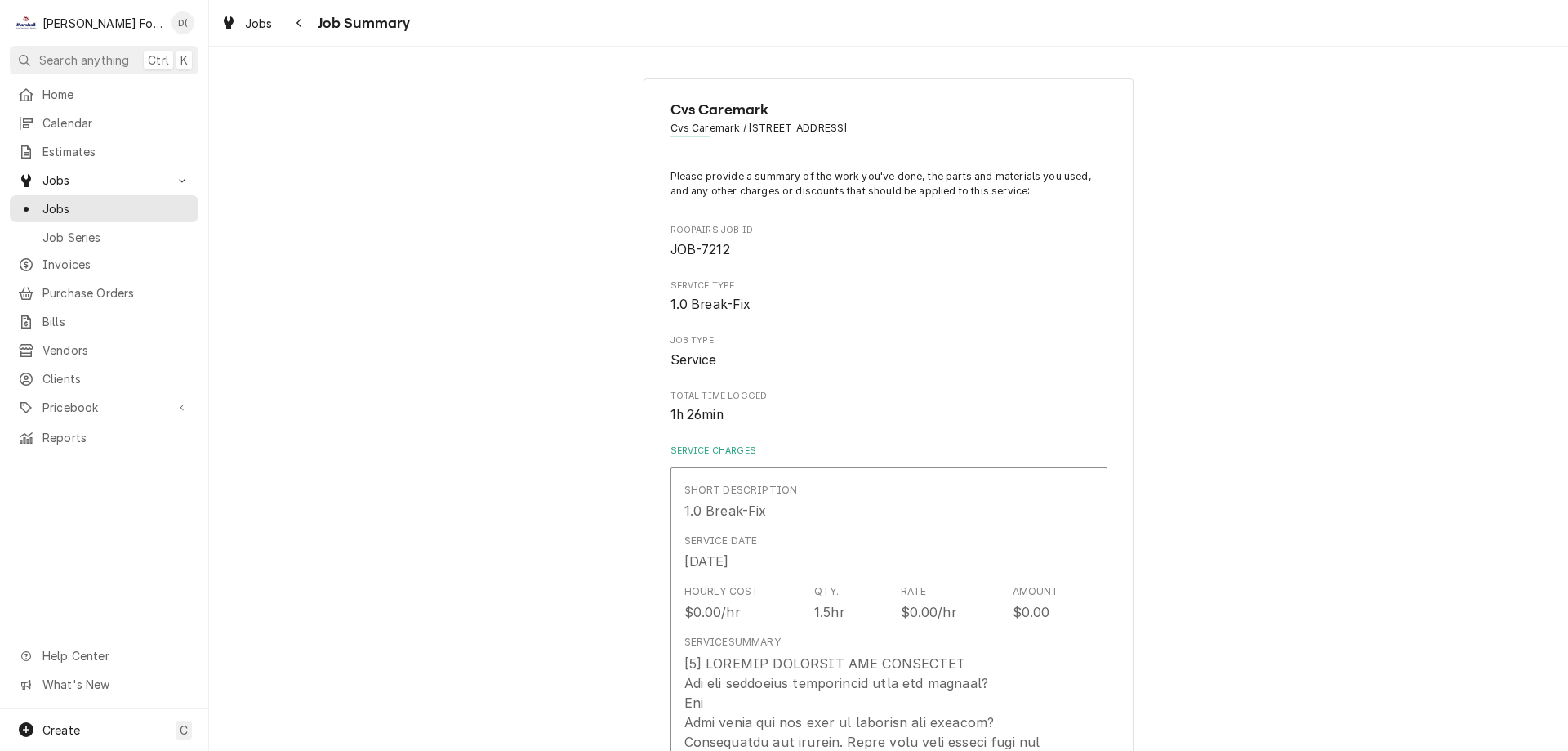
type textarea "x"
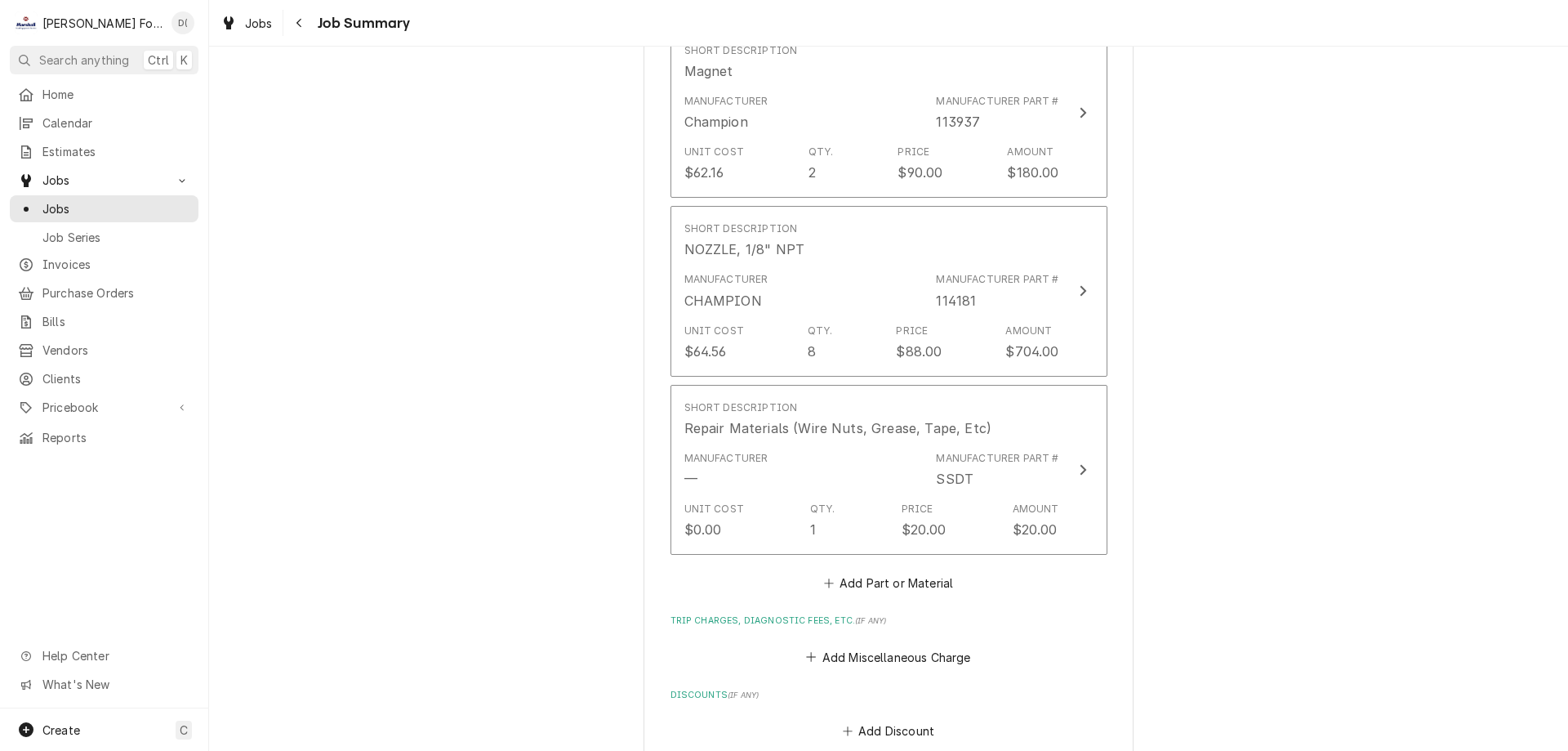
scroll to position [1716, 0]
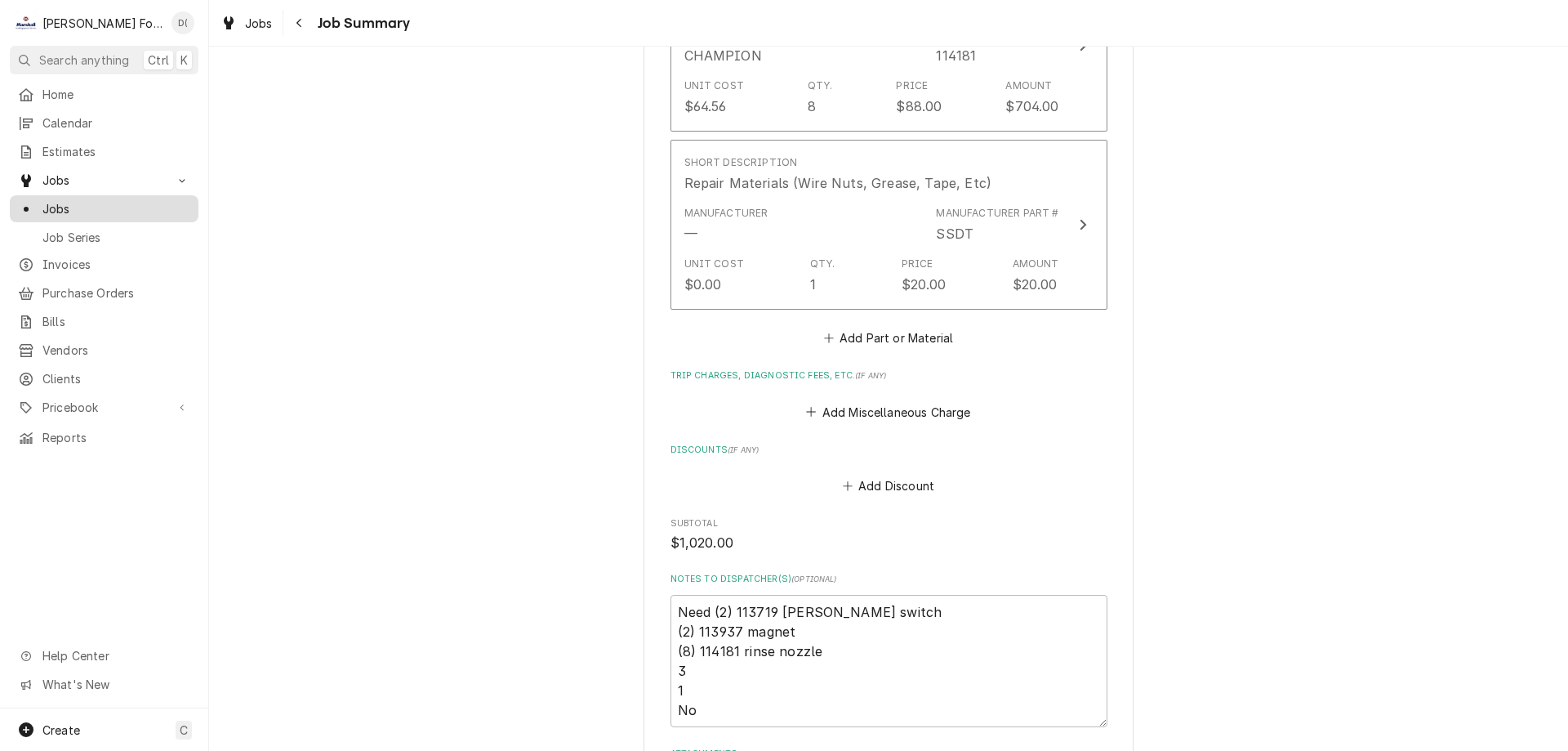
click at [114, 205] on span "Jobs" at bounding box center [116, 208] width 148 height 17
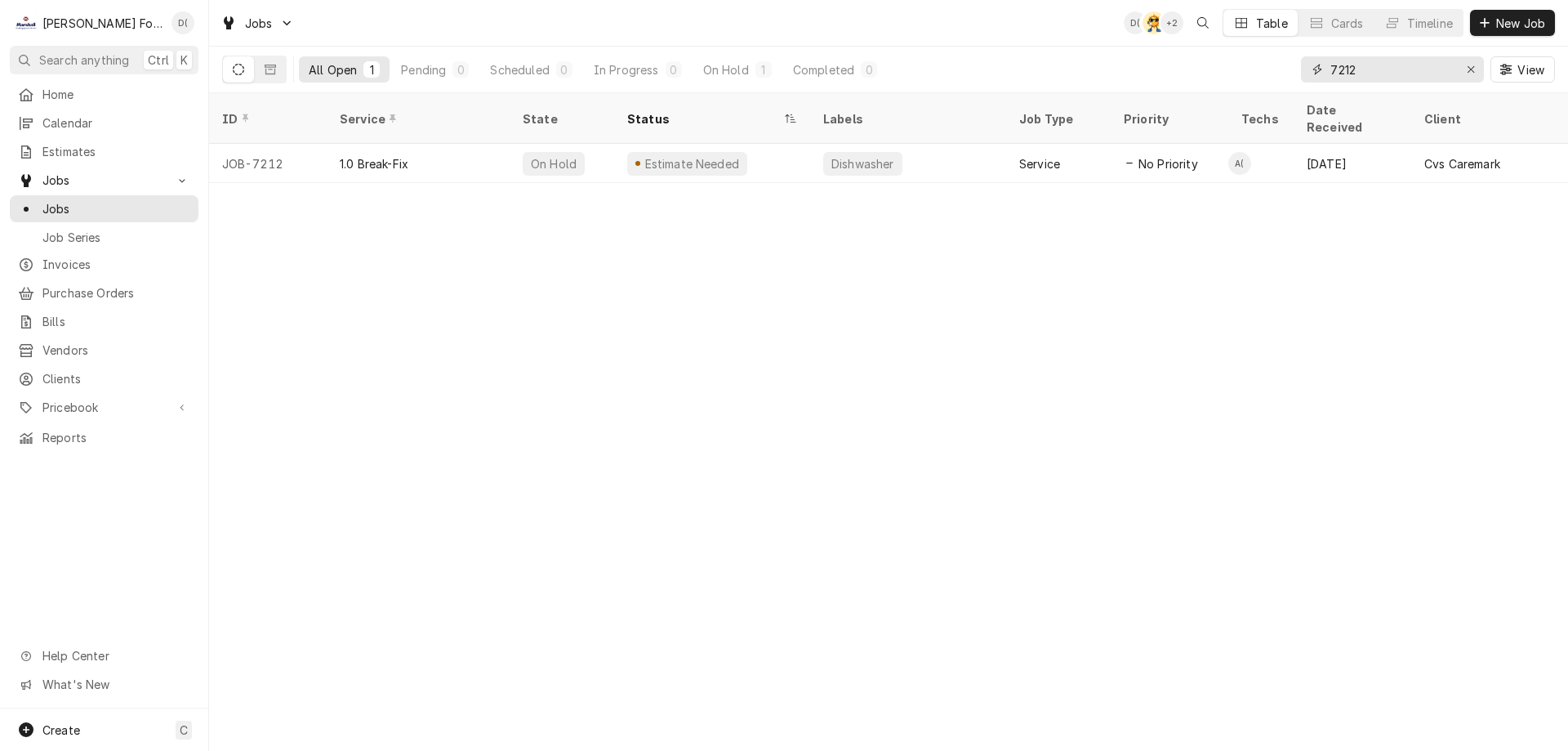
click at [1374, 64] on input "7212" at bounding box center [1391, 70] width 122 height 26
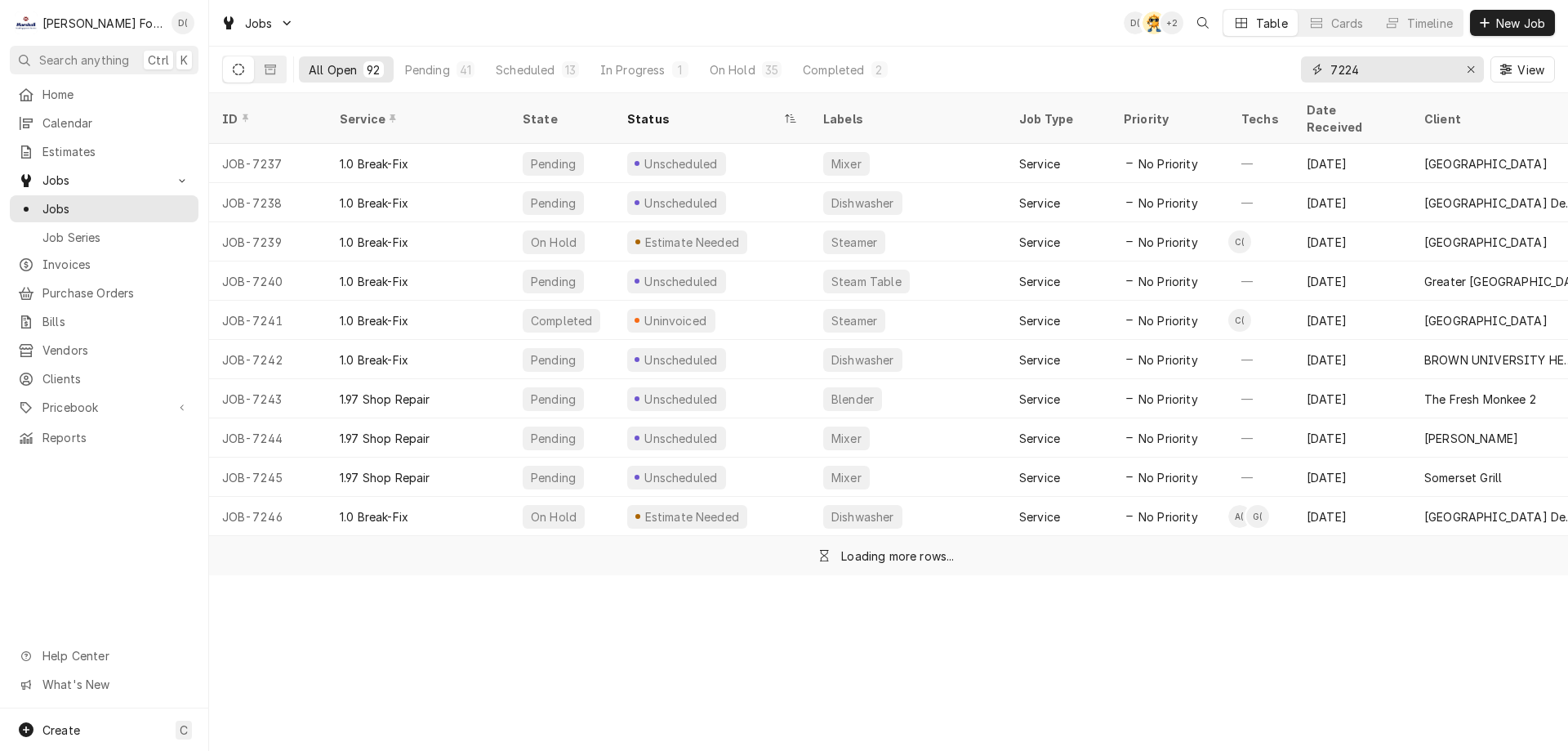
type input "7224"
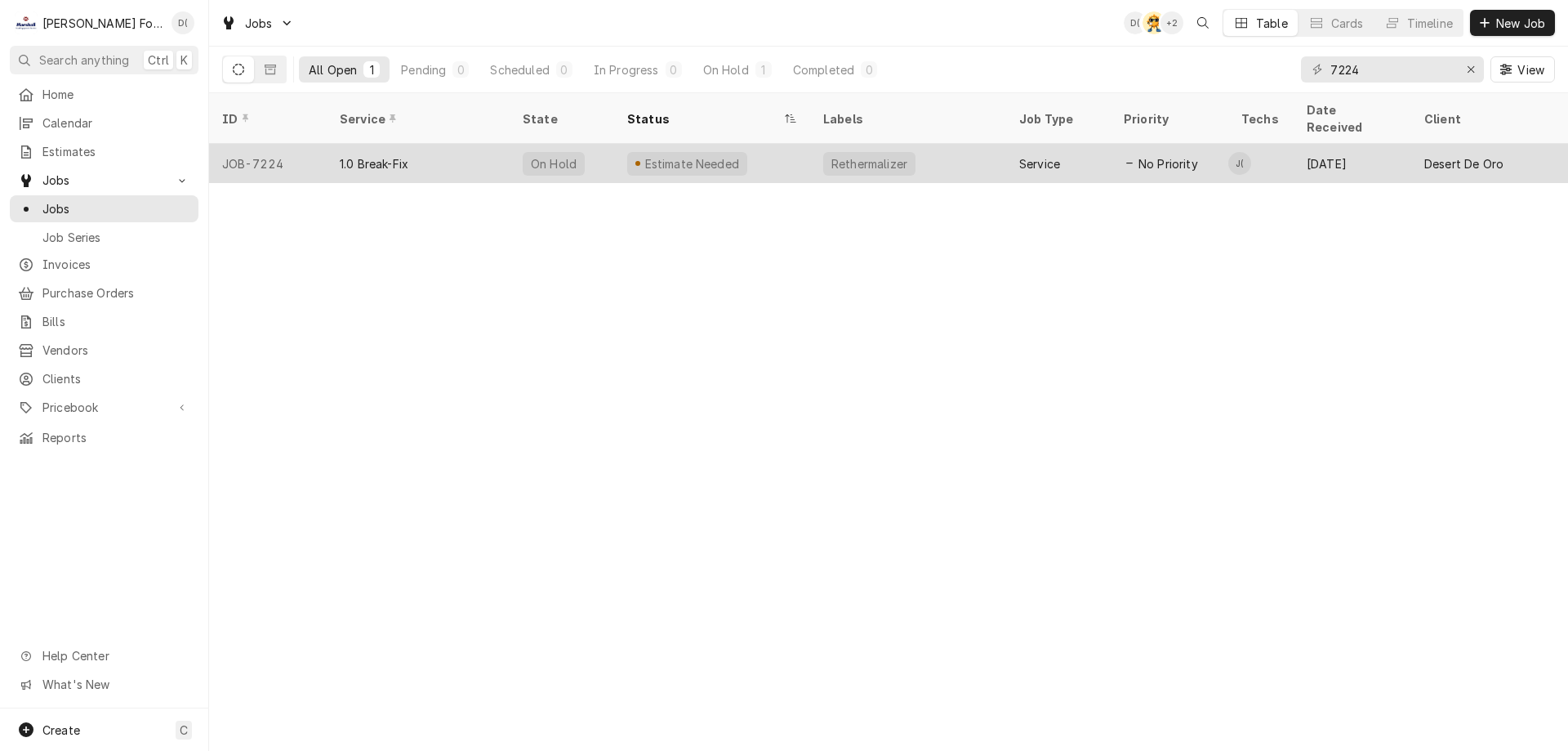
click at [779, 144] on div "Estimate Needed" at bounding box center [712, 163] width 196 height 40
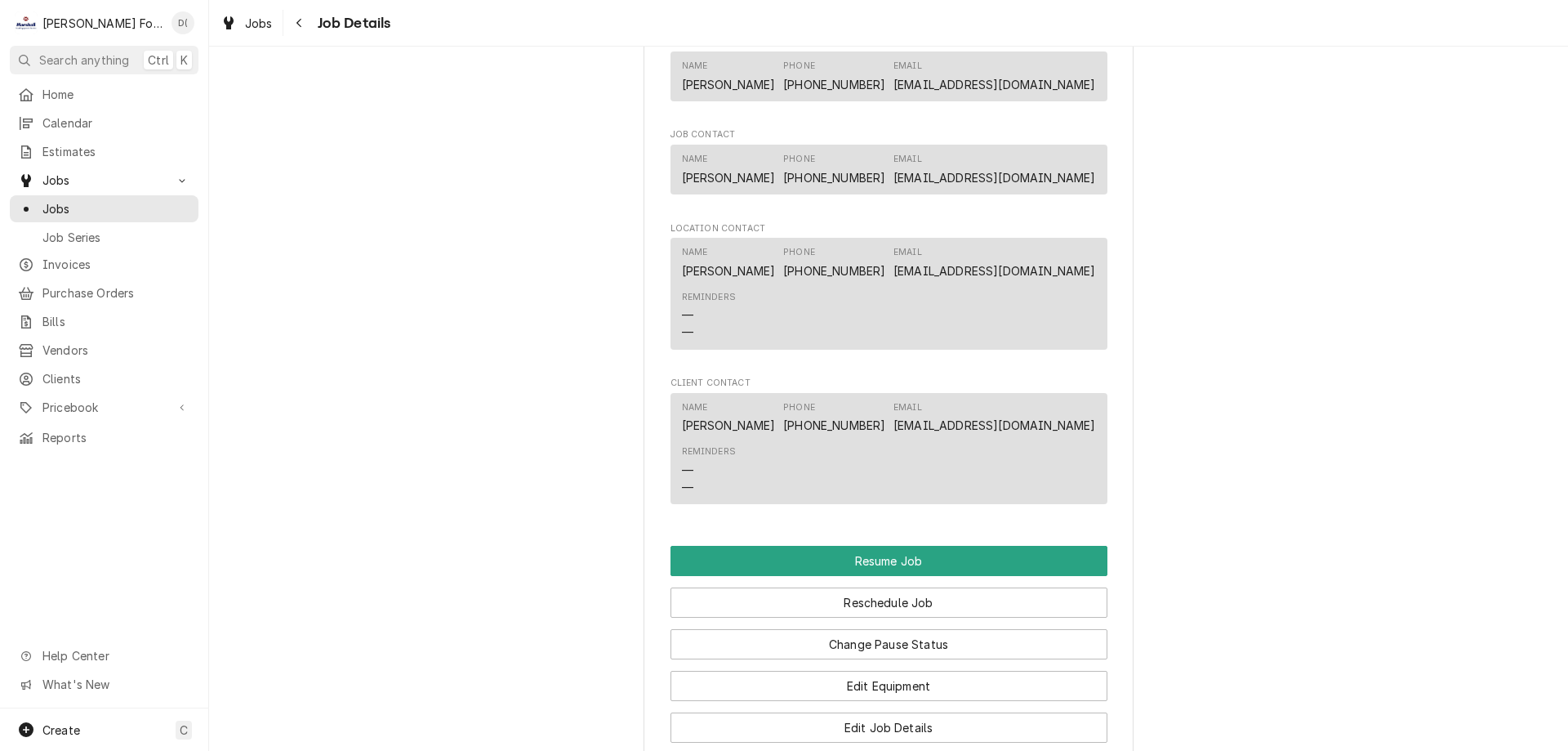
scroll to position [1880, 0]
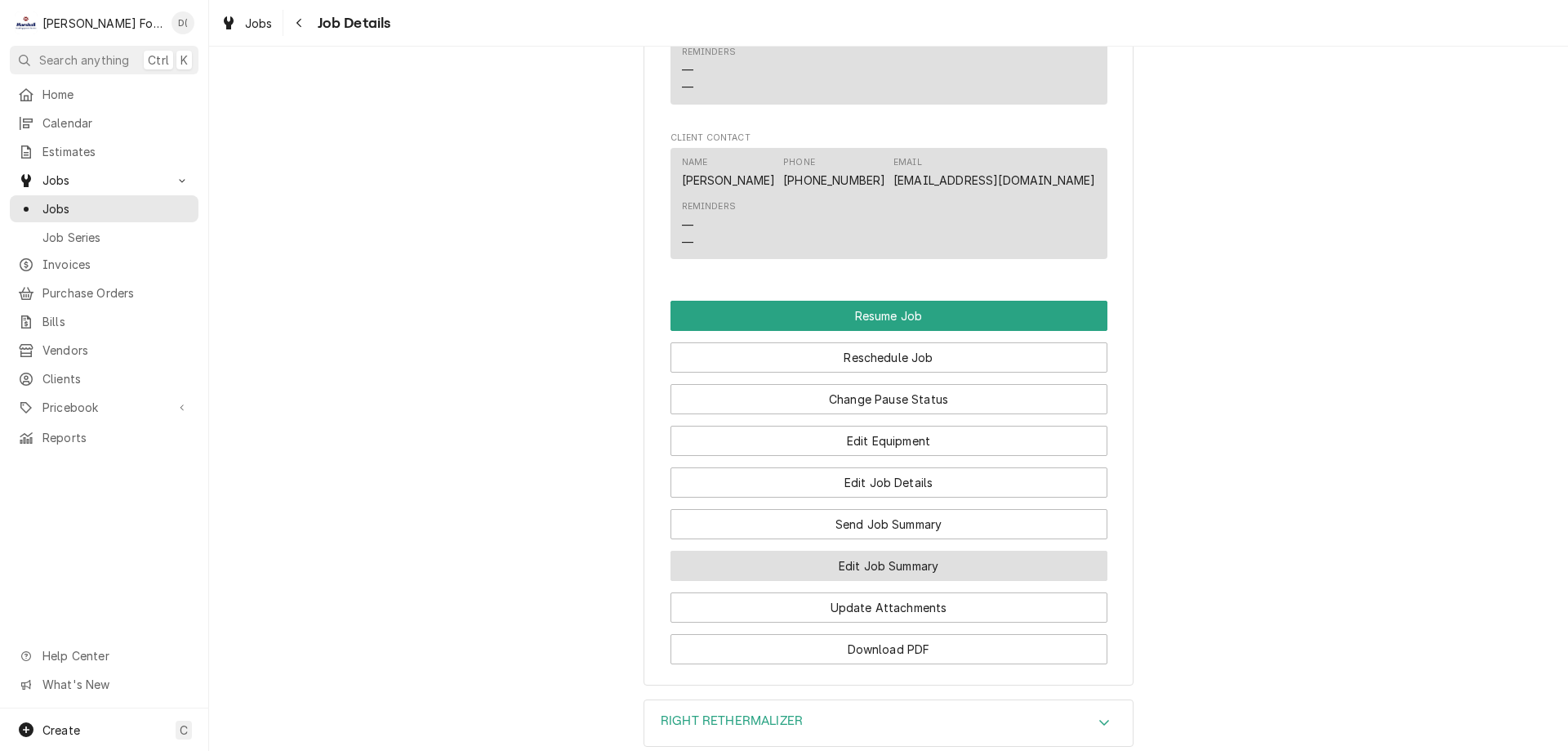
click at [843, 581] on button "Edit Job Summary" at bounding box center [889, 566] width 437 height 30
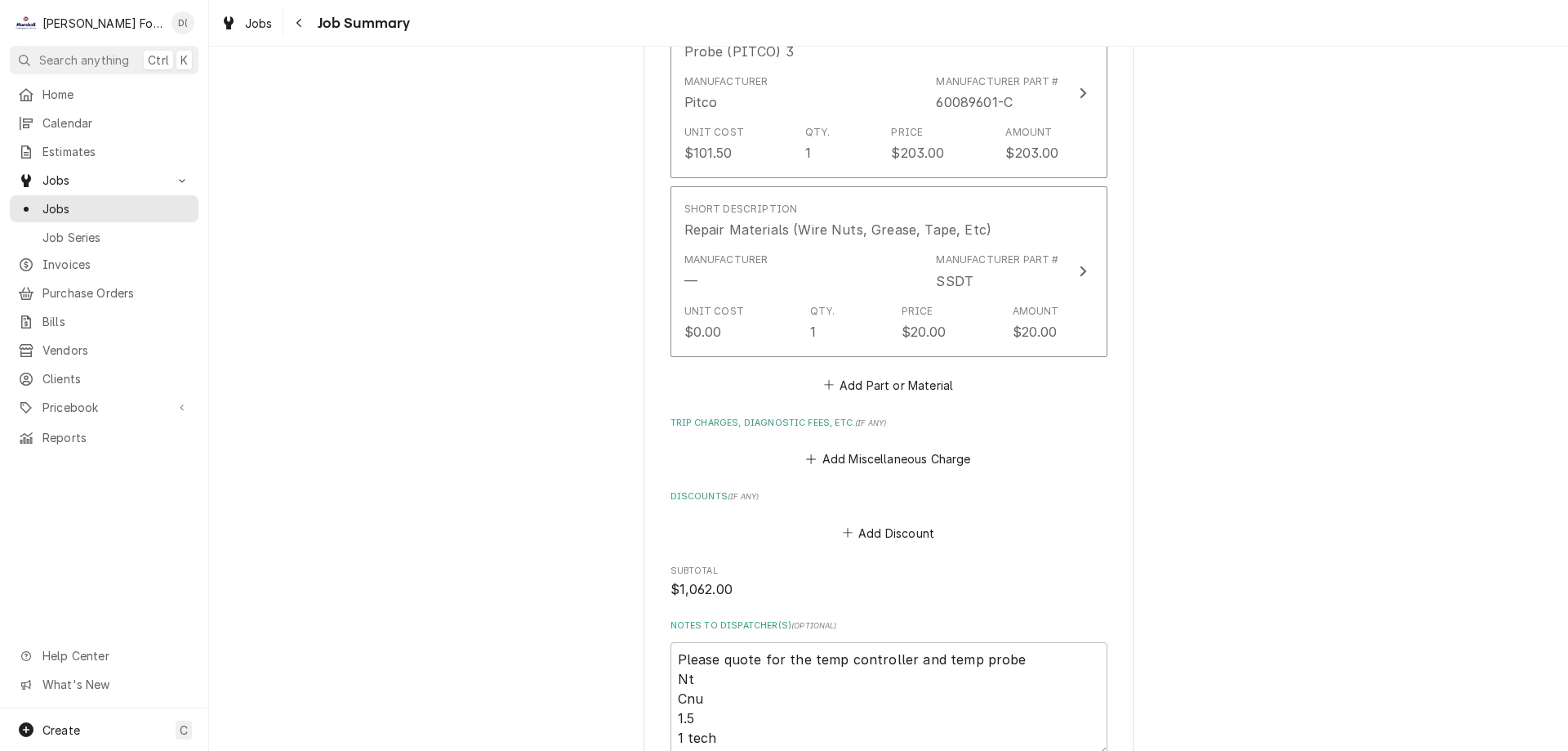
scroll to position [1634, 0]
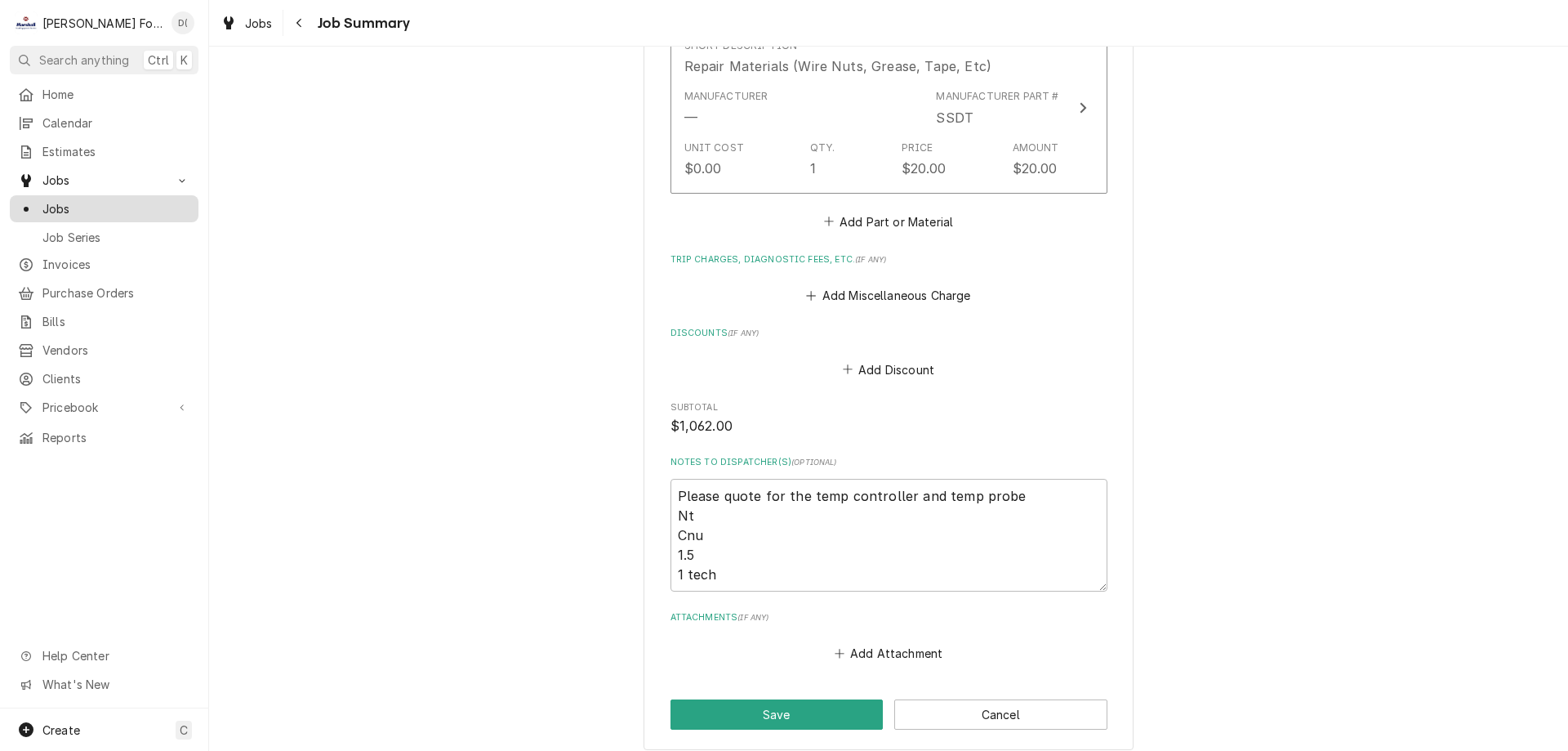
click at [91, 200] on span "Jobs" at bounding box center [116, 208] width 148 height 17
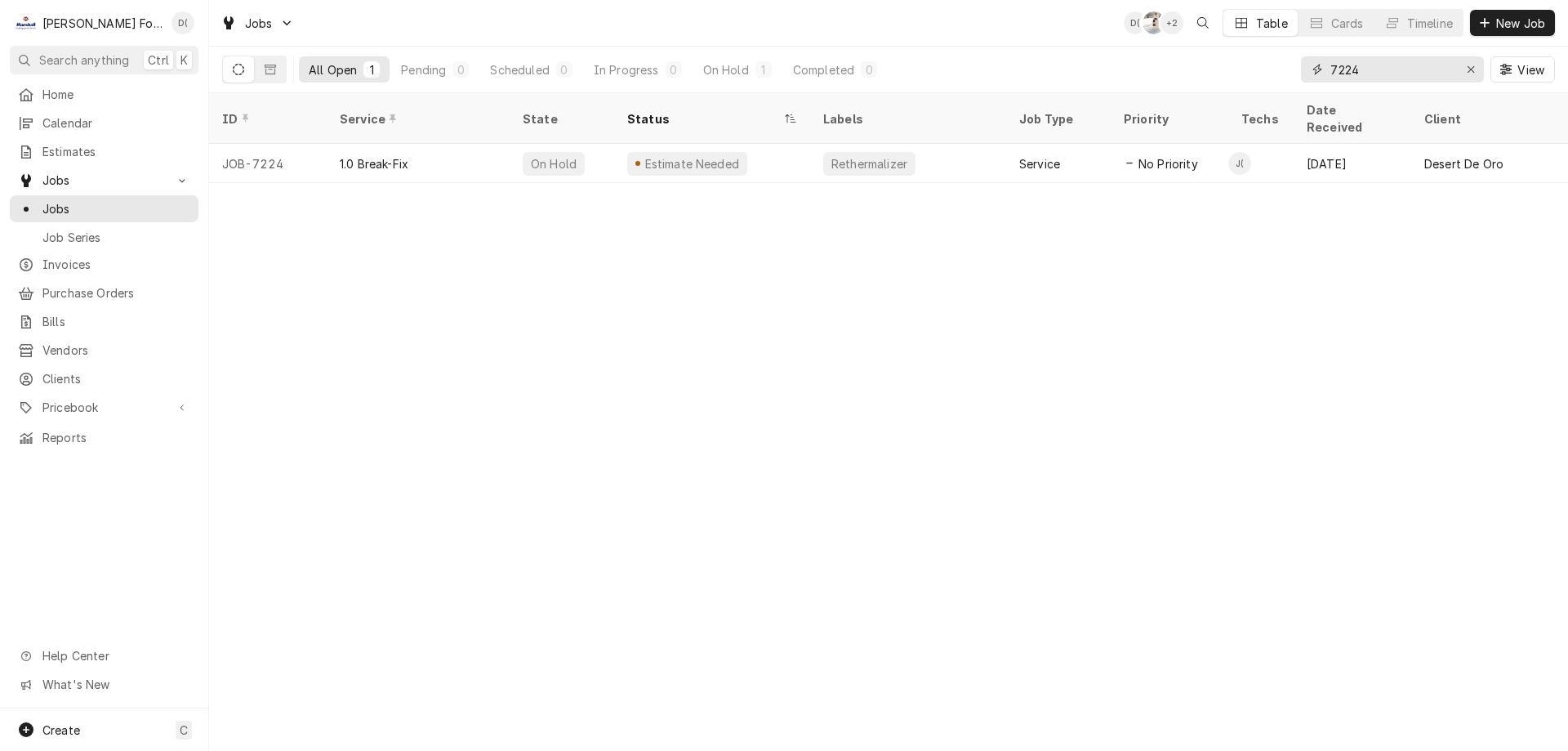
click at [1364, 64] on input "7224" at bounding box center [1391, 70] width 122 height 26
type input "7"
